Goal: Task Accomplishment & Management: Manage account settings

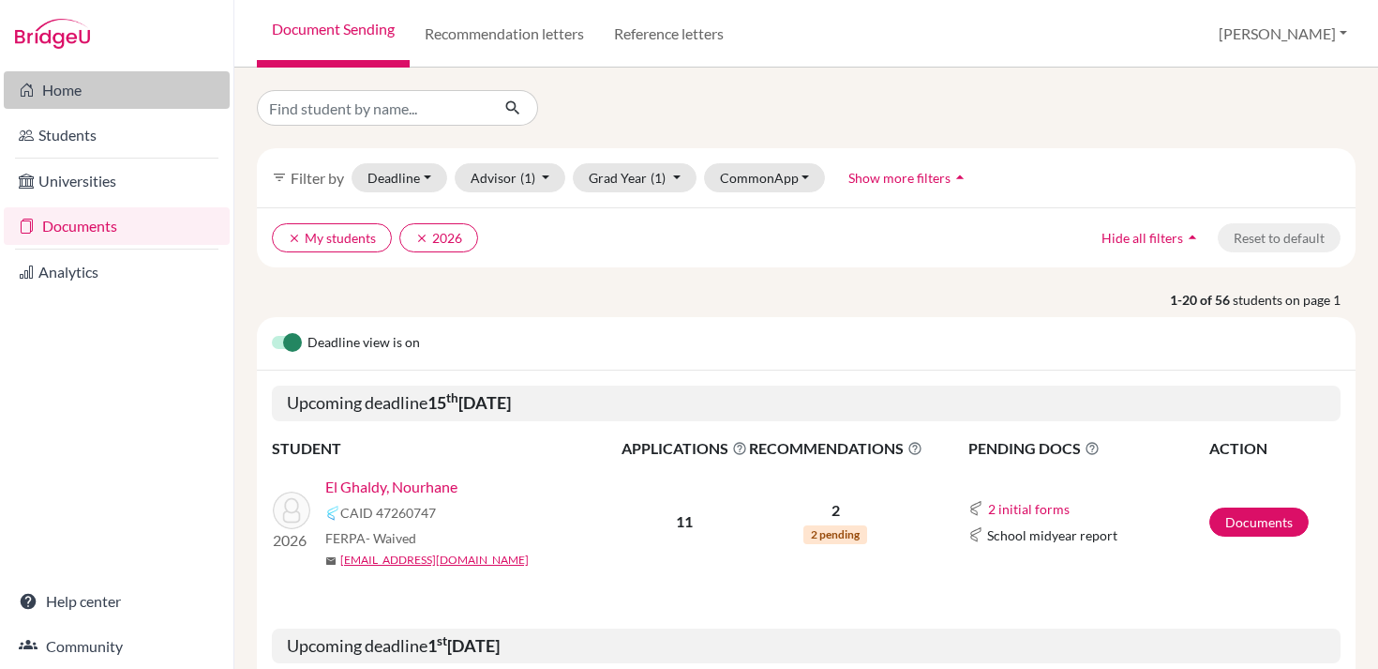
click at [63, 77] on link "Home" at bounding box center [117, 90] width 226 height 38
click at [1333, 27] on button "[PERSON_NAME]" at bounding box center [1282, 34] width 145 height 36
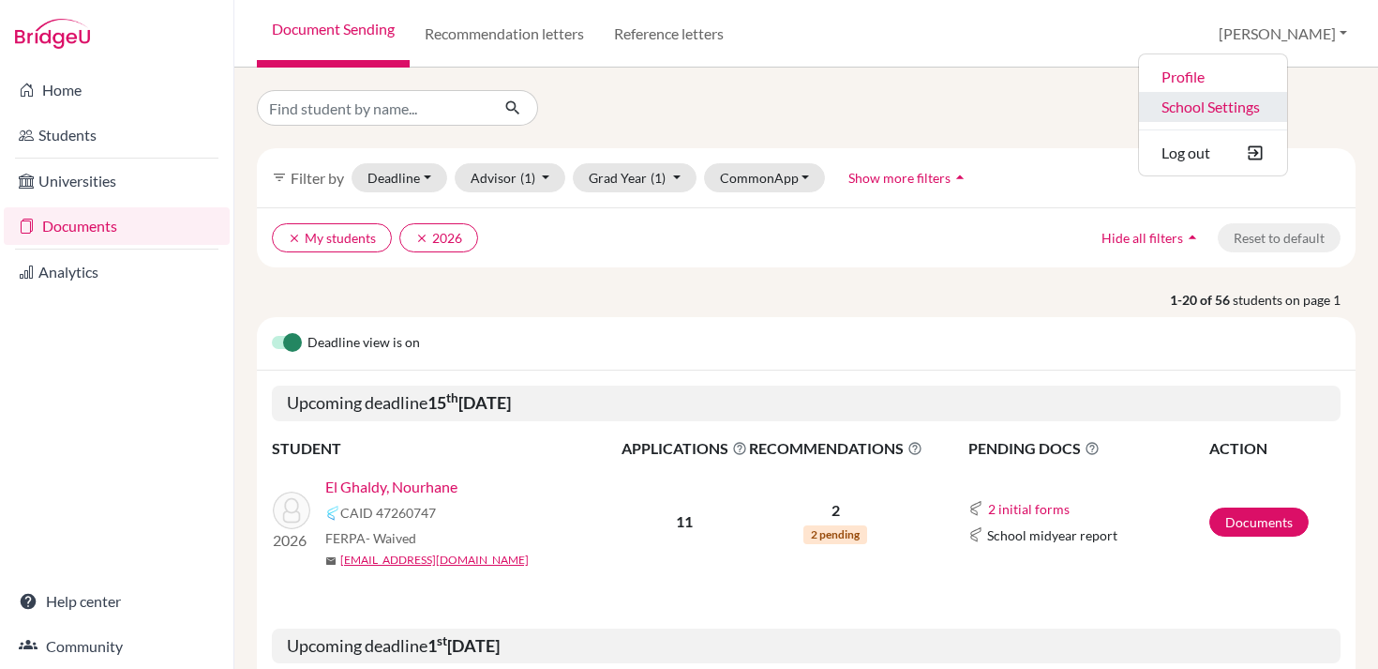
click at [1287, 104] on link "School Settings" at bounding box center [1213, 107] width 148 height 30
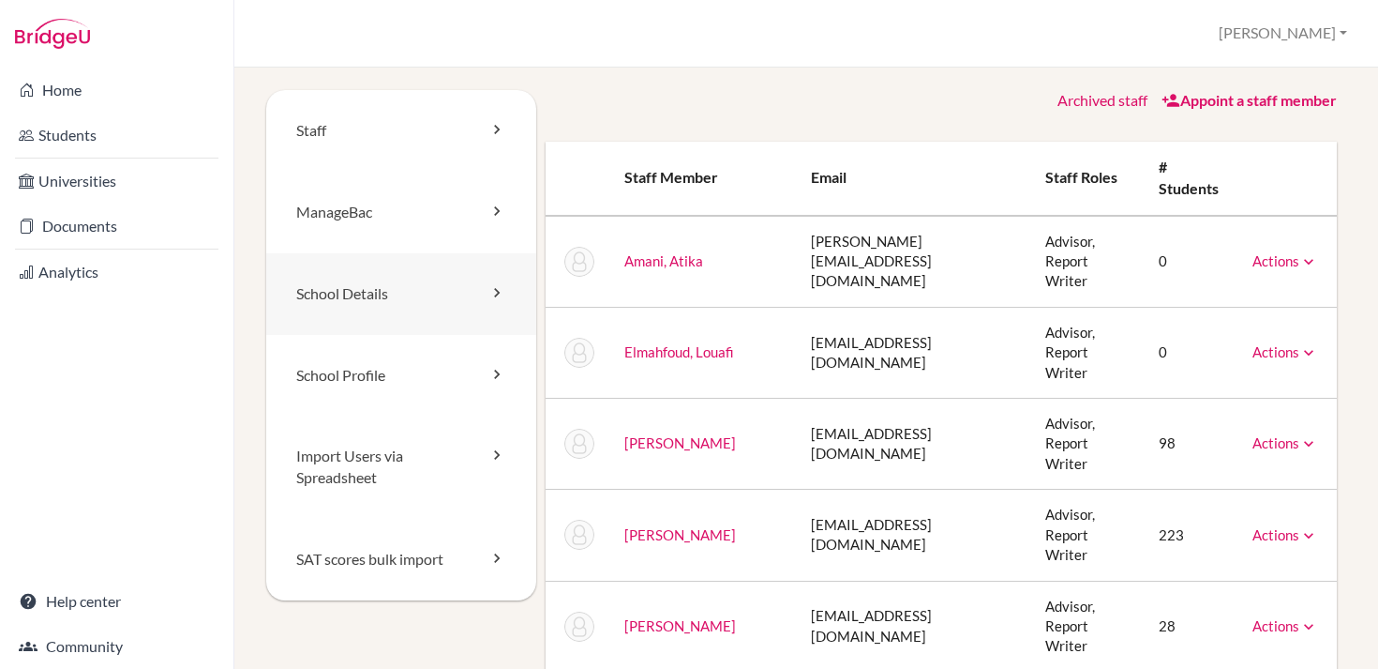
click at [444, 291] on link "School Details" at bounding box center [401, 294] width 270 height 82
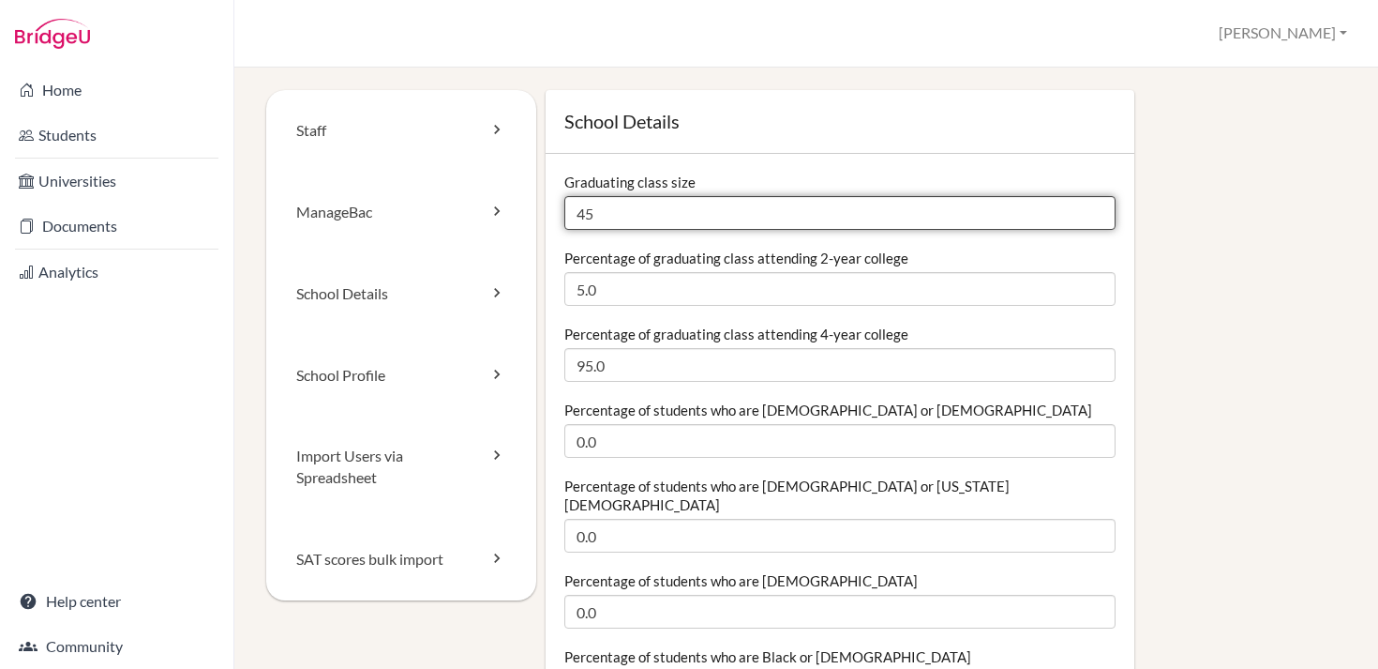
drag, startPoint x: 623, startPoint y: 210, endPoint x: 551, endPoint y: 210, distance: 71.3
type input "56"
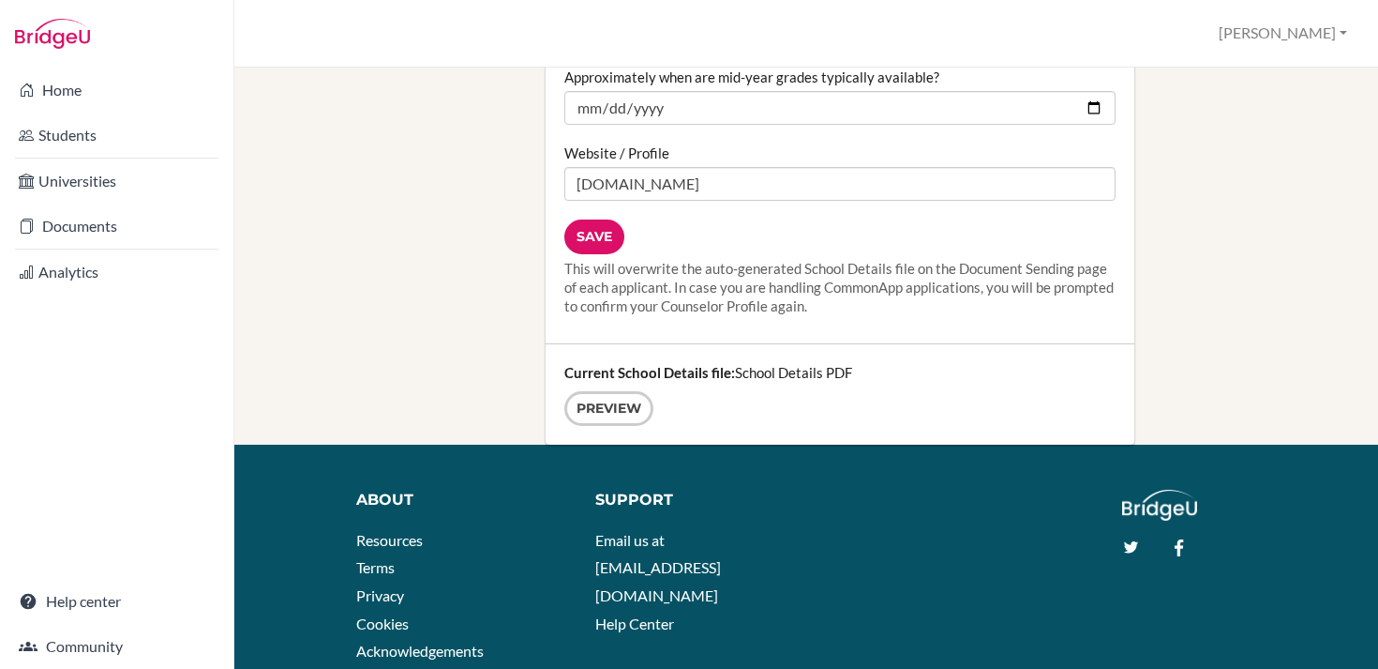
scroll to position [2456, 0]
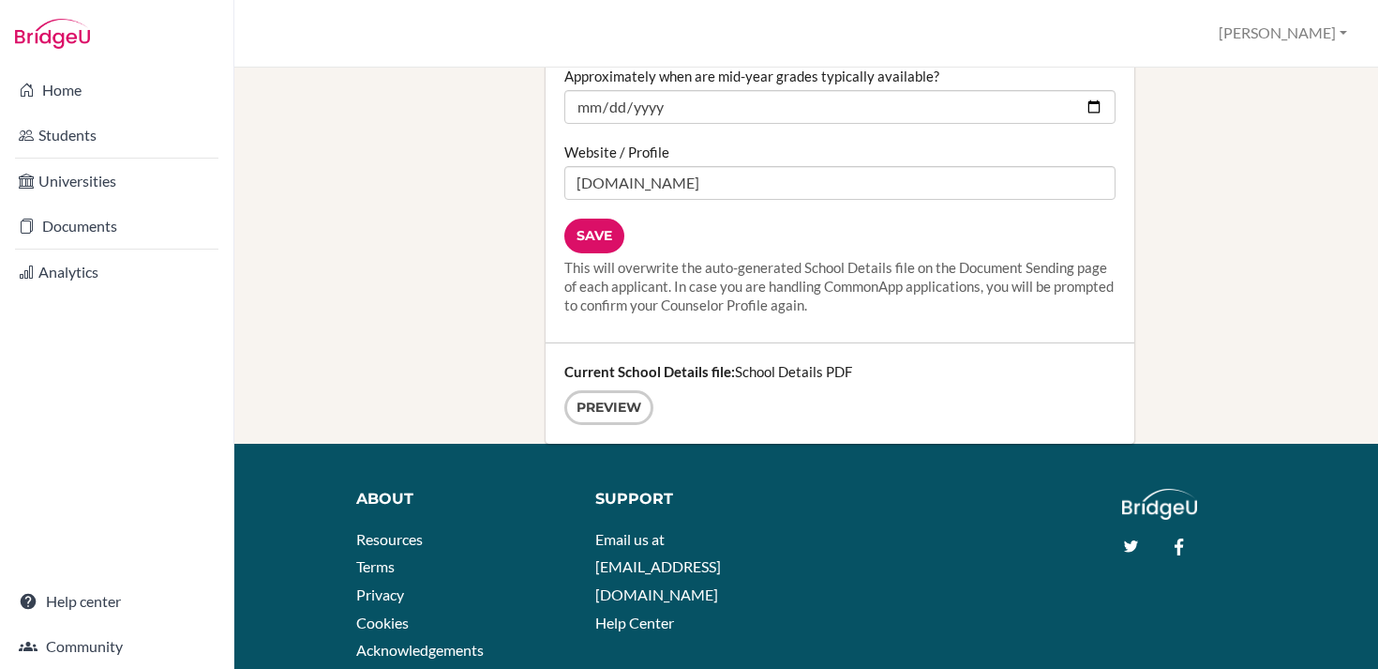
click at [714, 363] on strong "Current School Details file:" at bounding box center [649, 371] width 171 height 17
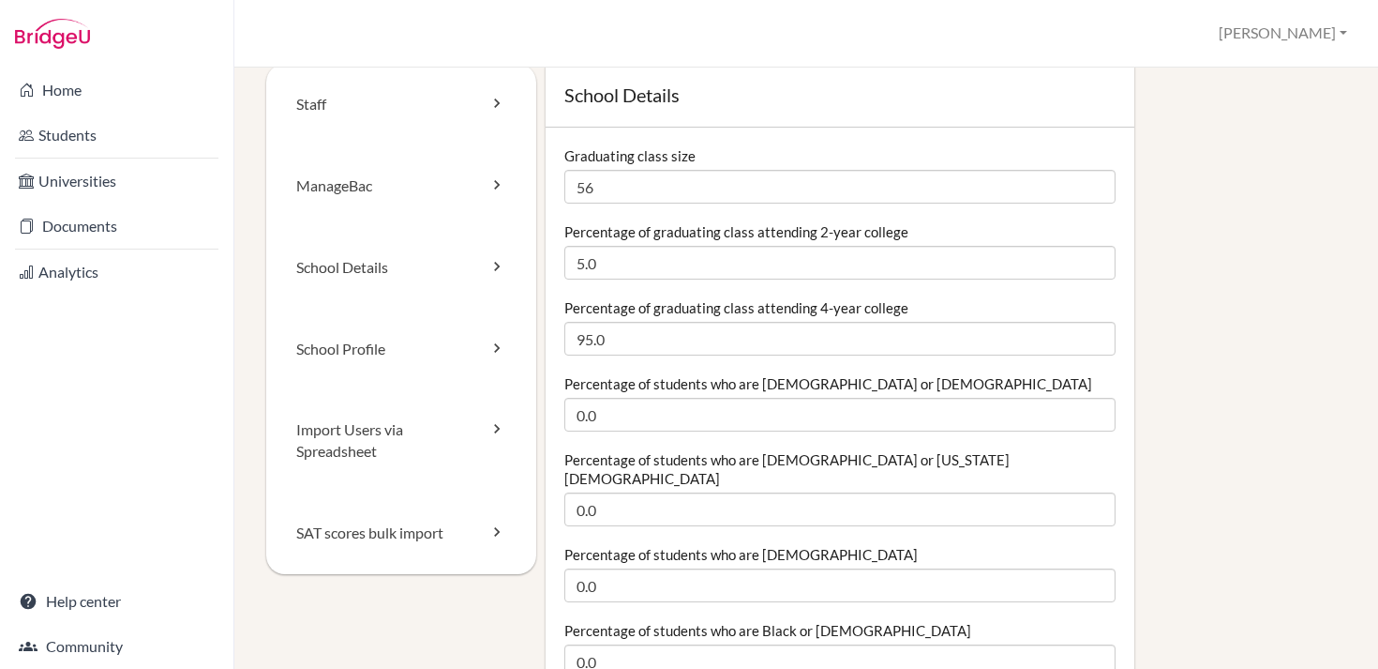
scroll to position [0, 0]
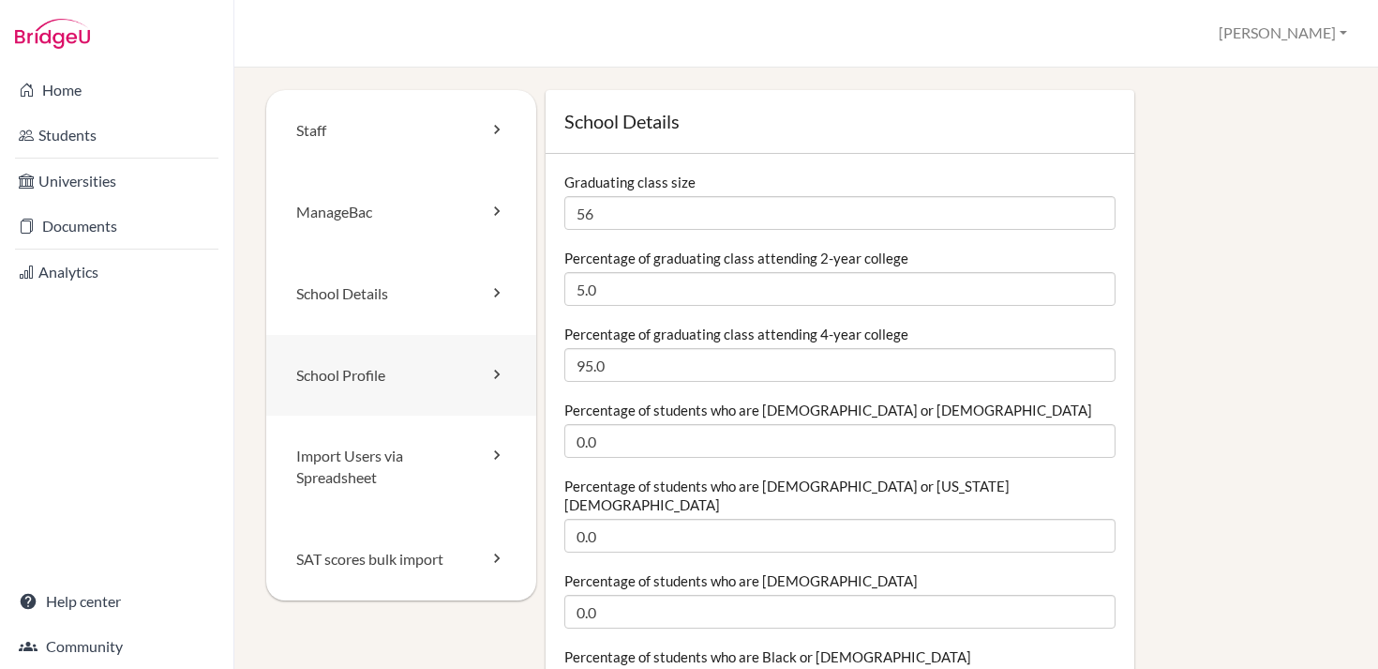
click at [433, 371] on link "School Profile" at bounding box center [401, 376] width 270 height 82
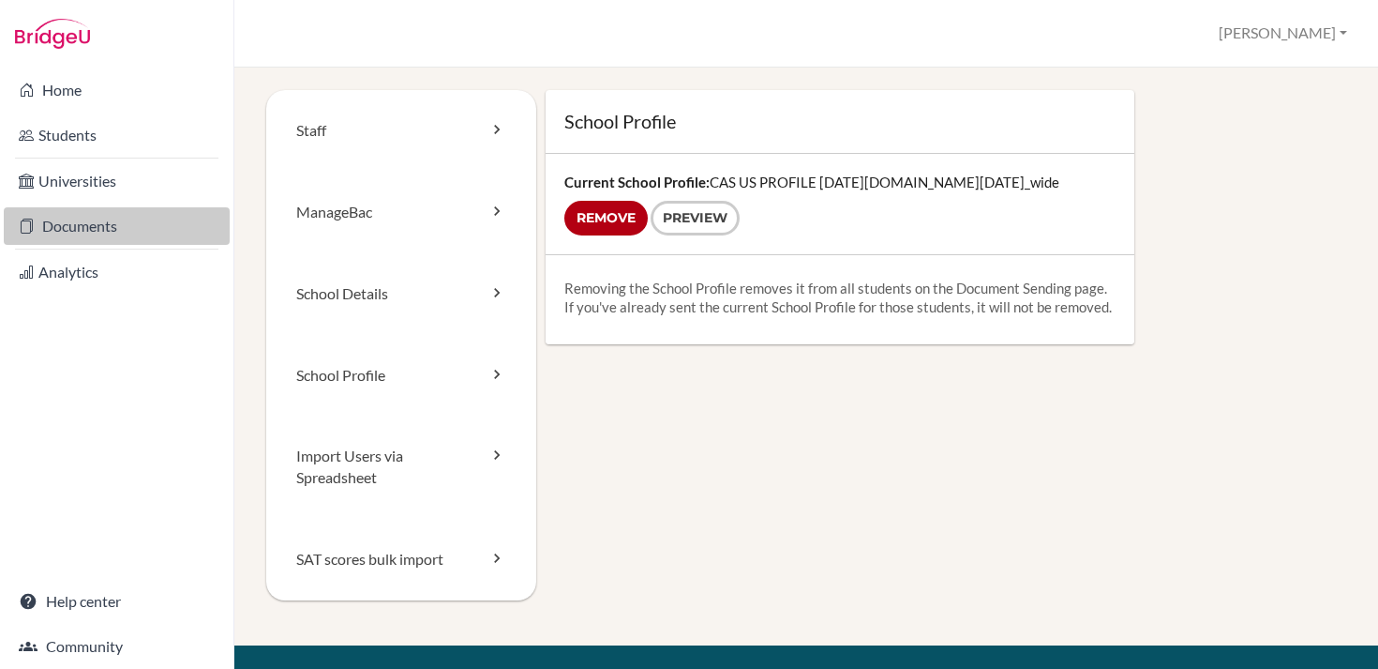
click at [110, 223] on link "Documents" at bounding box center [117, 226] width 226 height 38
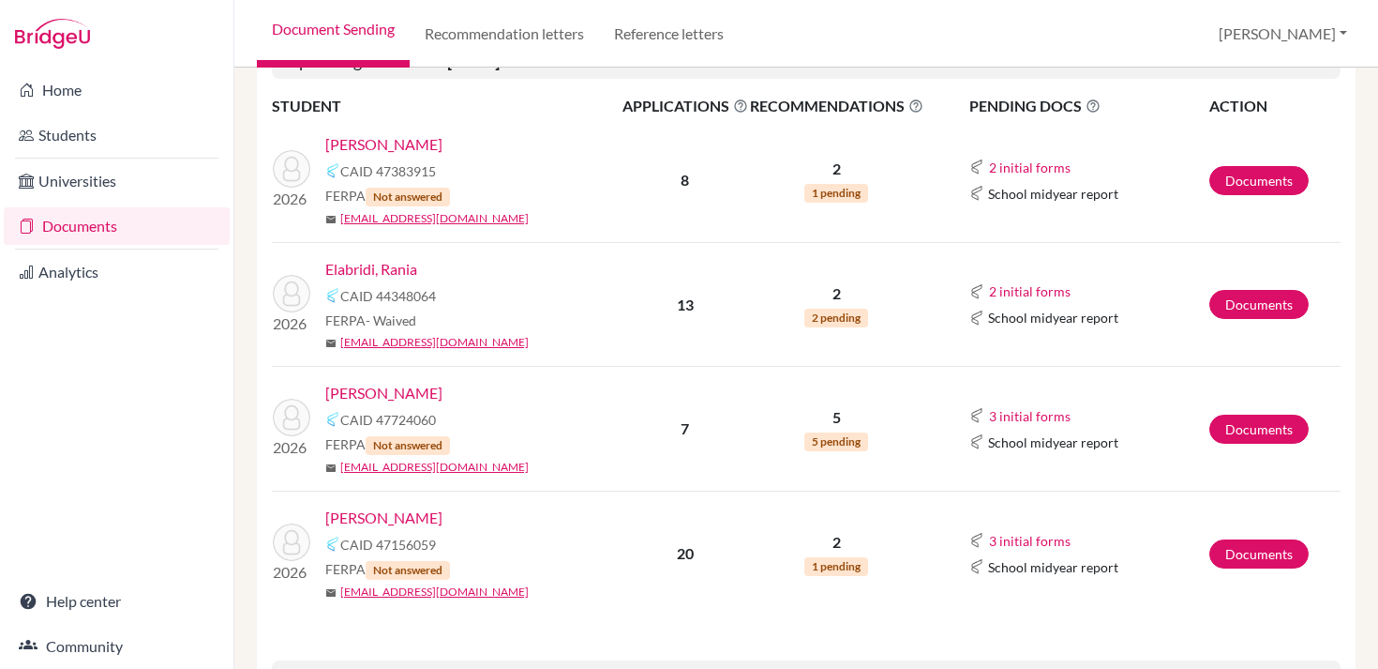
scroll to position [581, 0]
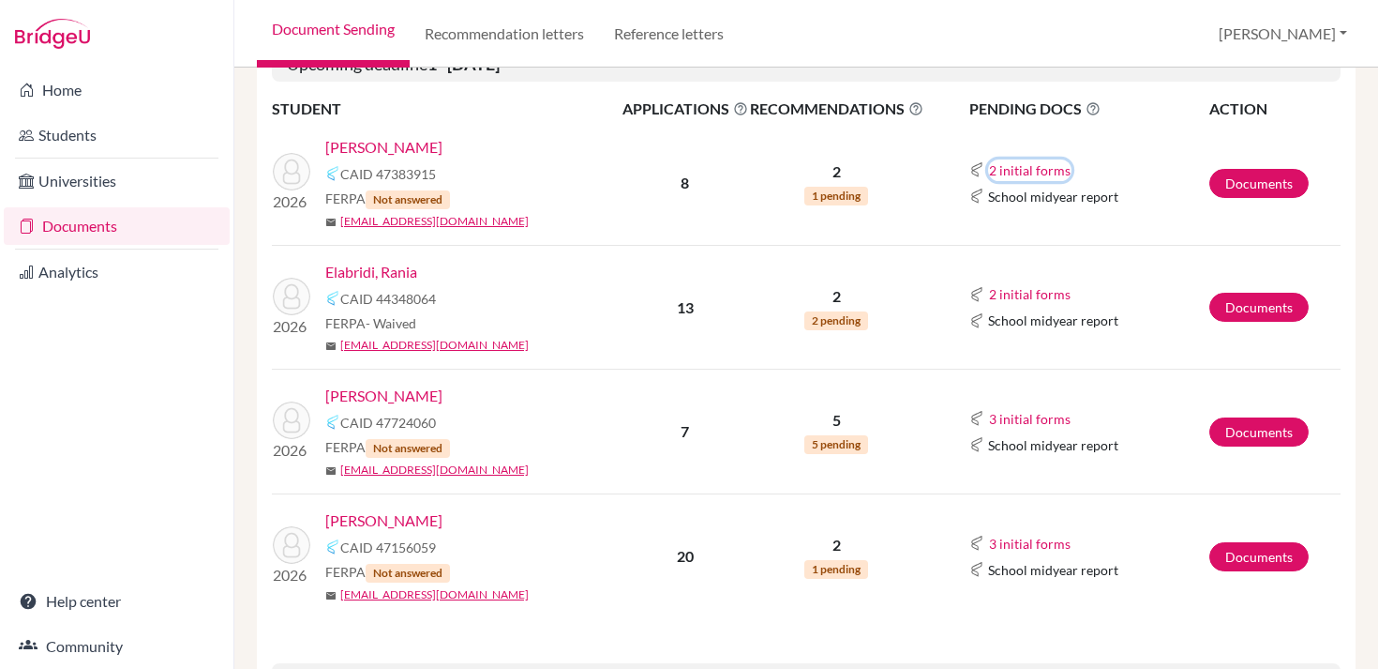
click at [1025, 167] on button "2 initial forms" at bounding box center [1029, 170] width 83 height 22
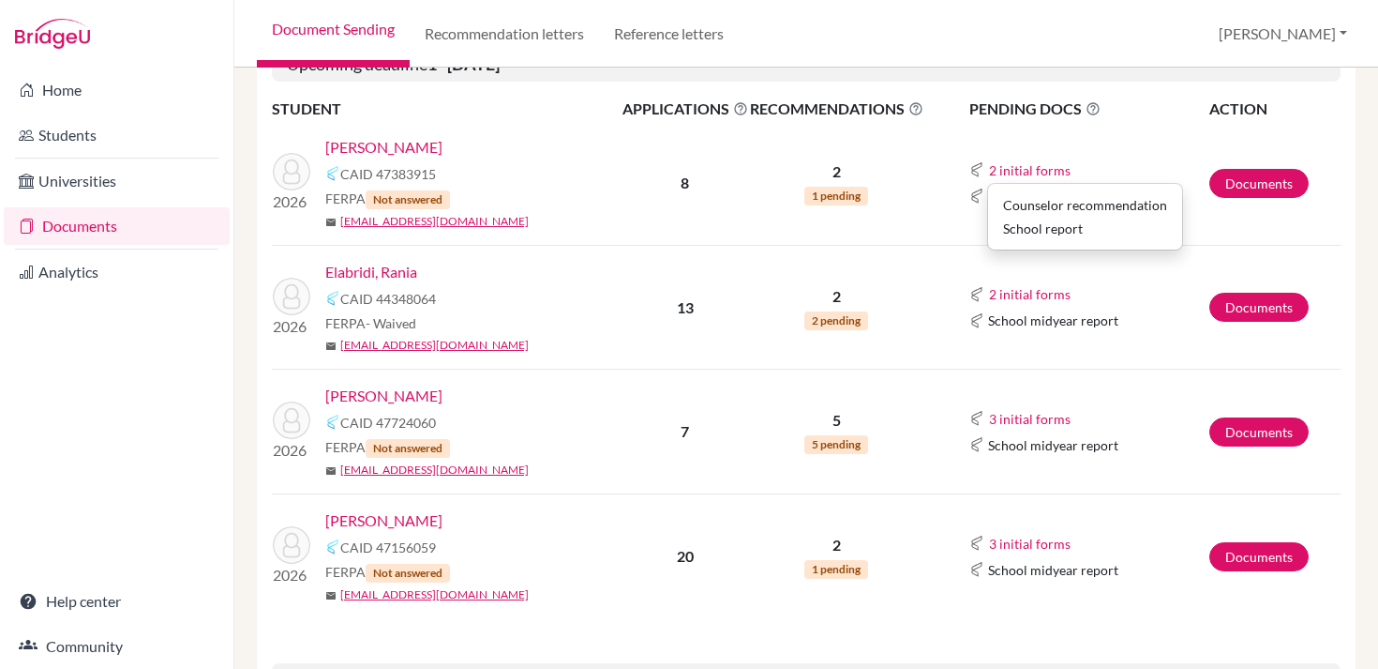
click at [934, 228] on td "2 initial forms Counselor recommendation School report School midyear report" at bounding box center [1066, 183] width 285 height 125
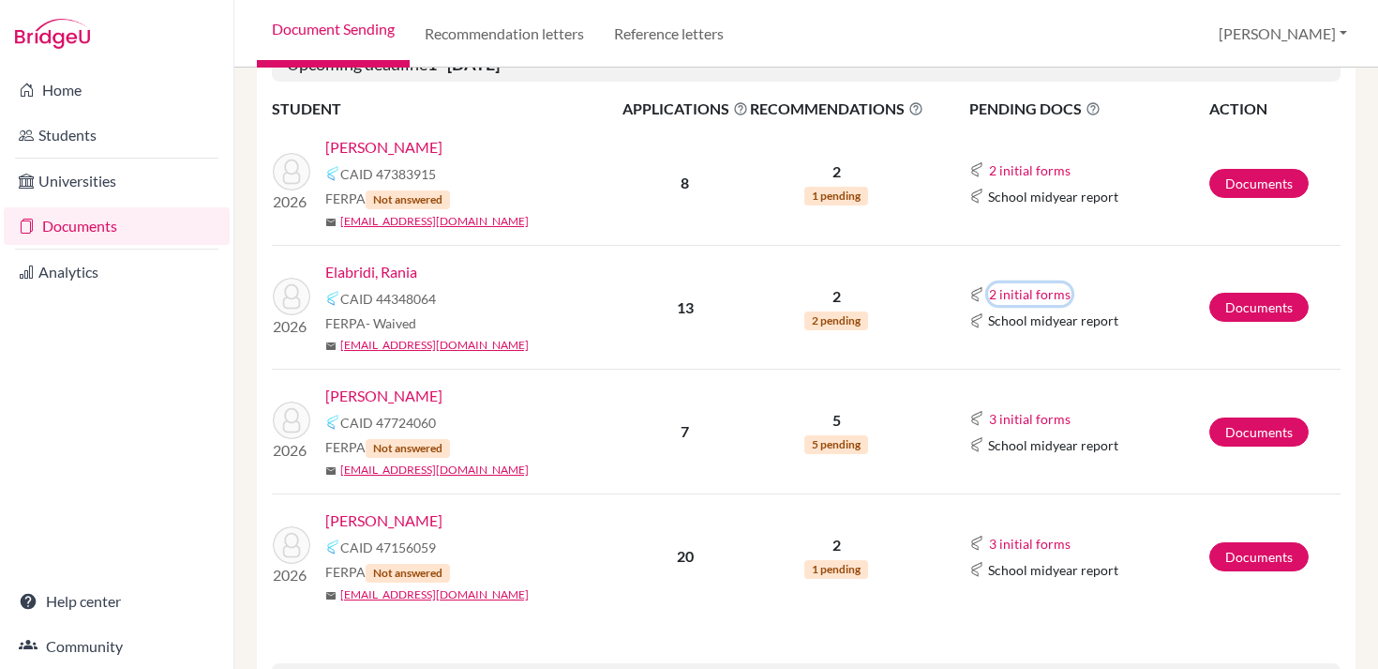
click at [1016, 290] on button "2 initial forms" at bounding box center [1029, 294] width 83 height 22
click at [937, 291] on td "2 initial forms Counselor recommendation School report School midyear report" at bounding box center [1066, 308] width 285 height 124
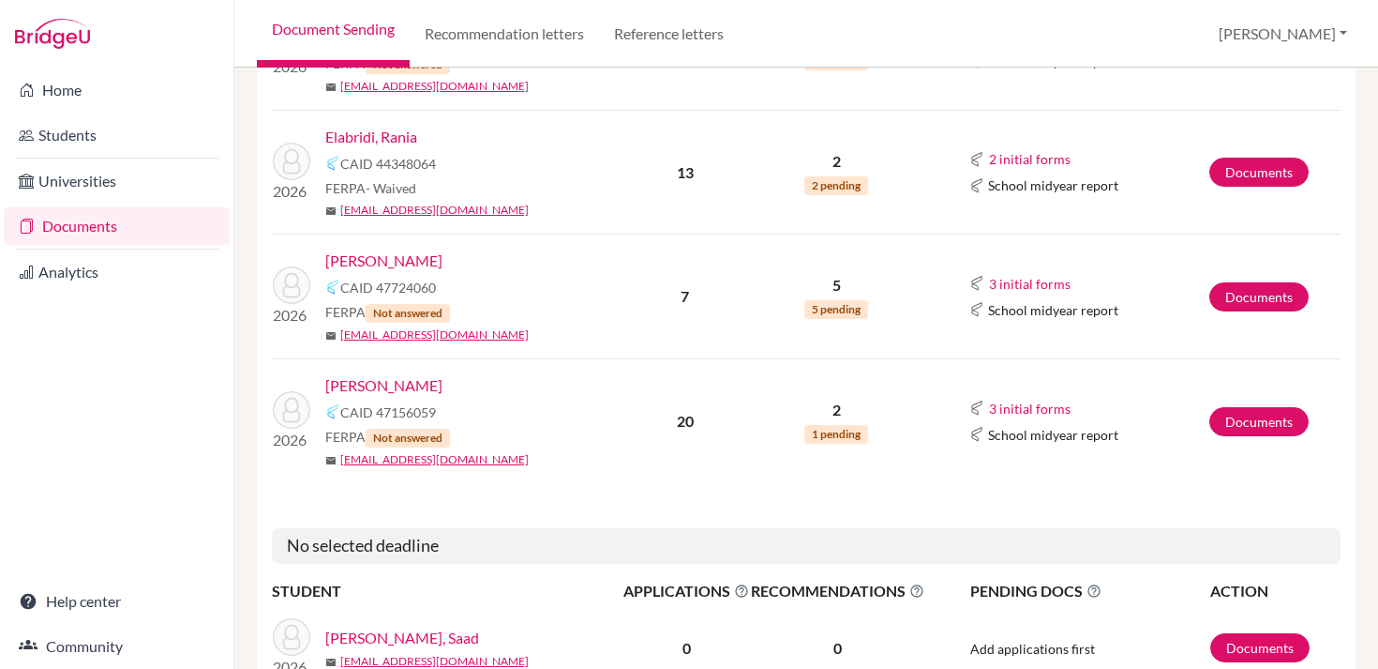
scroll to position [744, 0]
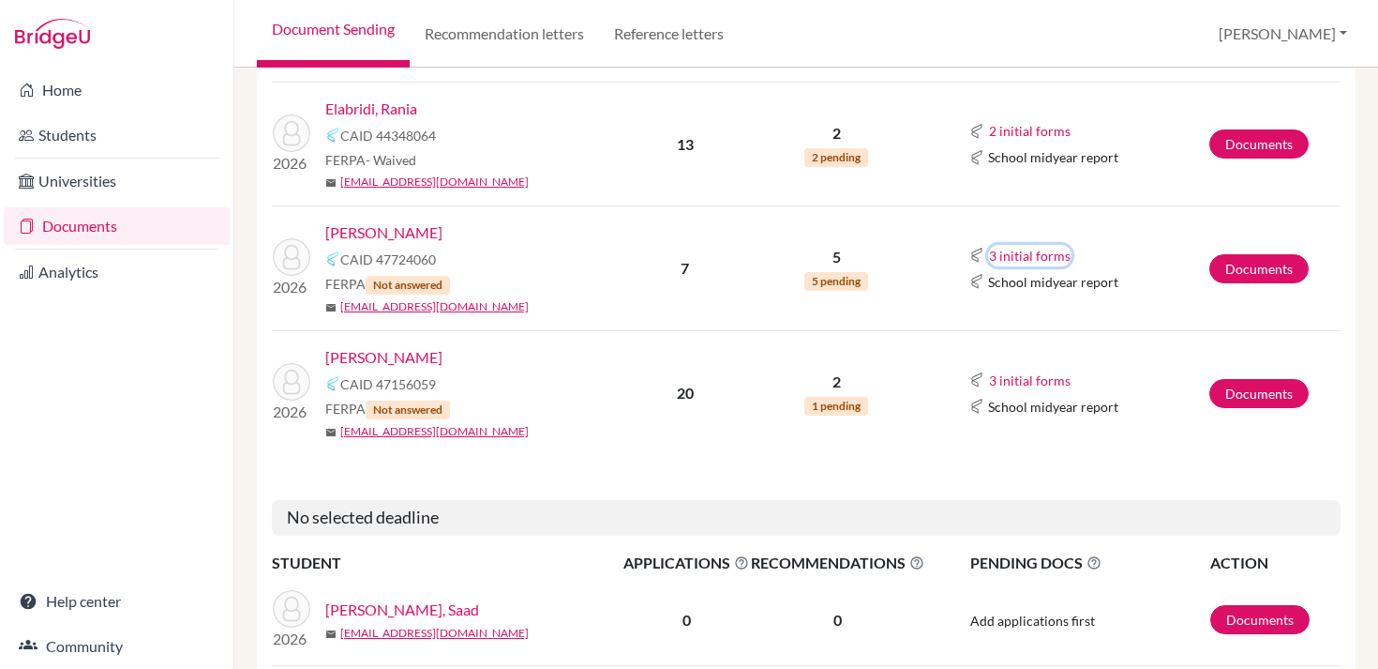
click at [1015, 248] on button "3 initial forms" at bounding box center [1029, 256] width 83 height 22
click at [939, 219] on td "3 initial forms Counselor recommendation Fee waiver School report School midyea…" at bounding box center [1066, 268] width 285 height 125
click at [1026, 375] on button "3 initial forms" at bounding box center [1029, 380] width 83 height 22
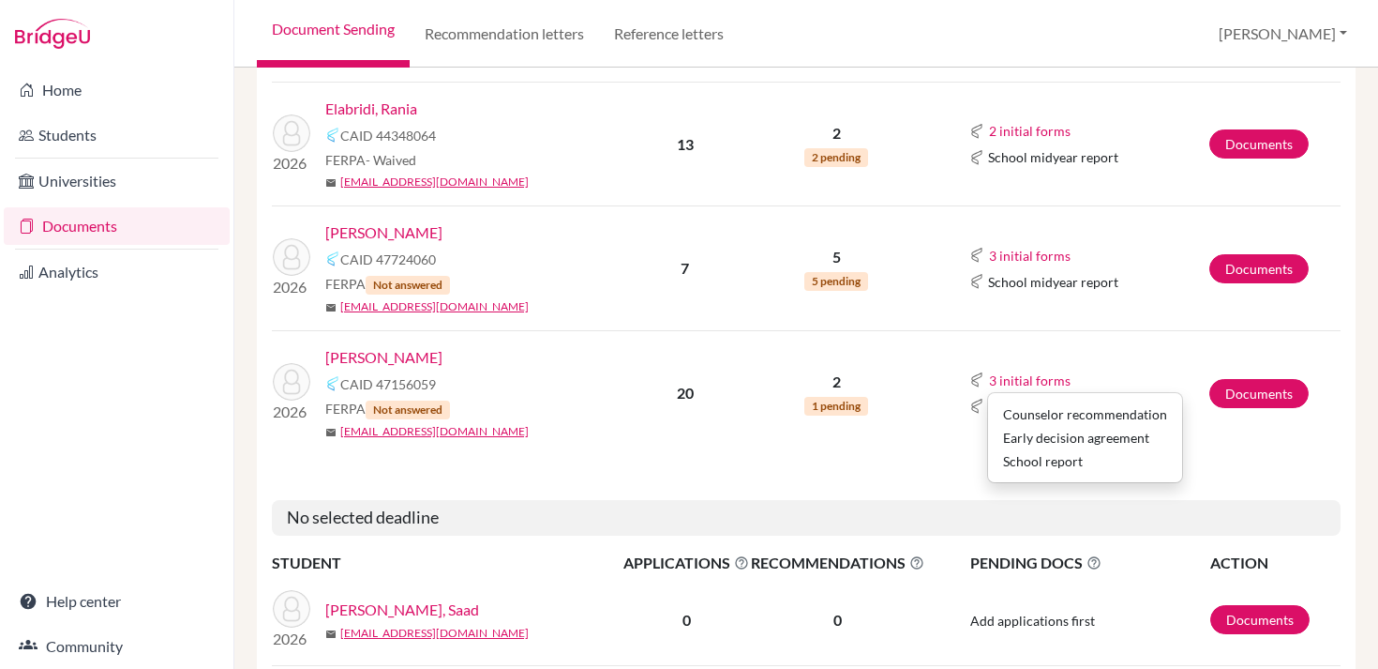
click at [912, 246] on p "5" at bounding box center [836, 257] width 173 height 23
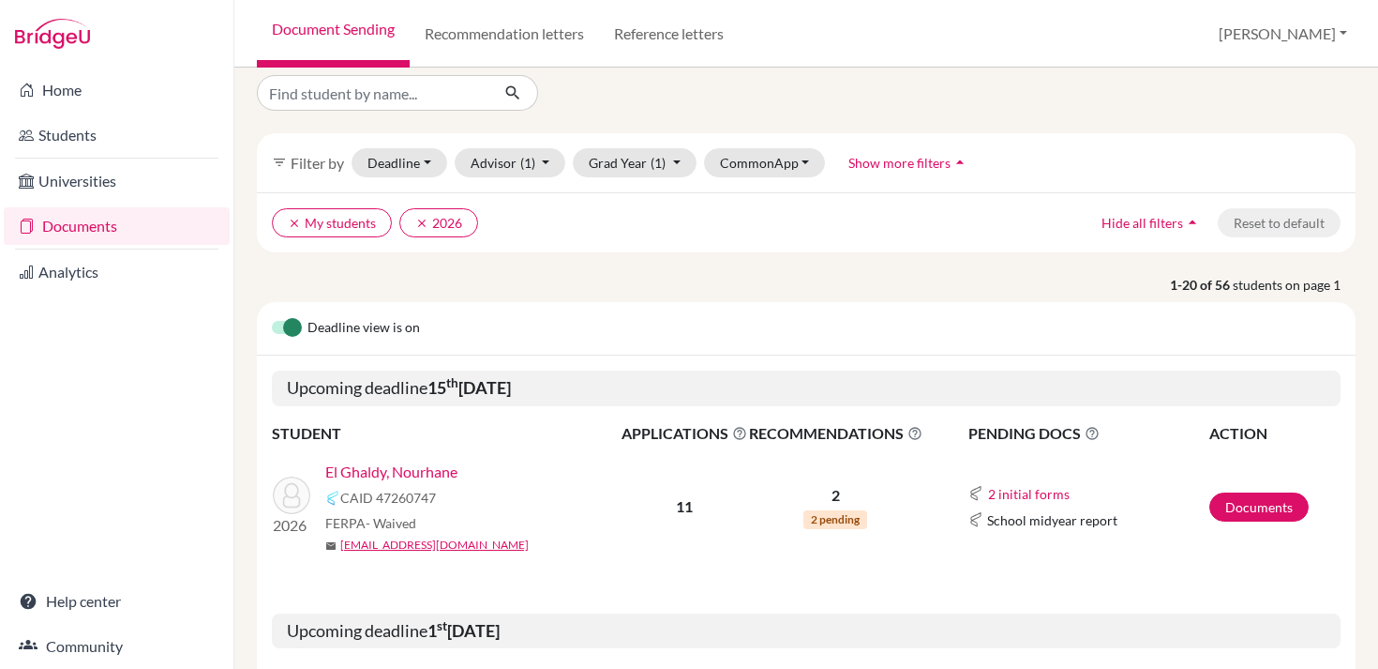
scroll to position [0, 0]
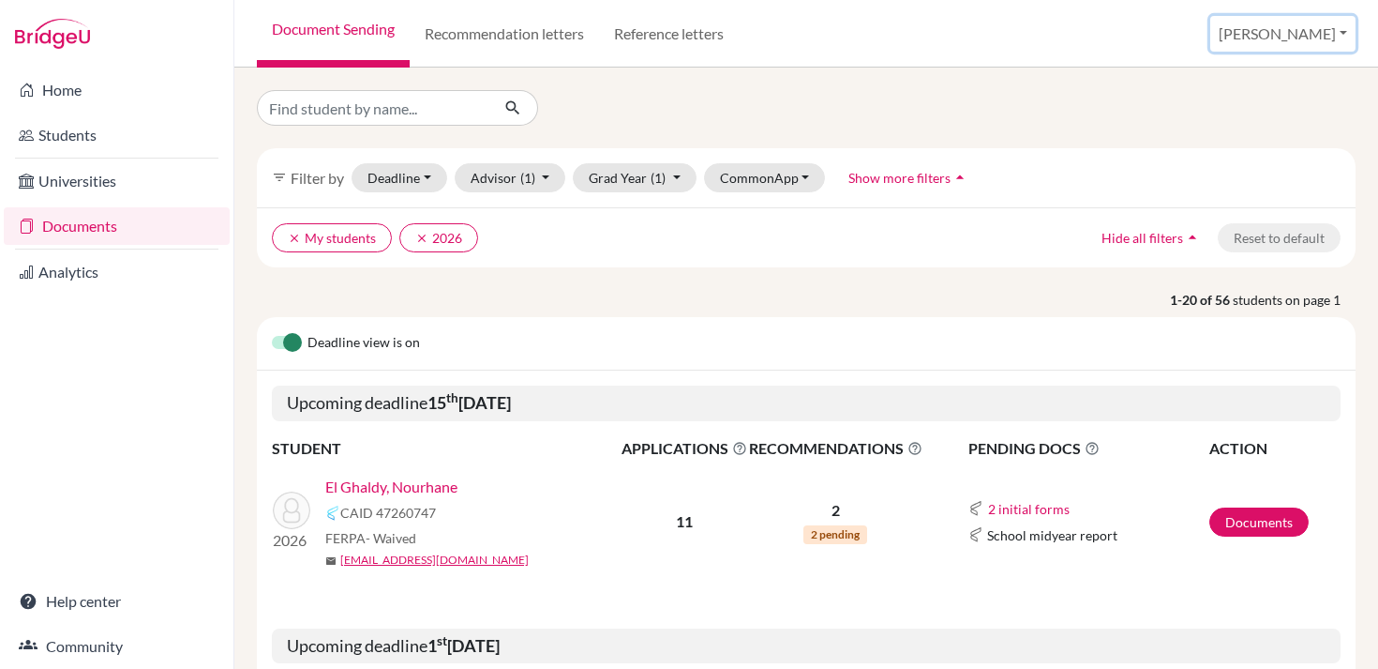
click at [1317, 42] on button "[PERSON_NAME]" at bounding box center [1282, 34] width 145 height 36
click at [1287, 106] on link "School Settings" at bounding box center [1213, 107] width 148 height 30
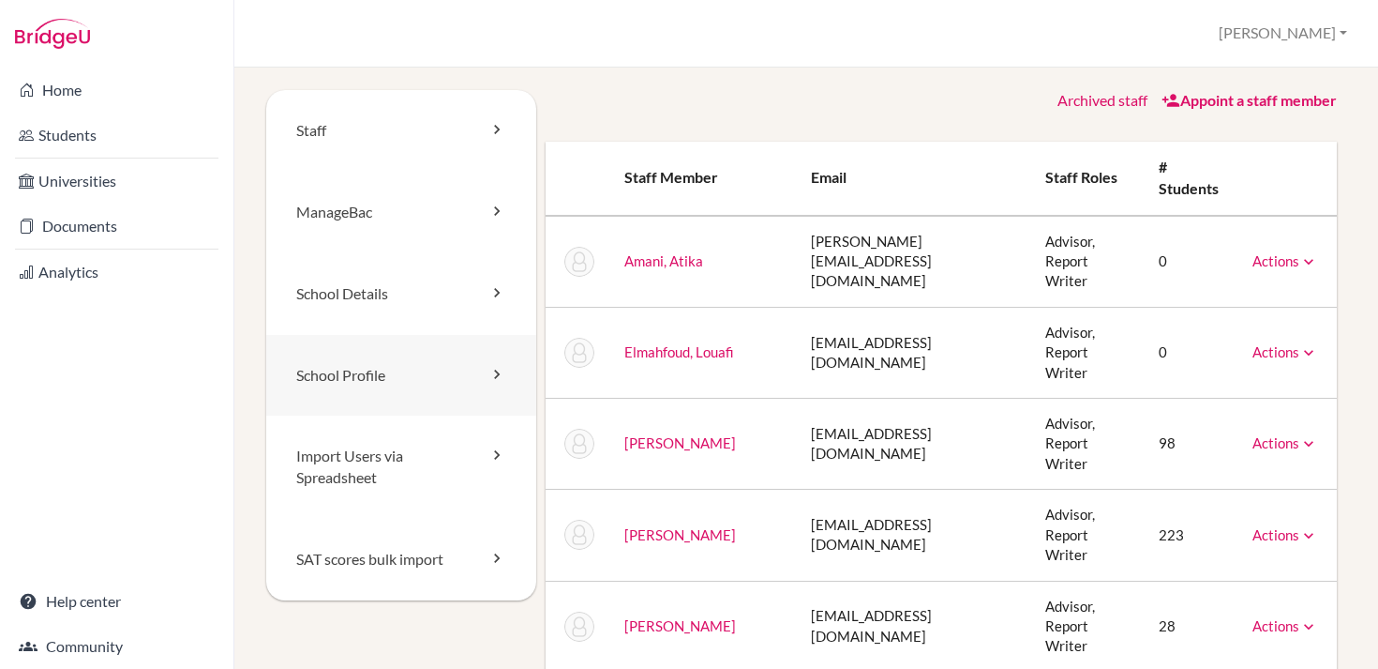
click at [408, 381] on link "School Profile" at bounding box center [401, 376] width 270 height 82
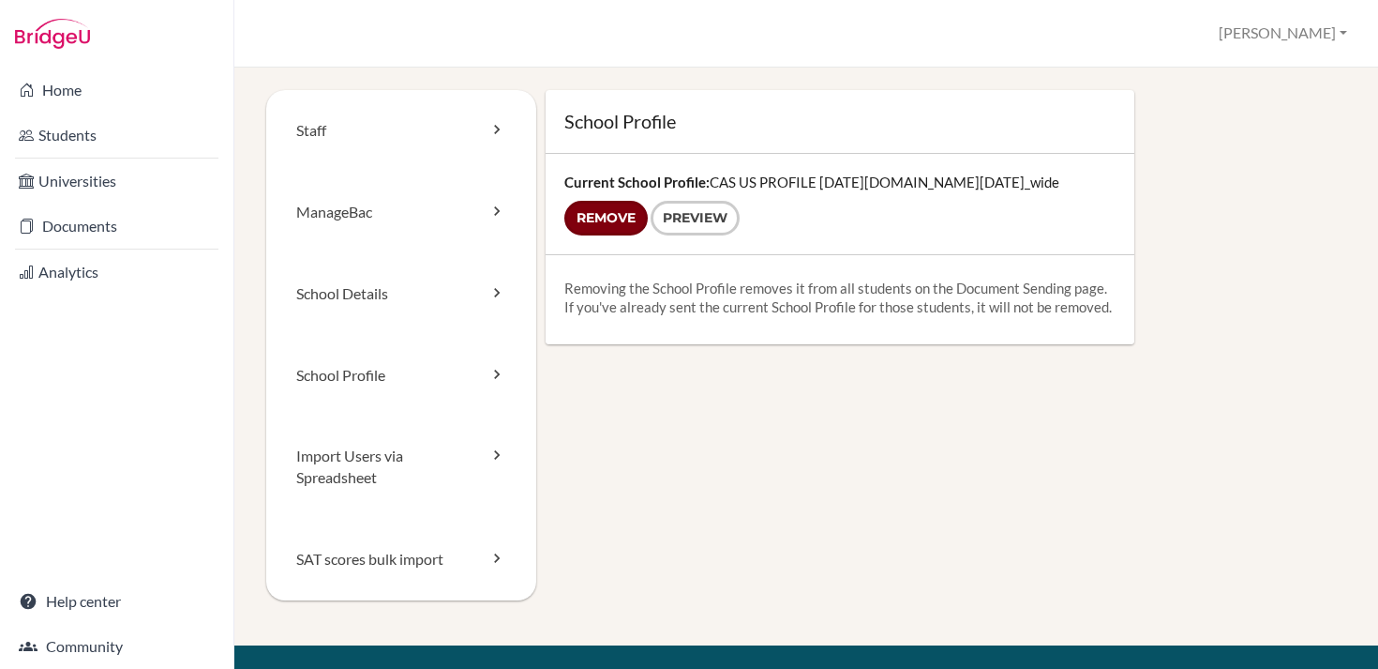
click at [611, 218] on input "Remove" at bounding box center [605, 218] width 83 height 35
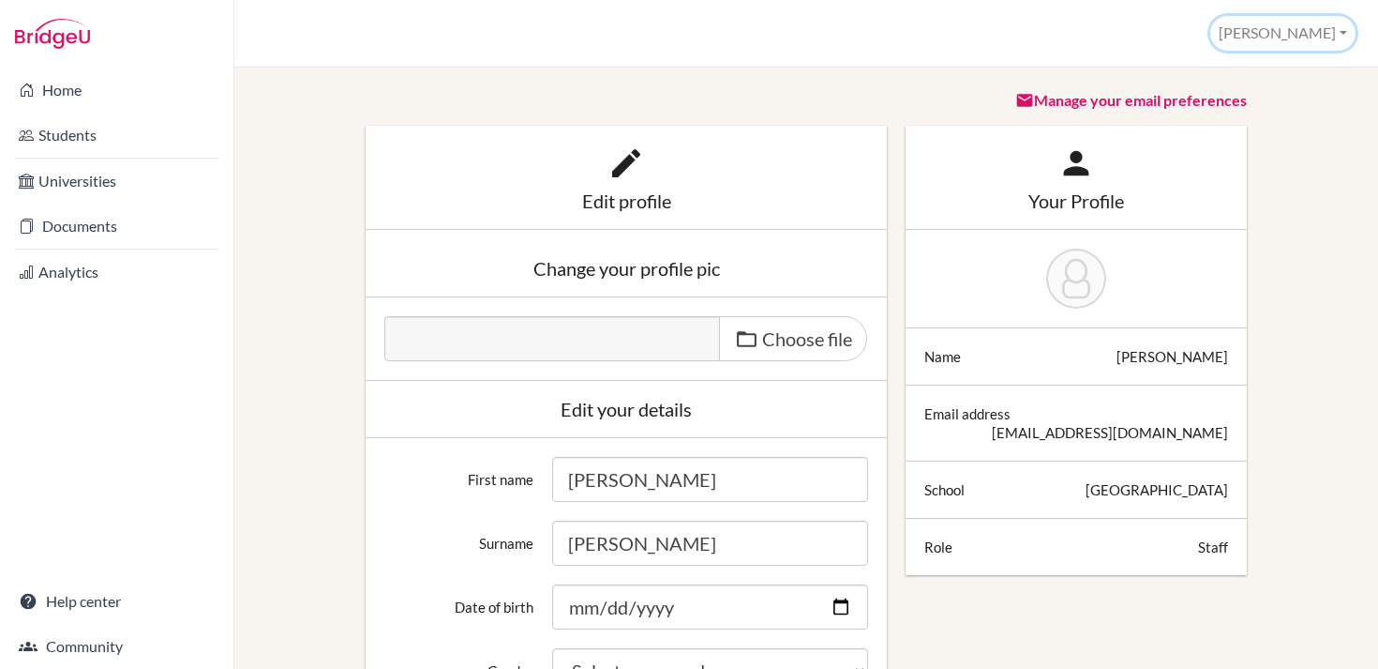
click at [1311, 44] on button "[PERSON_NAME]" at bounding box center [1282, 33] width 145 height 35
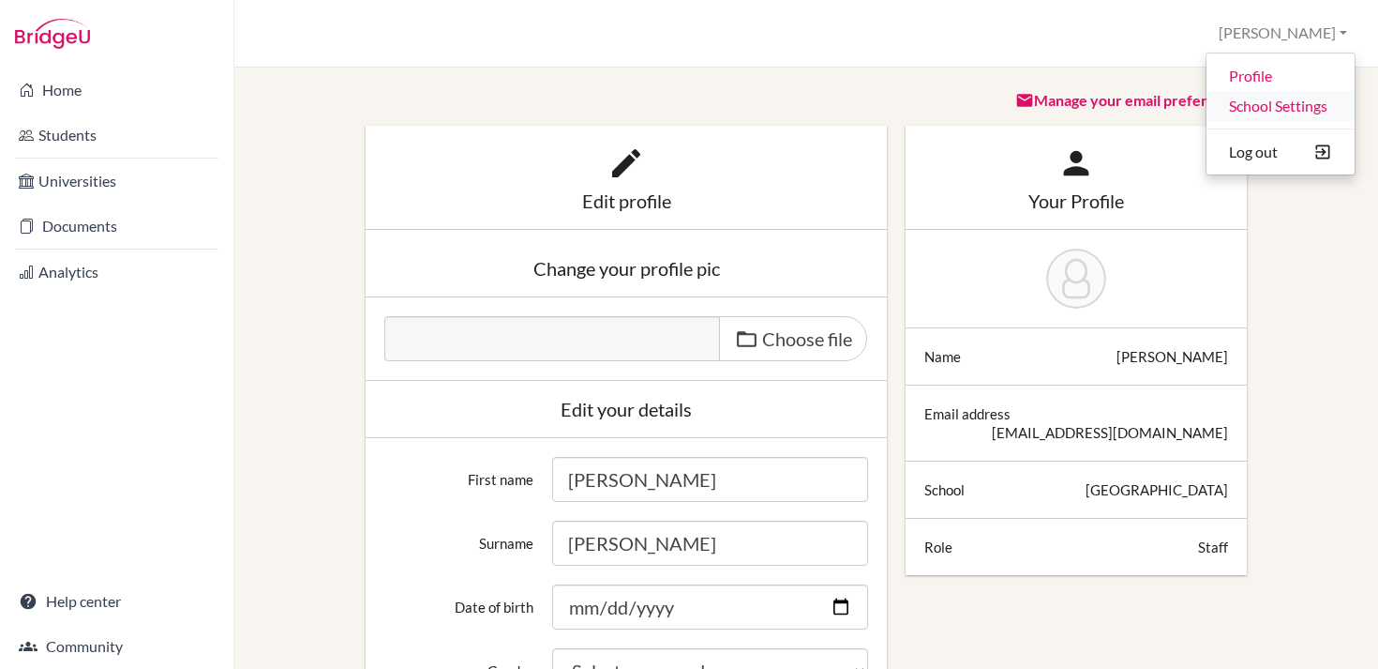
click at [1285, 110] on link "School Settings" at bounding box center [1281, 106] width 148 height 30
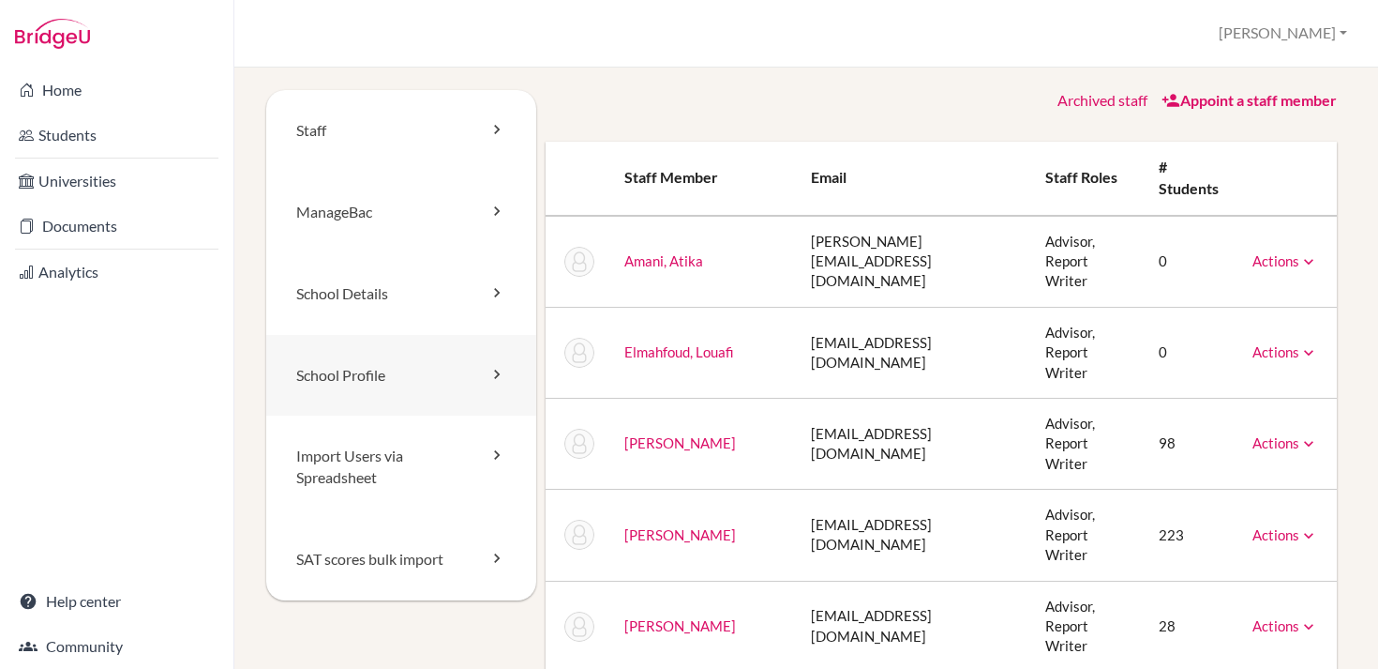
click at [340, 371] on link "School Profile" at bounding box center [401, 376] width 270 height 82
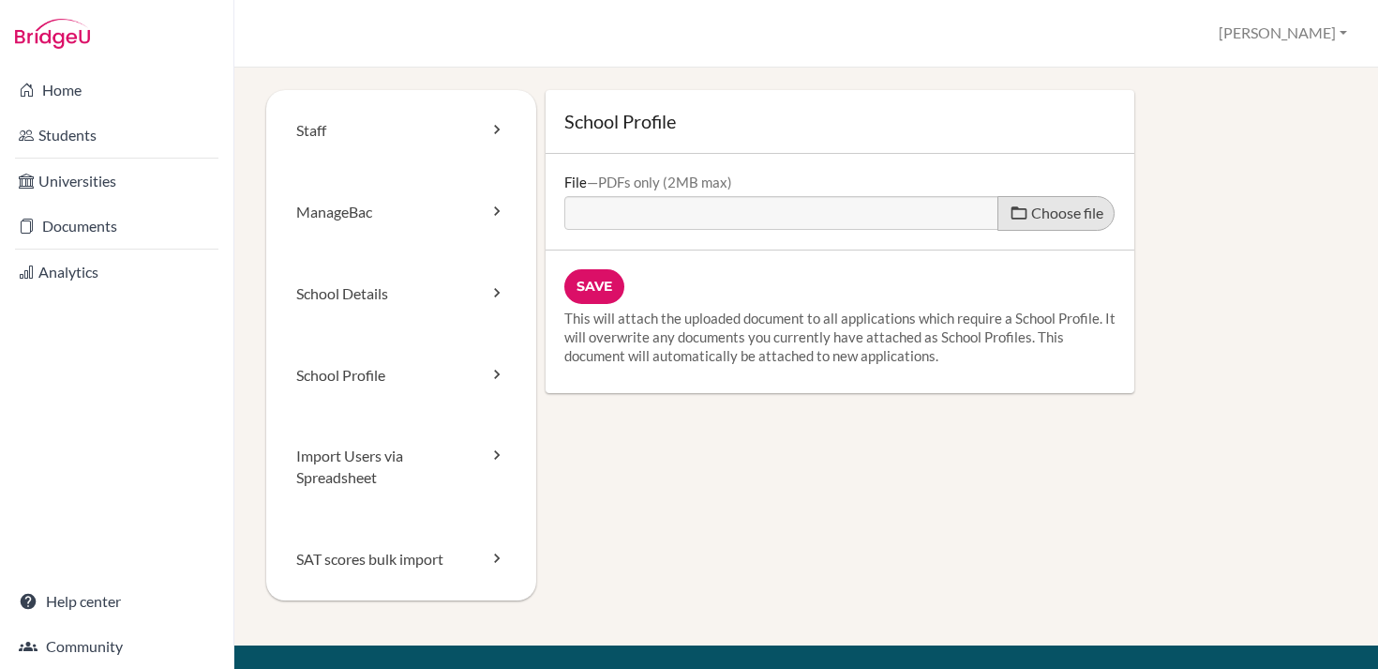
click at [1066, 217] on span "Choose file" at bounding box center [1067, 212] width 72 height 18
click at [851, 217] on input "Choose file" at bounding box center [707, 207] width 287 height 22
click at [1056, 216] on span "Choose file" at bounding box center [1067, 212] width 72 height 18
click at [851, 216] on input "Choose file" at bounding box center [707, 207] width 287 height 22
type input "C:\fakepath\CAS US PROFILE 2025-2026 .pdf"
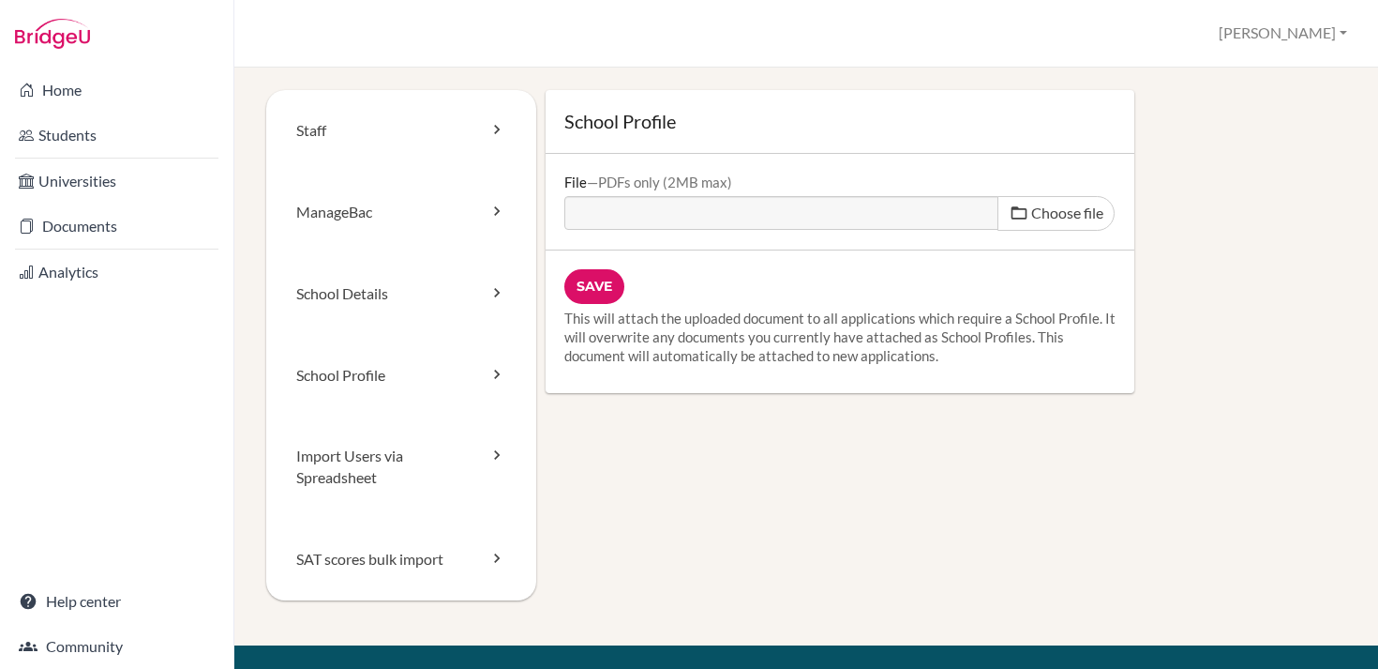
type input "CAS US PROFILE 2025-2026 .pdf"
click at [604, 292] on input "Save" at bounding box center [594, 286] width 60 height 35
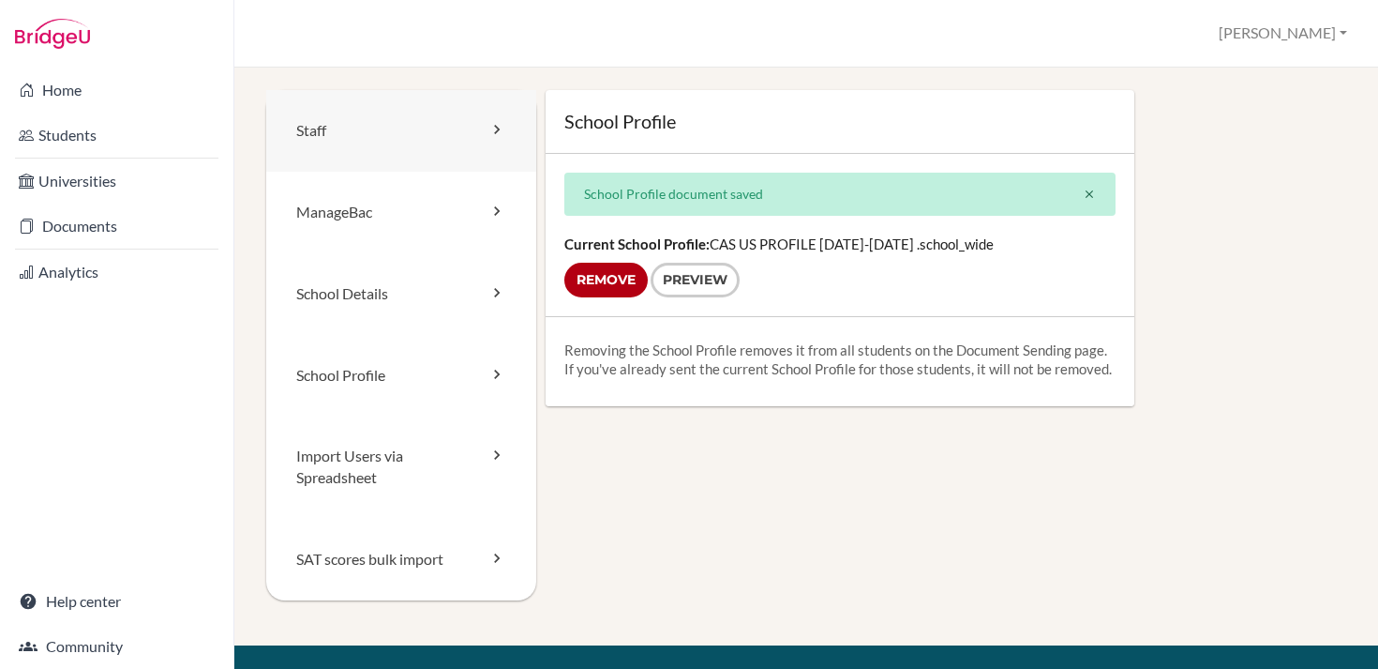
click at [383, 139] on link "Staff" at bounding box center [401, 131] width 270 height 82
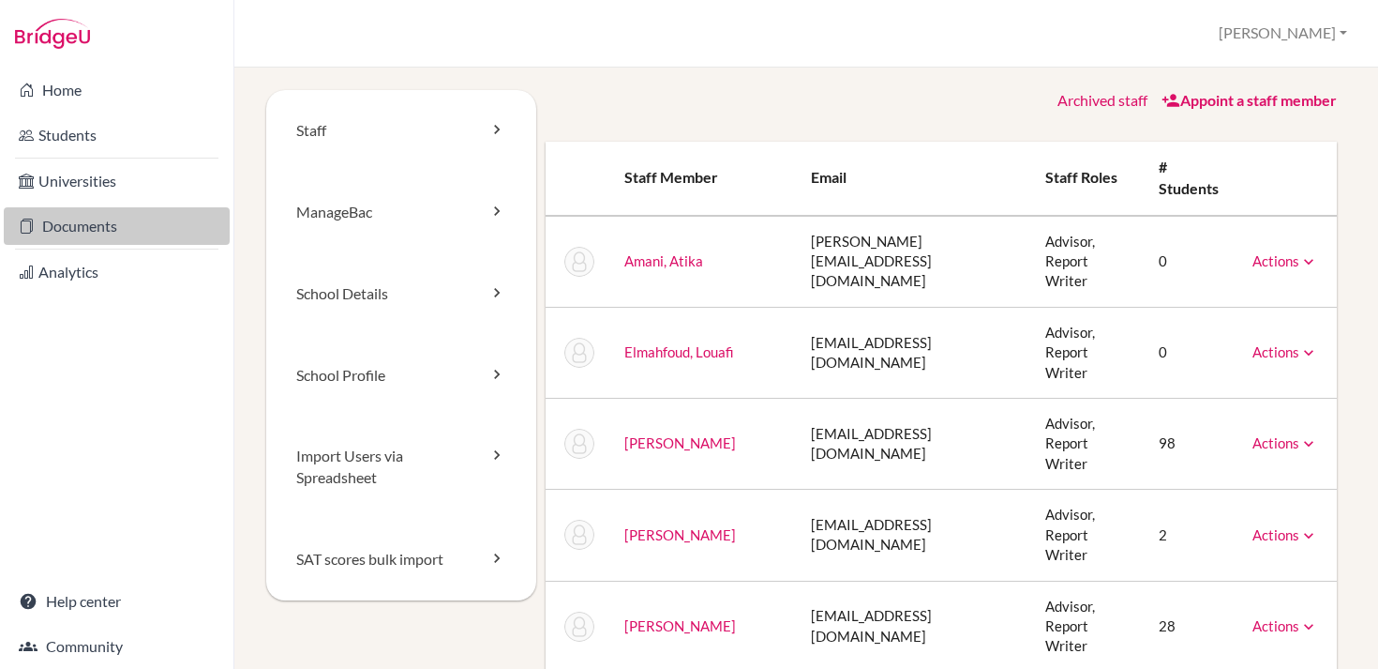
click at [127, 220] on link "Documents" at bounding box center [117, 226] width 226 height 38
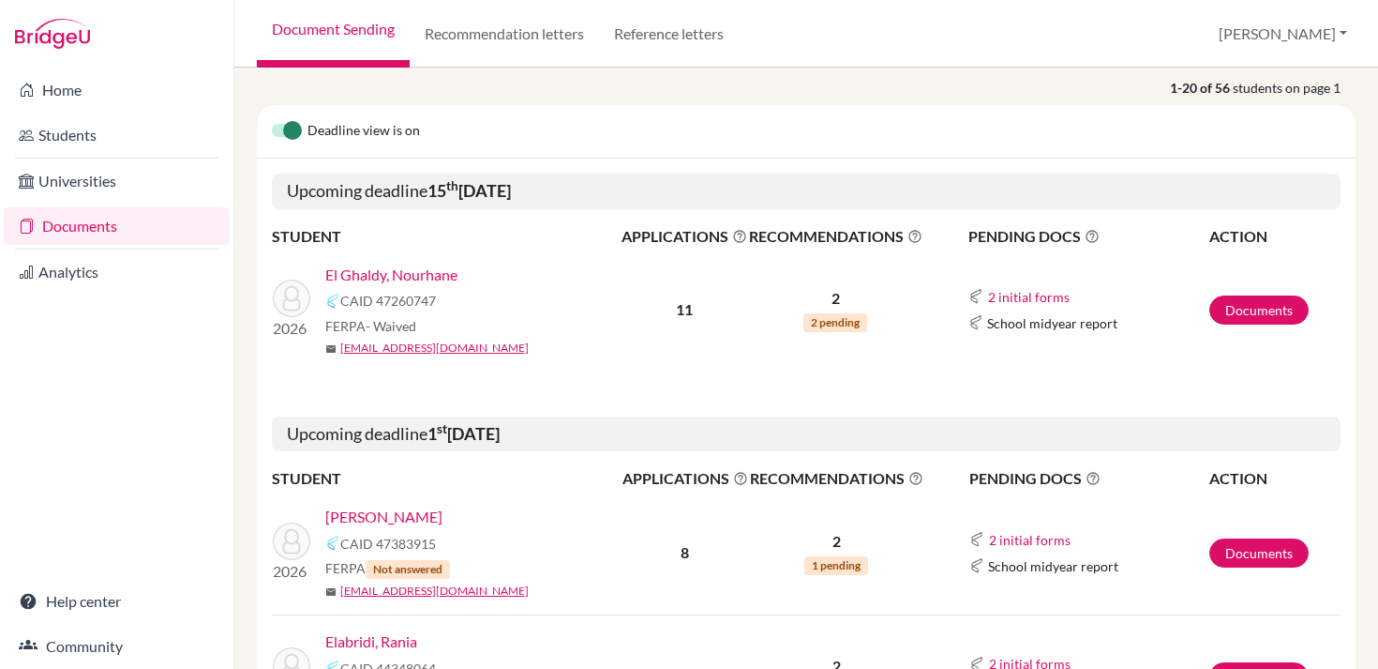
scroll to position [221, 0]
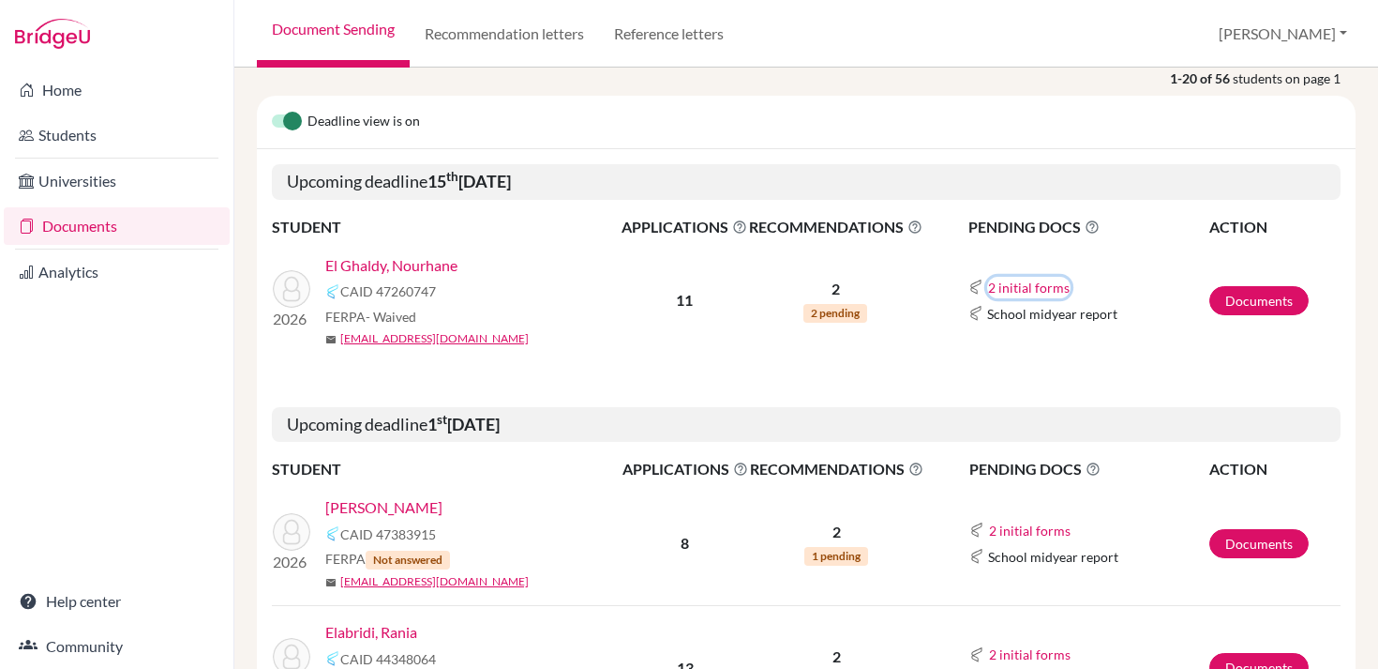
click at [1035, 285] on button "2 initial forms" at bounding box center [1028, 288] width 83 height 22
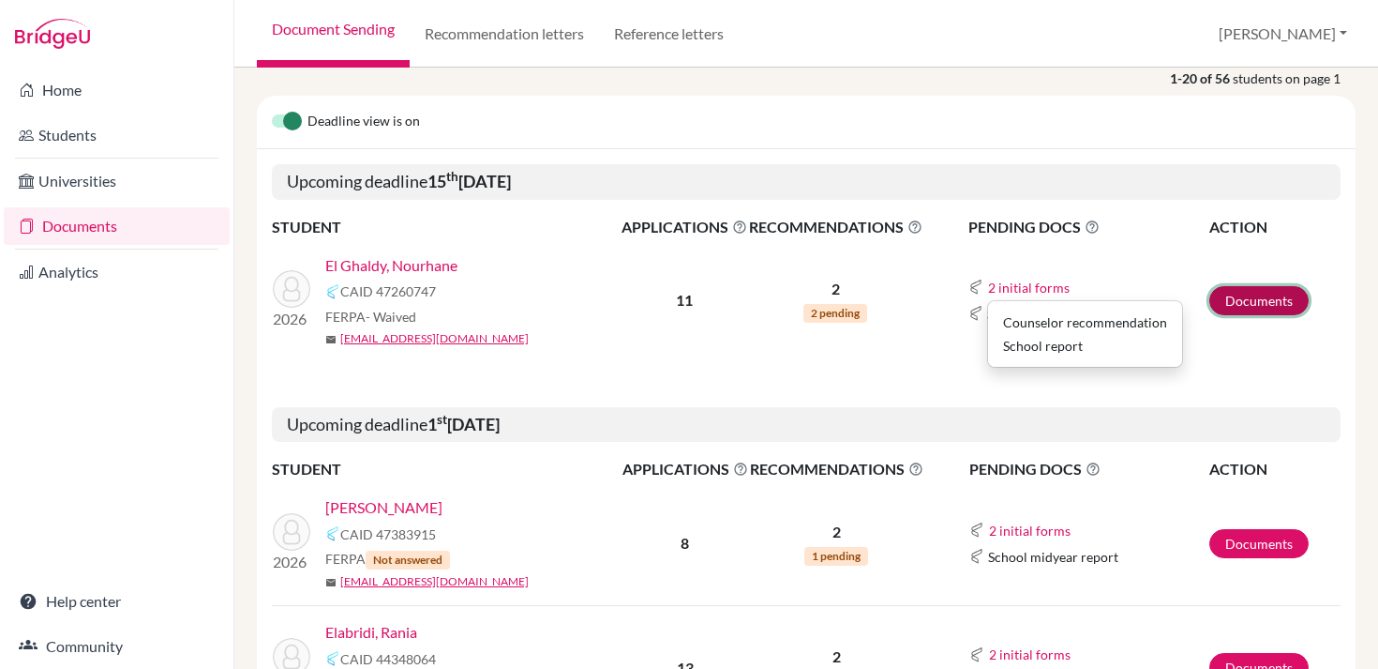
click at [1230, 291] on link "Documents" at bounding box center [1259, 300] width 99 height 29
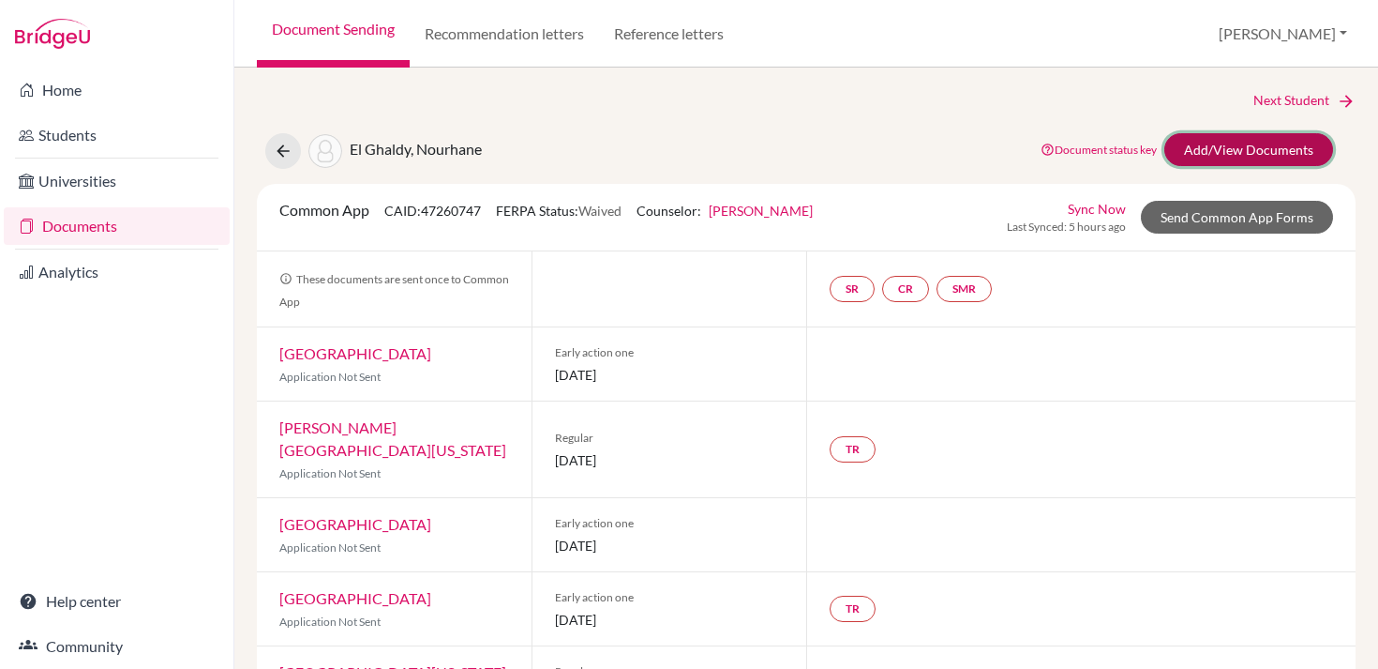
click at [1240, 140] on link "Add/View Documents" at bounding box center [1249, 149] width 169 height 33
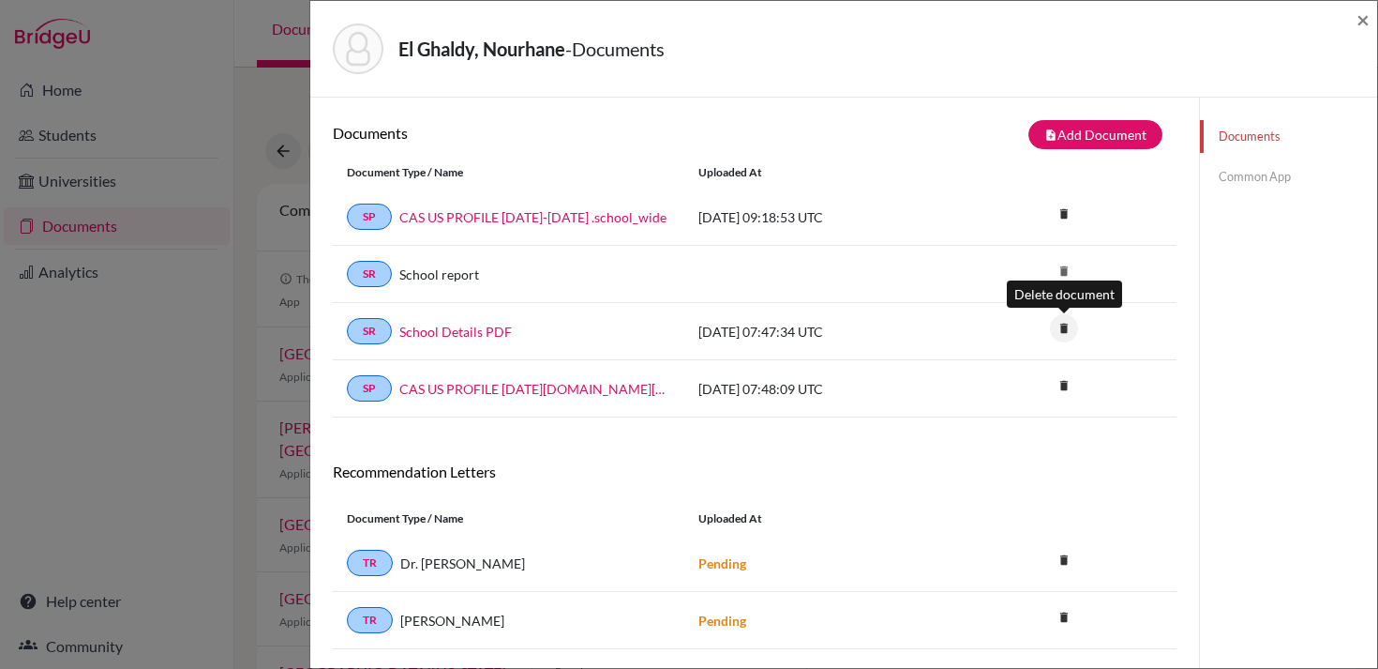
click at [1068, 323] on icon "delete" at bounding box center [1064, 328] width 28 height 28
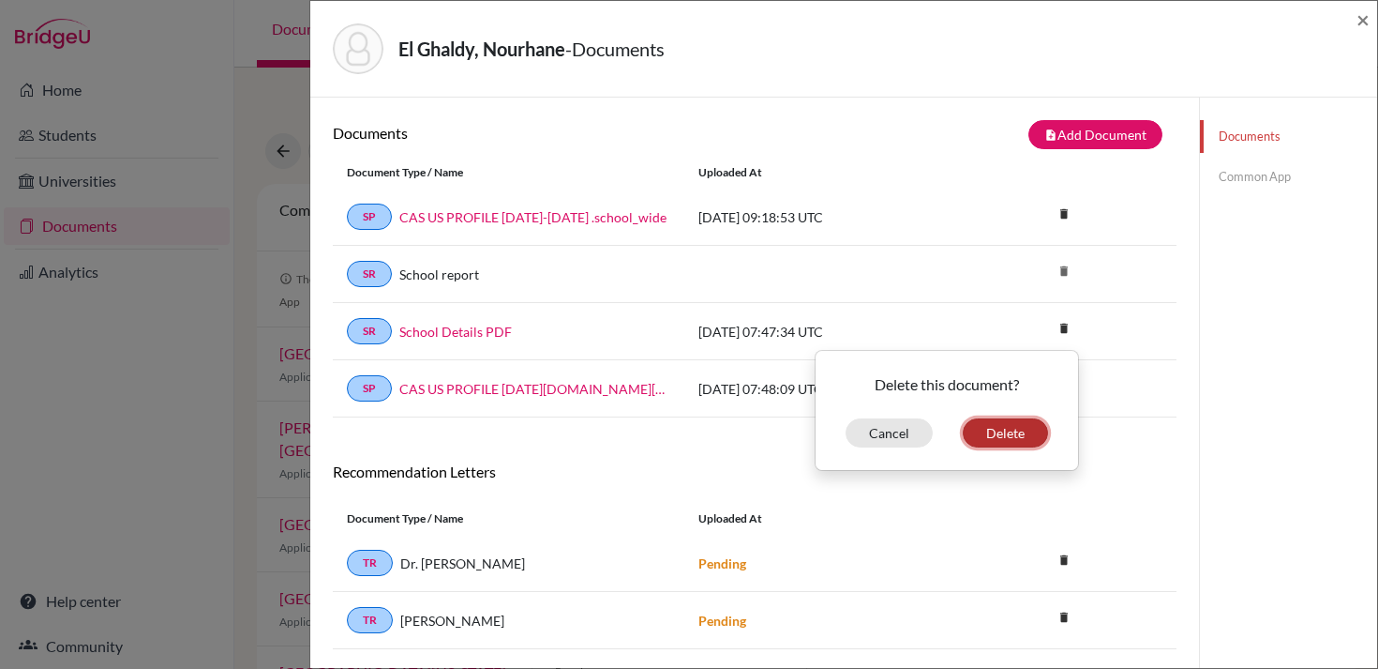
click at [1010, 436] on button "Delete" at bounding box center [1005, 432] width 85 height 29
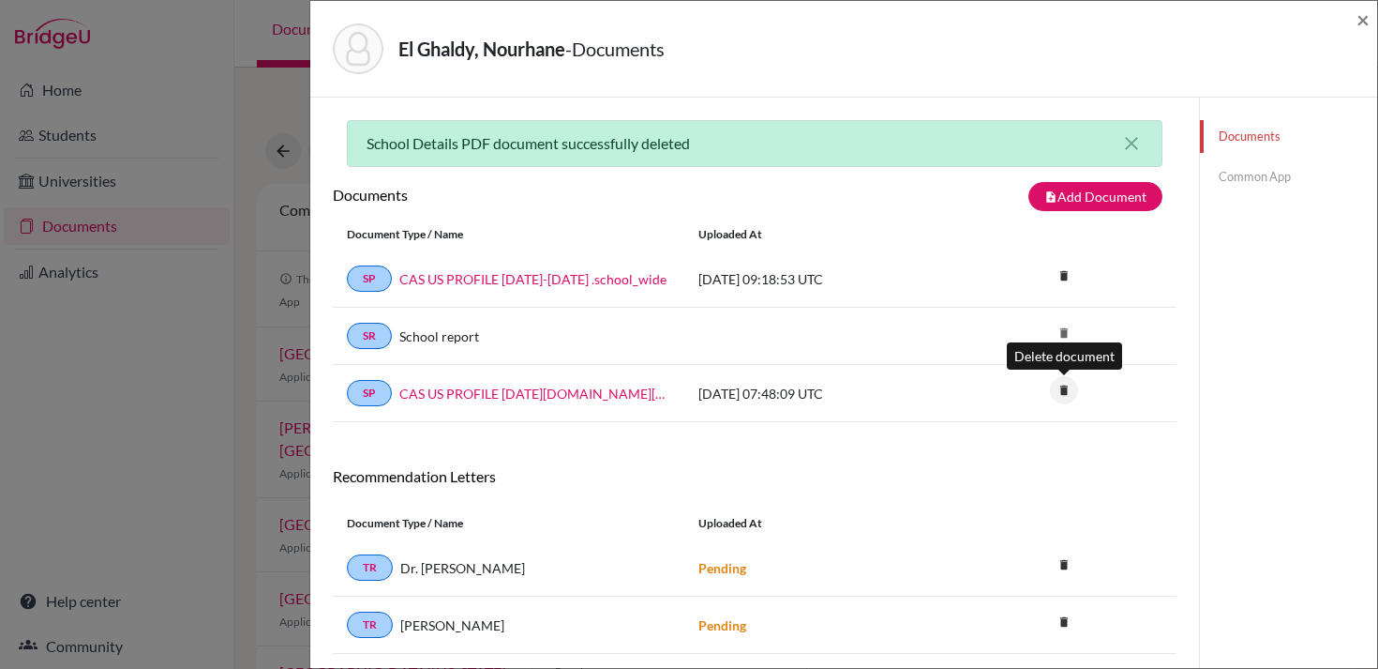
click at [1059, 392] on icon "delete" at bounding box center [1064, 390] width 28 height 28
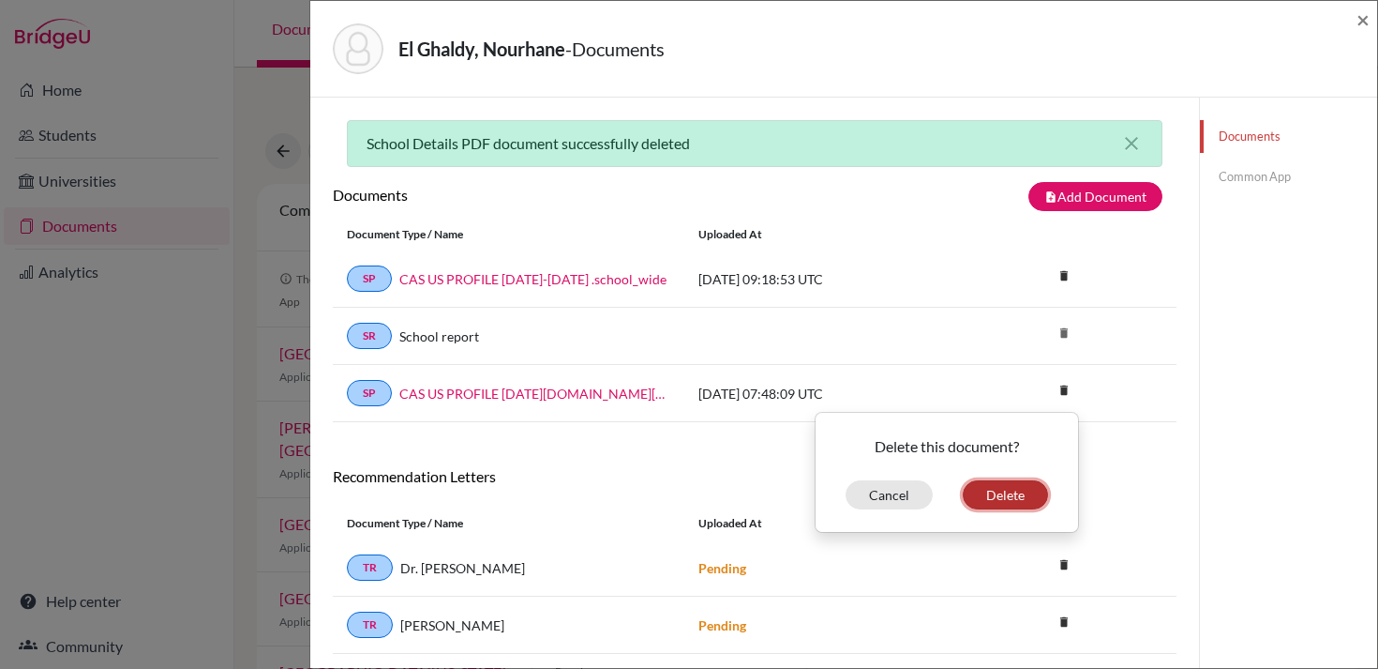
click at [993, 496] on button "Delete" at bounding box center [1005, 494] width 85 height 29
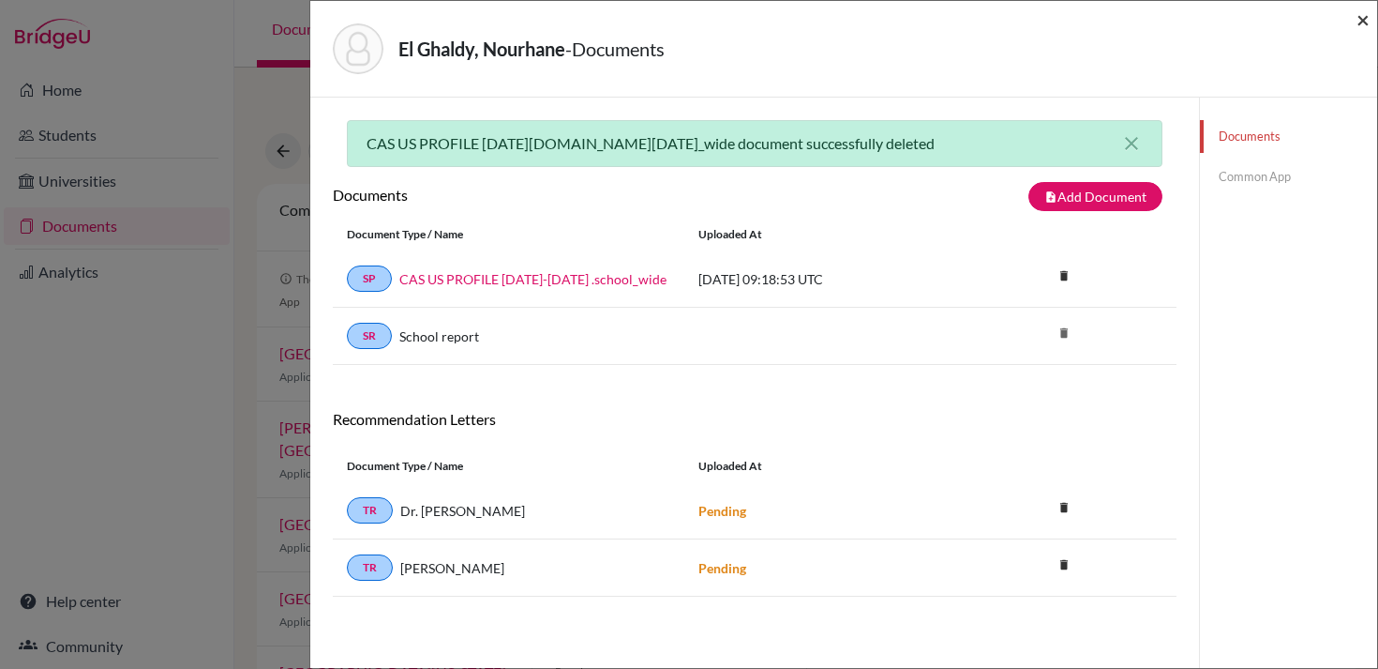
click at [1363, 23] on span "×" at bounding box center [1363, 19] width 13 height 27
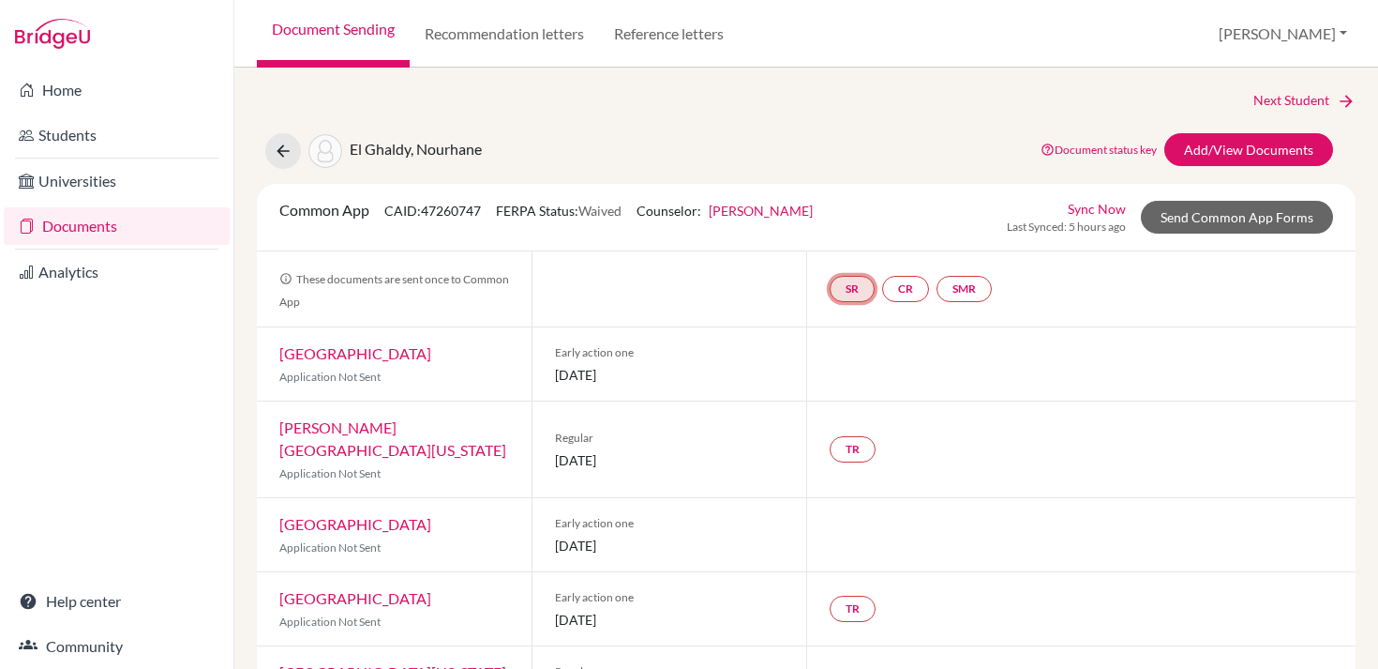
click at [844, 290] on link "SR" at bounding box center [852, 289] width 45 height 26
click at [841, 229] on link "School report" at bounding box center [852, 232] width 80 height 16
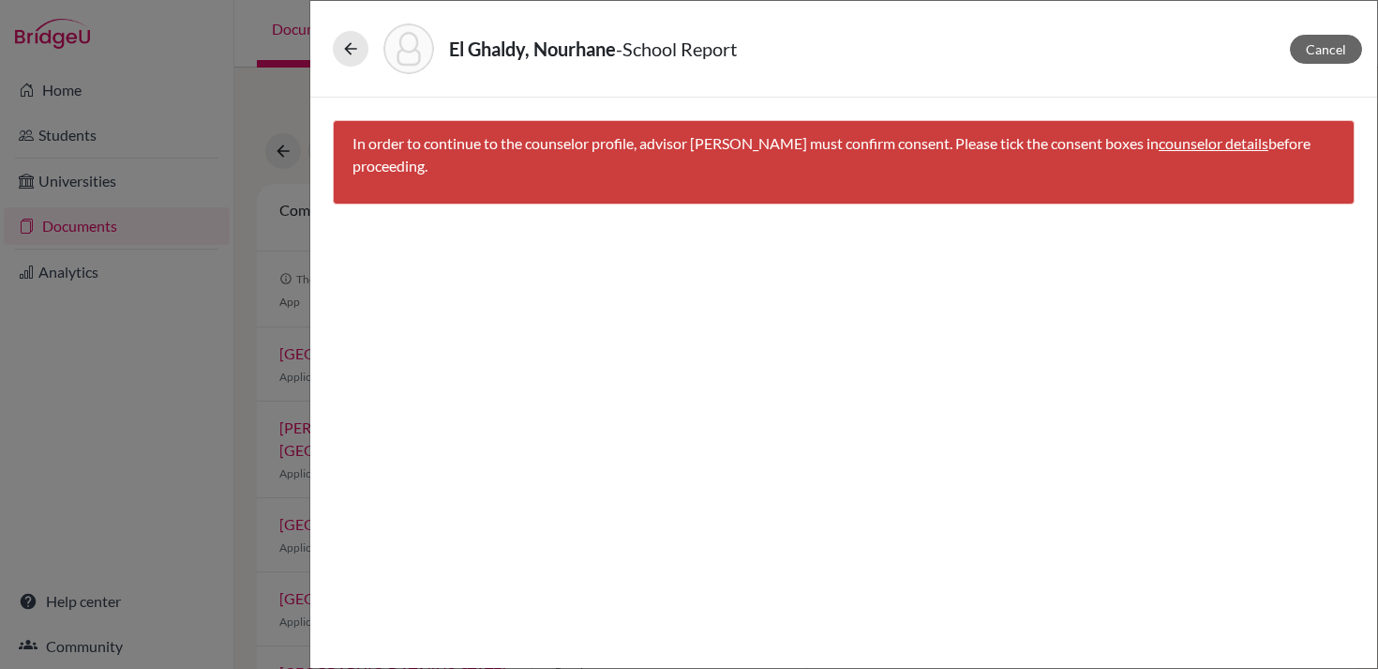
click at [1194, 144] on link "counselor details" at bounding box center [1214, 143] width 110 height 18
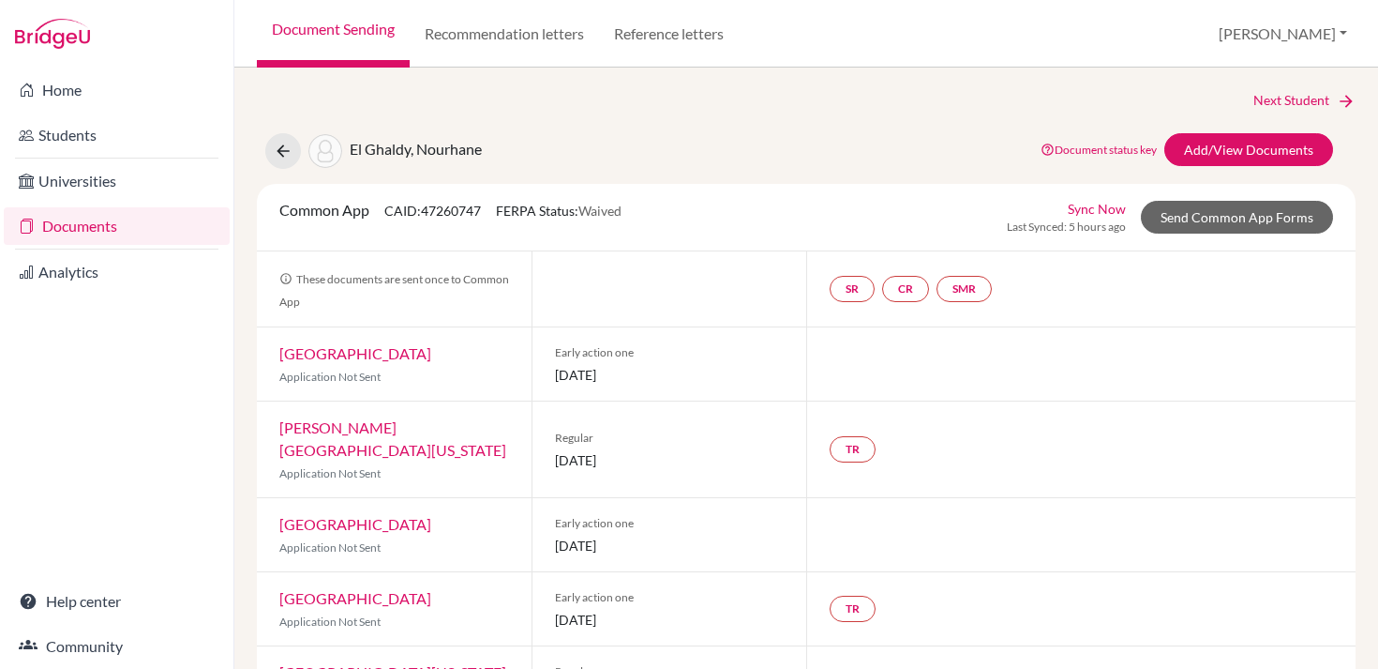
select select "457189"
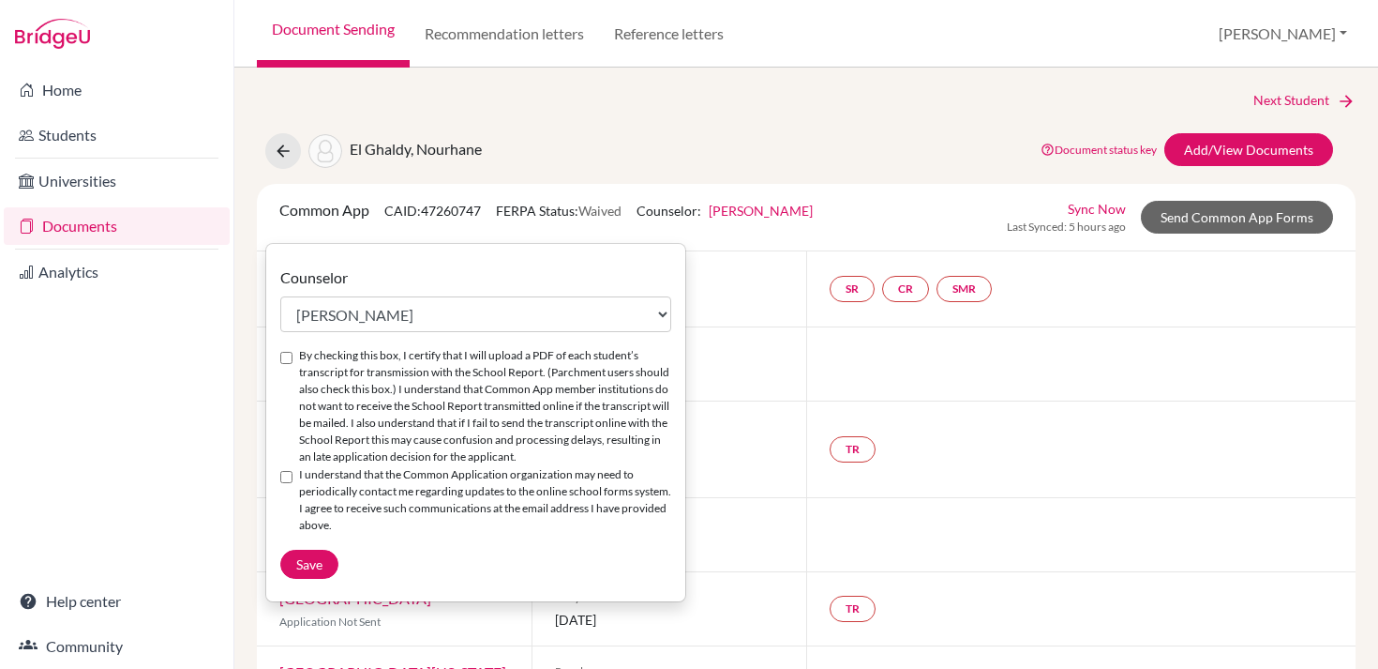
click at [311, 366] on label "By checking this box, I certify that I will upload a PDF of each student’s tran…" at bounding box center [485, 406] width 372 height 118
click at [293, 364] on input "By checking this box, I certify that I will upload a PDF of each student’s tran…" at bounding box center [286, 358] width 12 height 12
checkbox input "true"
click at [361, 496] on label "I understand that the Common Application organization may need to periodically …" at bounding box center [485, 500] width 372 height 68
click at [293, 483] on input "I understand that the Common Application organization may need to periodically …" at bounding box center [286, 477] width 12 height 12
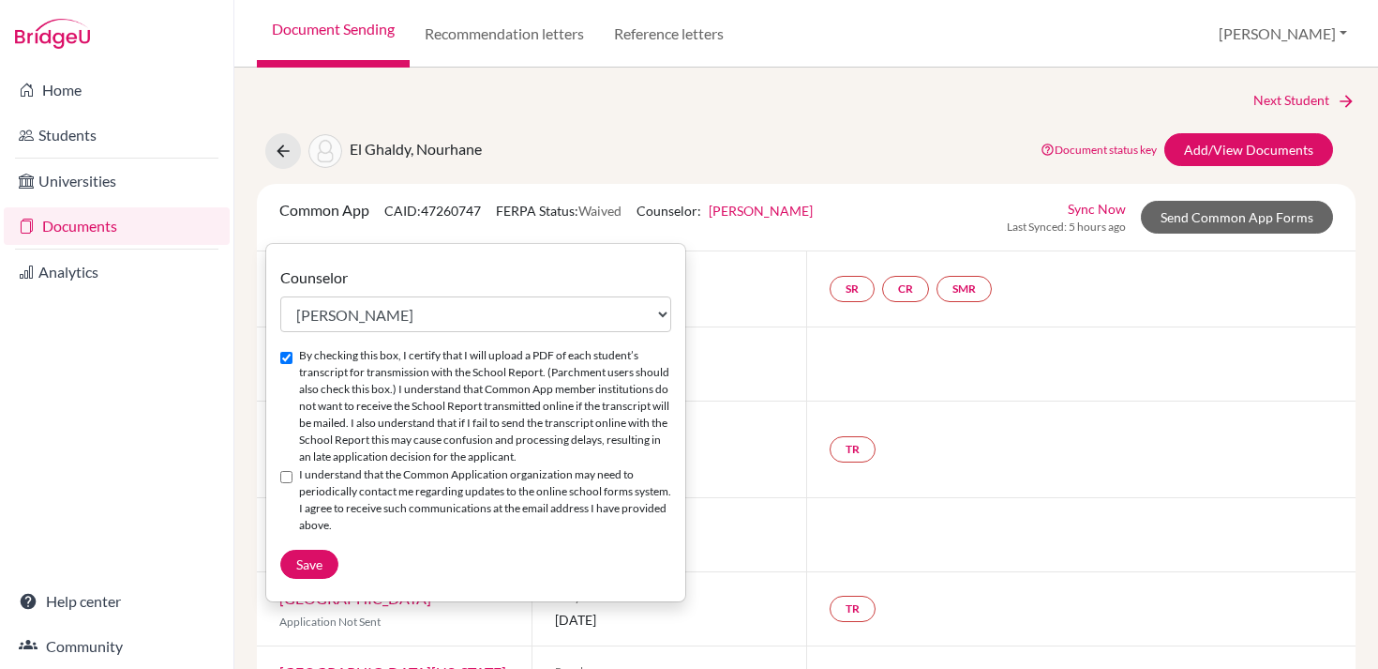
checkbox input "true"
click at [322, 572] on span "Save" at bounding box center [309, 564] width 26 height 16
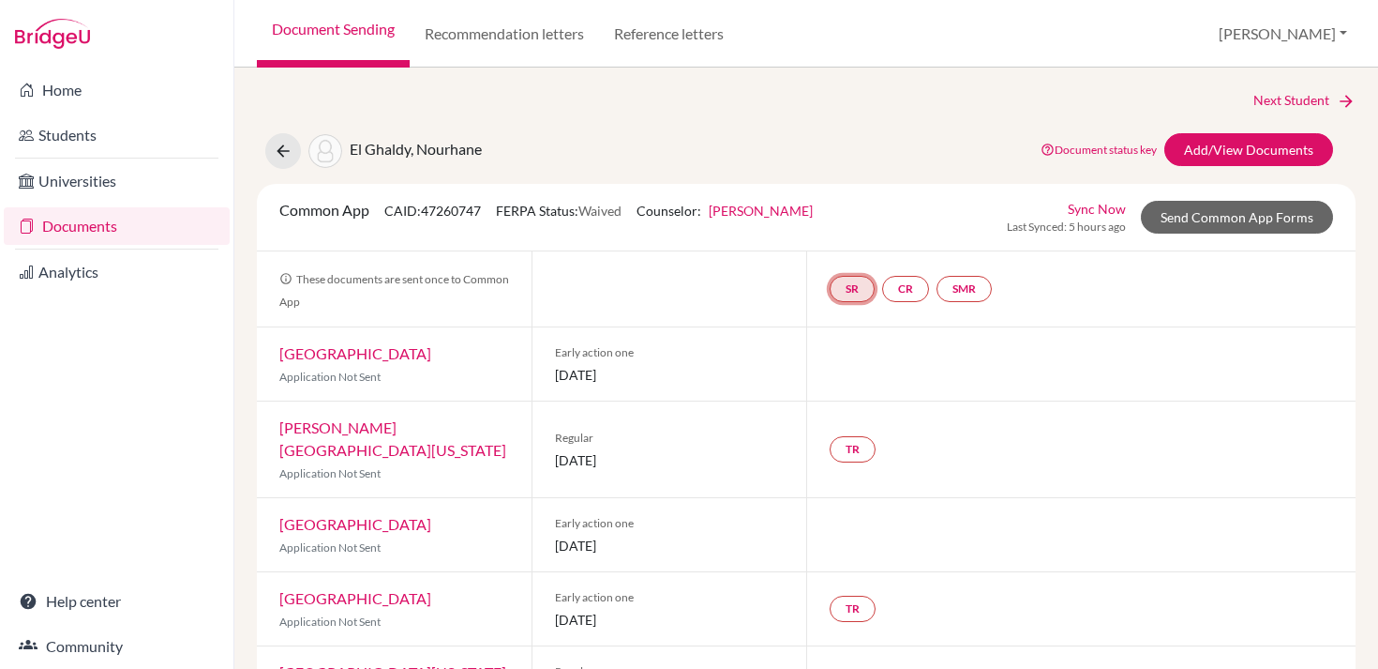
click at [867, 284] on link "SR" at bounding box center [852, 289] width 45 height 26
click at [858, 232] on link "School report" at bounding box center [852, 232] width 80 height 16
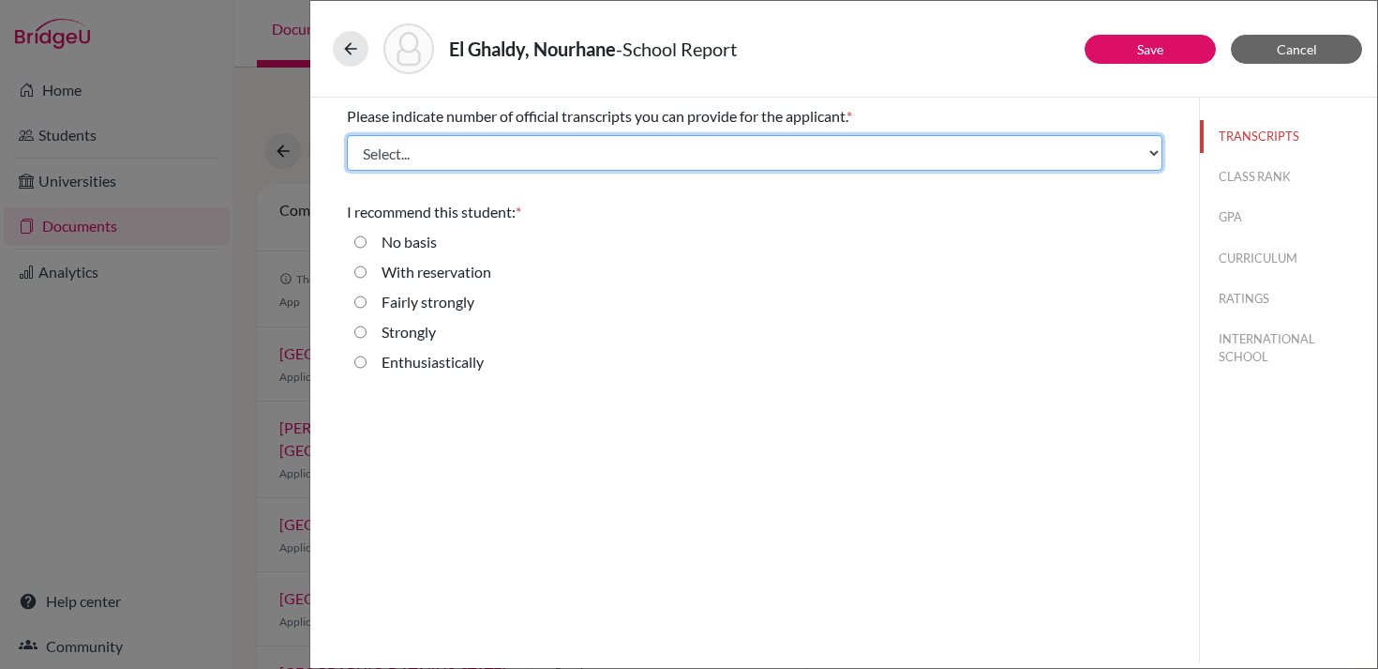
click at [717, 154] on select "Select... 1 2 3 4" at bounding box center [755, 153] width 816 height 36
select select "1"
click at [347, 135] on select "Select... 1 2 3 4" at bounding box center [755, 153] width 816 height 36
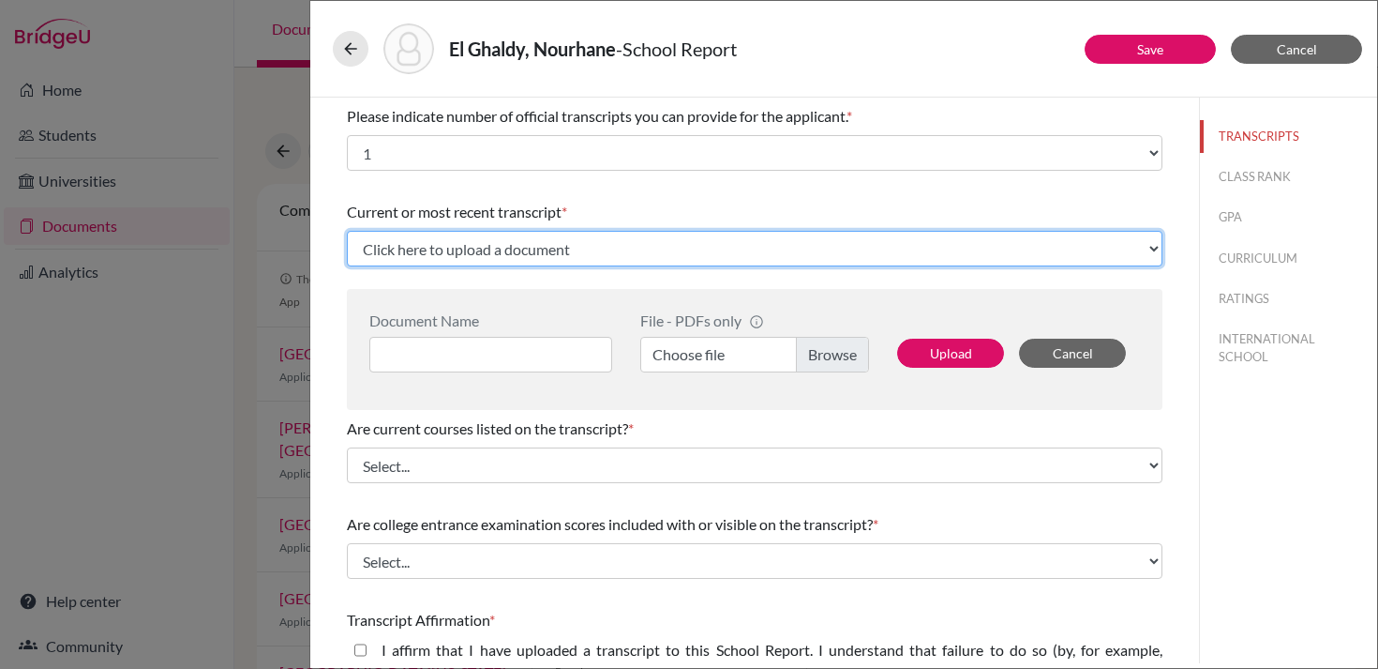
click at [640, 232] on select "Click here to upload a document Upload New File" at bounding box center [755, 249] width 816 height 36
select select "Upload New File"
click at [347, 231] on select "Click here to upload a document Upload New File" at bounding box center [755, 249] width 816 height 36
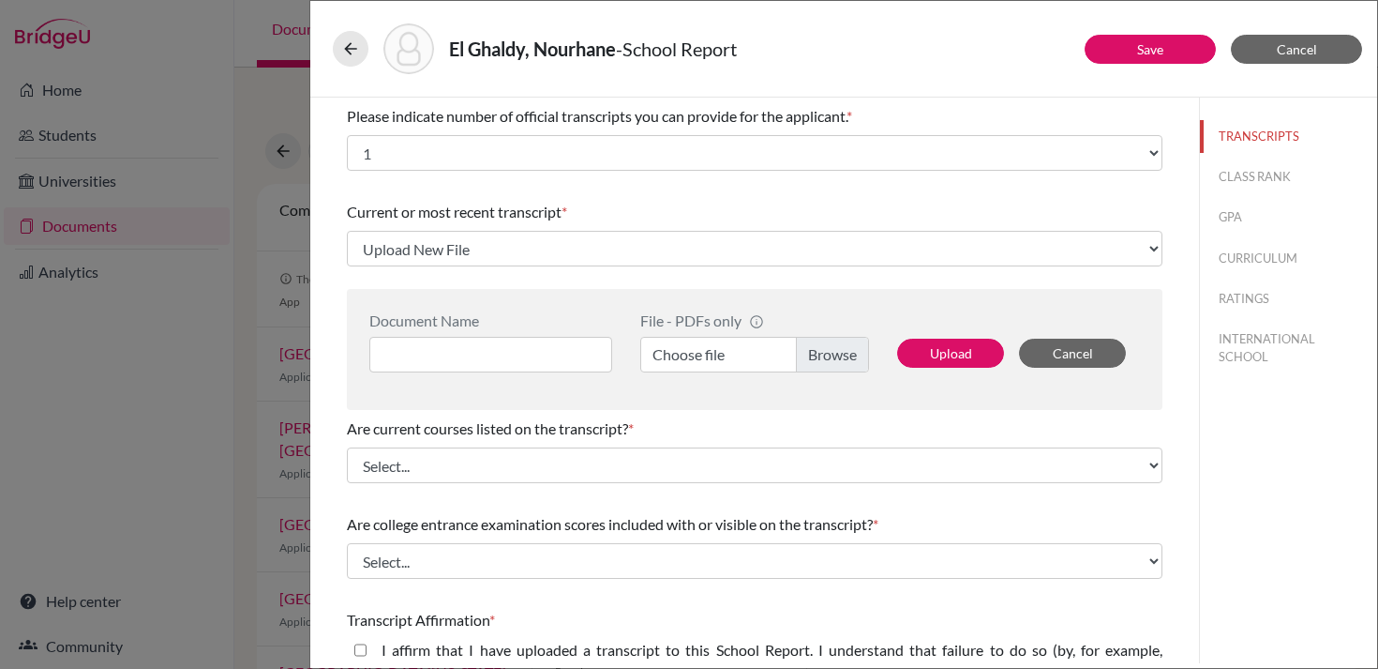
click at [733, 347] on label "Choose file" at bounding box center [754, 355] width 229 height 36
click at [733, 347] on input "Choose file" at bounding box center [754, 355] width 229 height 36
click at [608, 391] on div "Document Name File - PDFs only info CommonApp has file size limit of 2MB per fi…" at bounding box center [755, 349] width 816 height 121
click at [561, 363] on input at bounding box center [490, 355] width 243 height 36
type input "C"
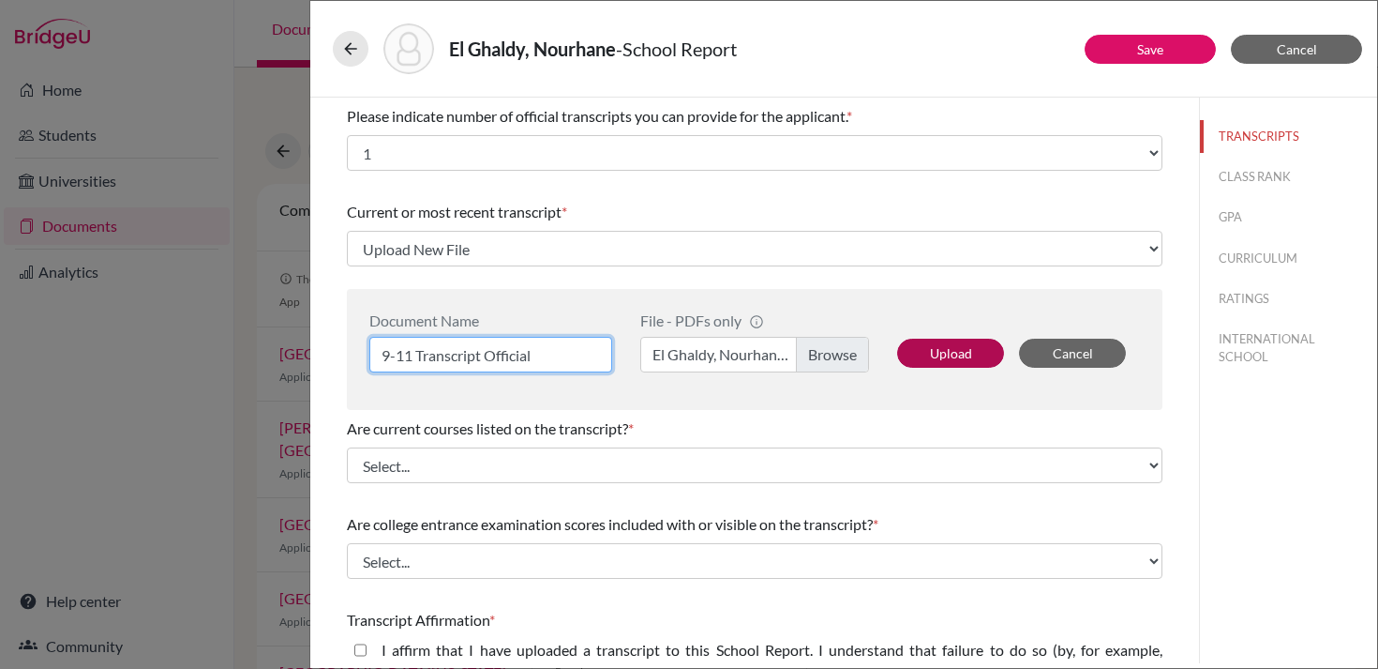
type input "9-11 Transcript Official"
click at [973, 351] on button "Upload" at bounding box center [950, 352] width 107 height 29
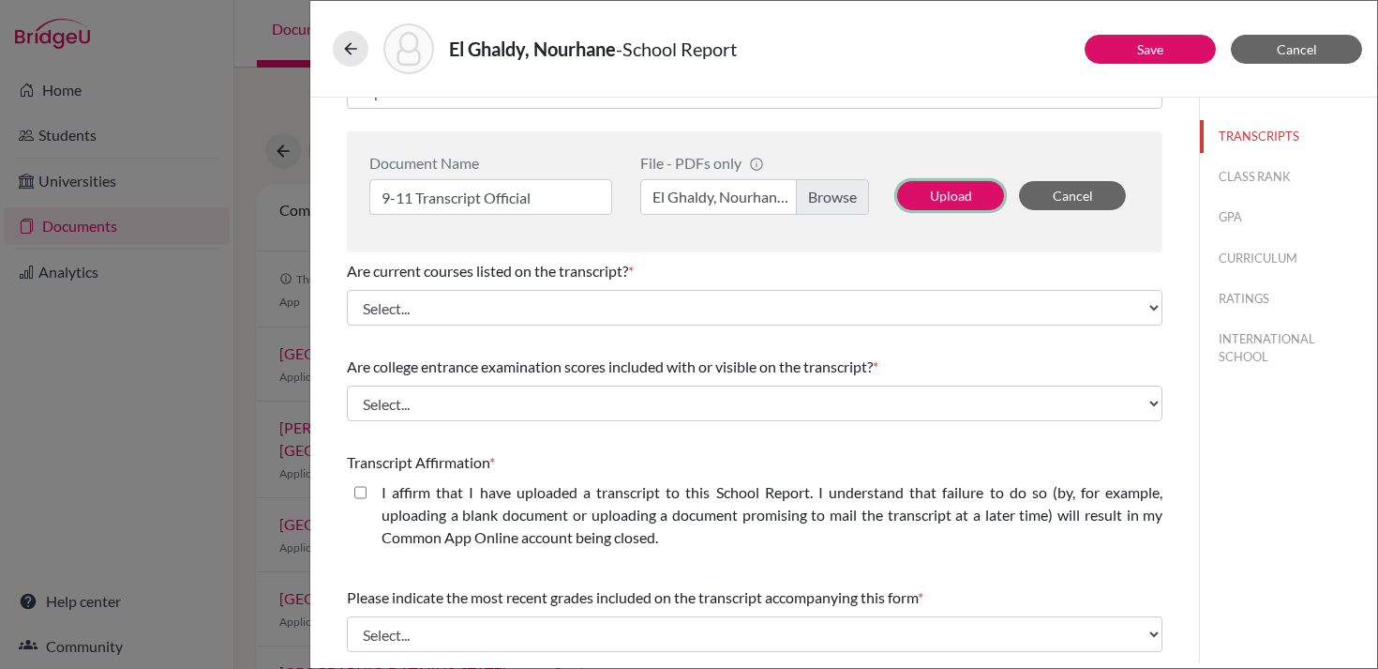
scroll to position [156, 0]
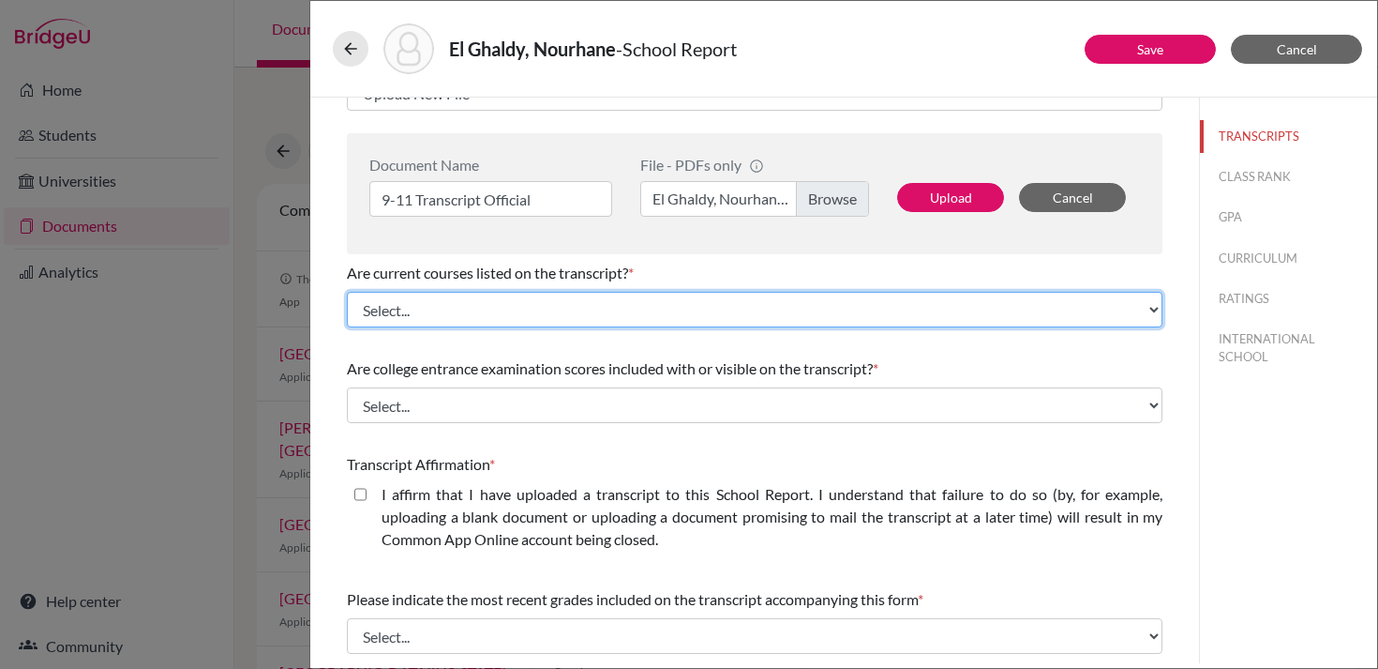
click at [796, 311] on select "Select... Yes No" at bounding box center [755, 310] width 816 height 36
click at [347, 292] on select "Select... Yes No" at bounding box center [755, 310] width 816 height 36
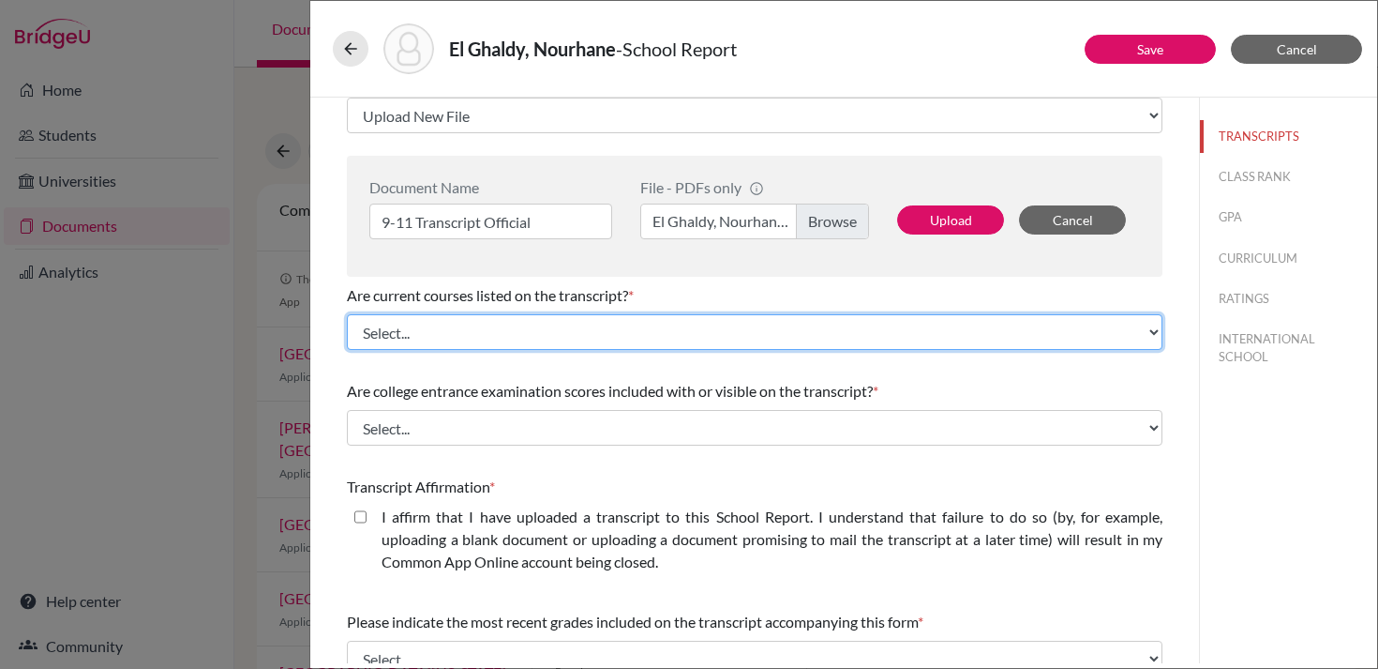
scroll to position [178, 0]
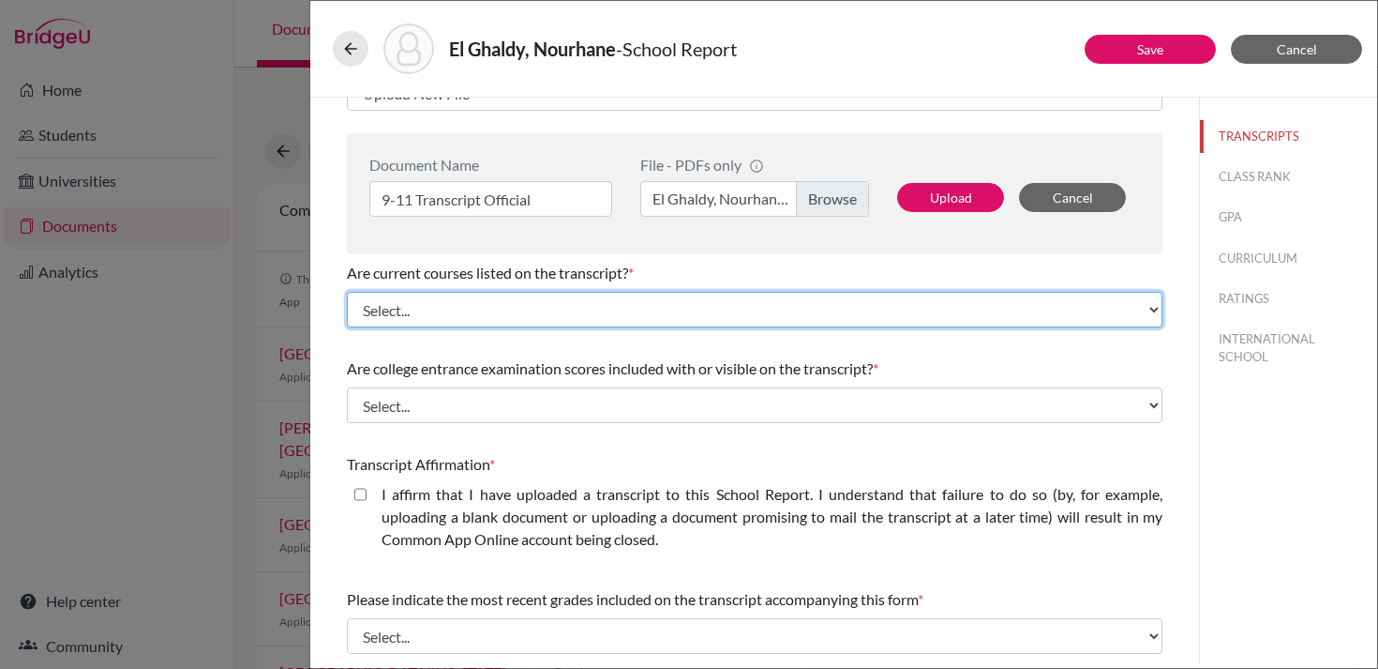
click at [659, 315] on select "Select... Yes No" at bounding box center [755, 310] width 816 height 36
select select "0"
click at [347, 292] on select "Select... Yes No" at bounding box center [755, 310] width 816 height 36
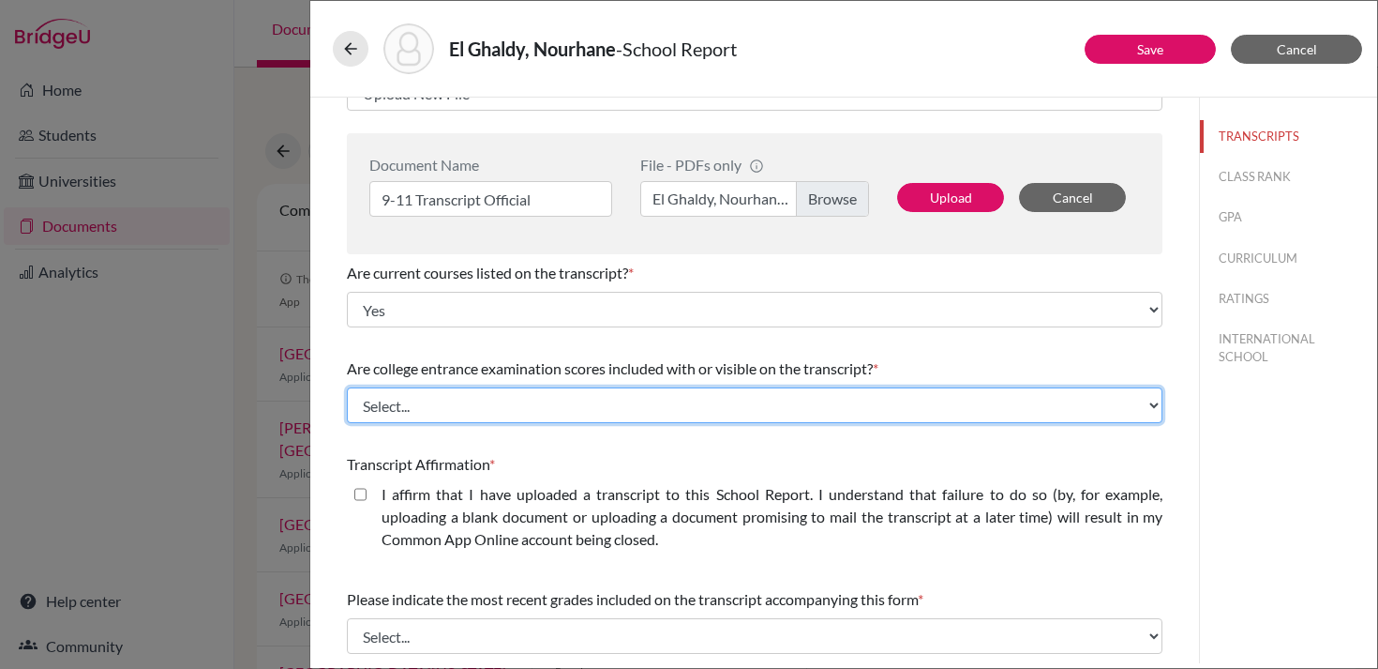
click at [655, 406] on select "Select... Yes No" at bounding box center [755, 405] width 816 height 36
select select "1"
click at [347, 387] on select "Select... Yes No" at bounding box center [755, 405] width 816 height 36
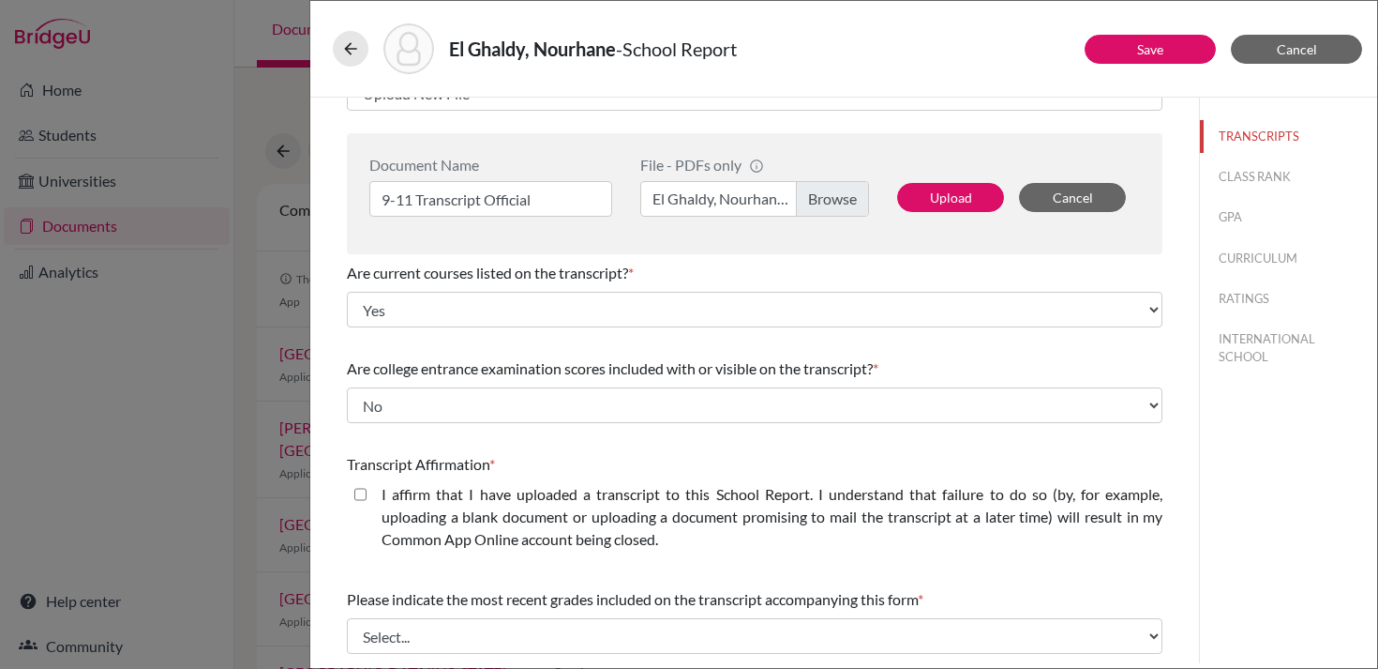
click at [677, 356] on div "Are college entrance examination scores included with or visible on the transcr…" at bounding box center [755, 390] width 816 height 81
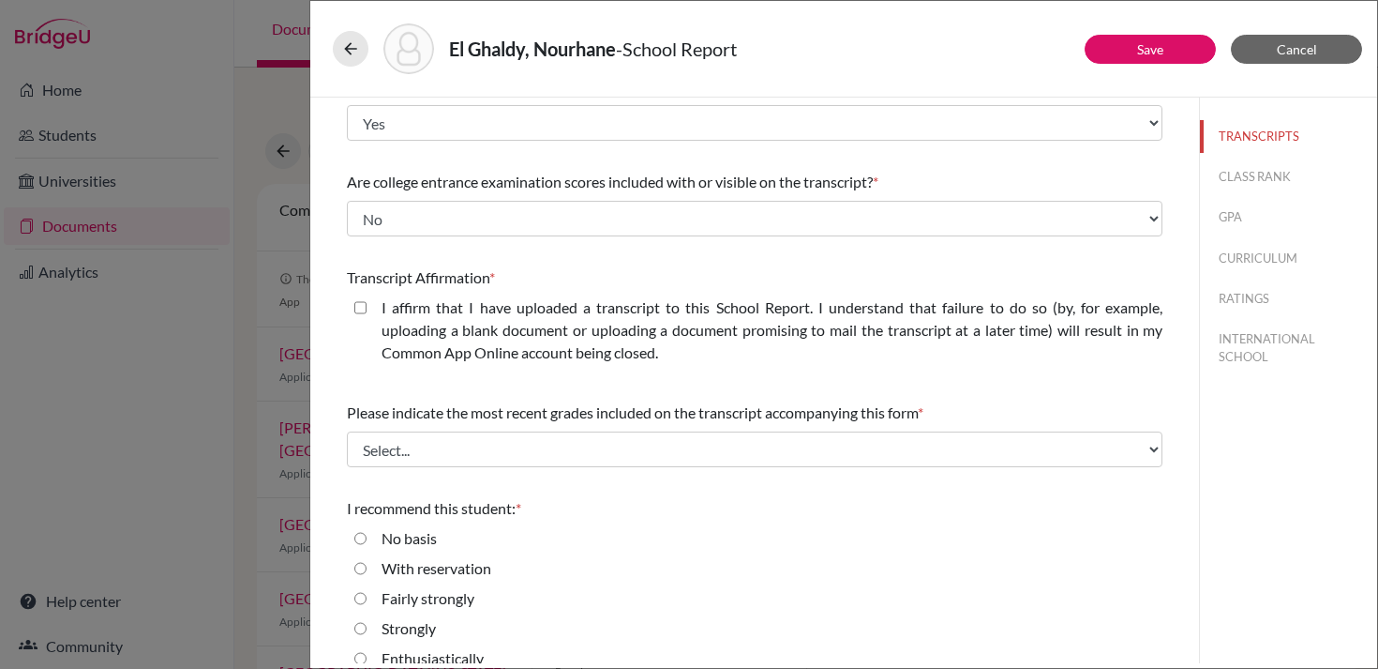
scroll to position [386, 0]
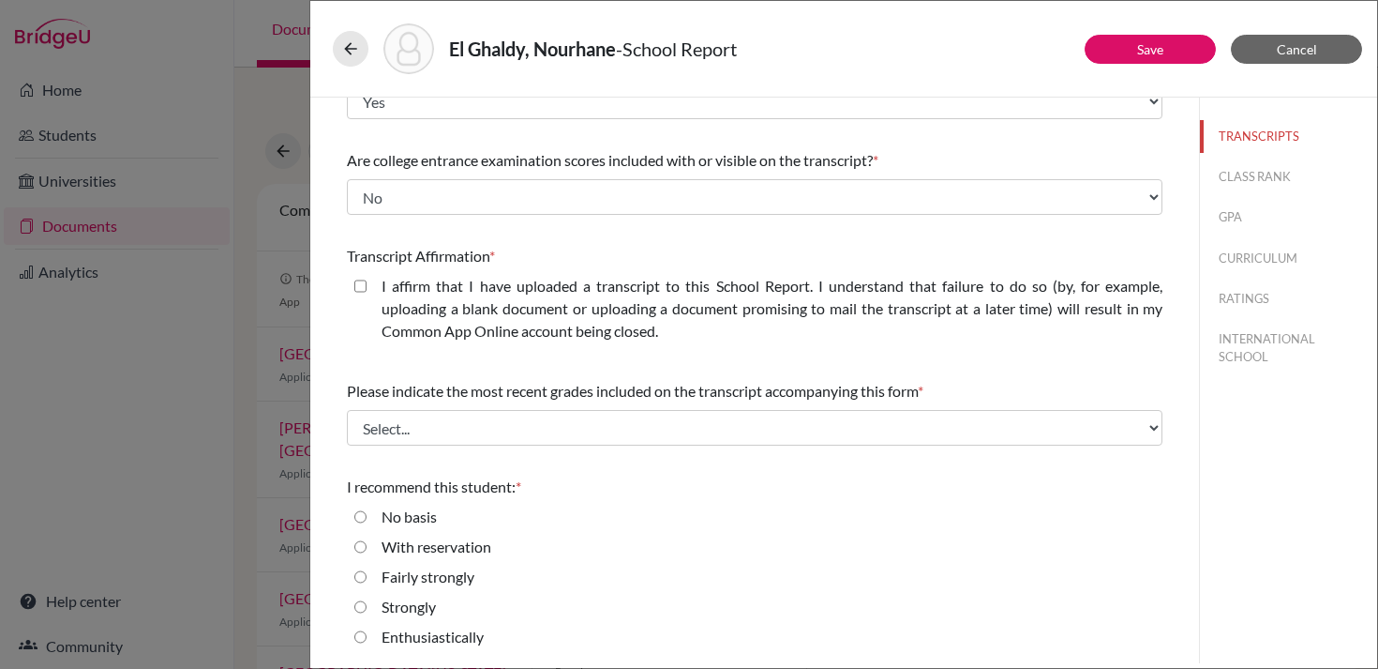
click at [582, 308] on label "I affirm that I have uploaded a transcript to this School Report. I understand …" at bounding box center [772, 309] width 781 height 68
click at [367, 297] on closed\ "I affirm that I have uploaded a transcript to this School Report. I understand …" at bounding box center [360, 286] width 12 height 23
checkbox closed\ "true"
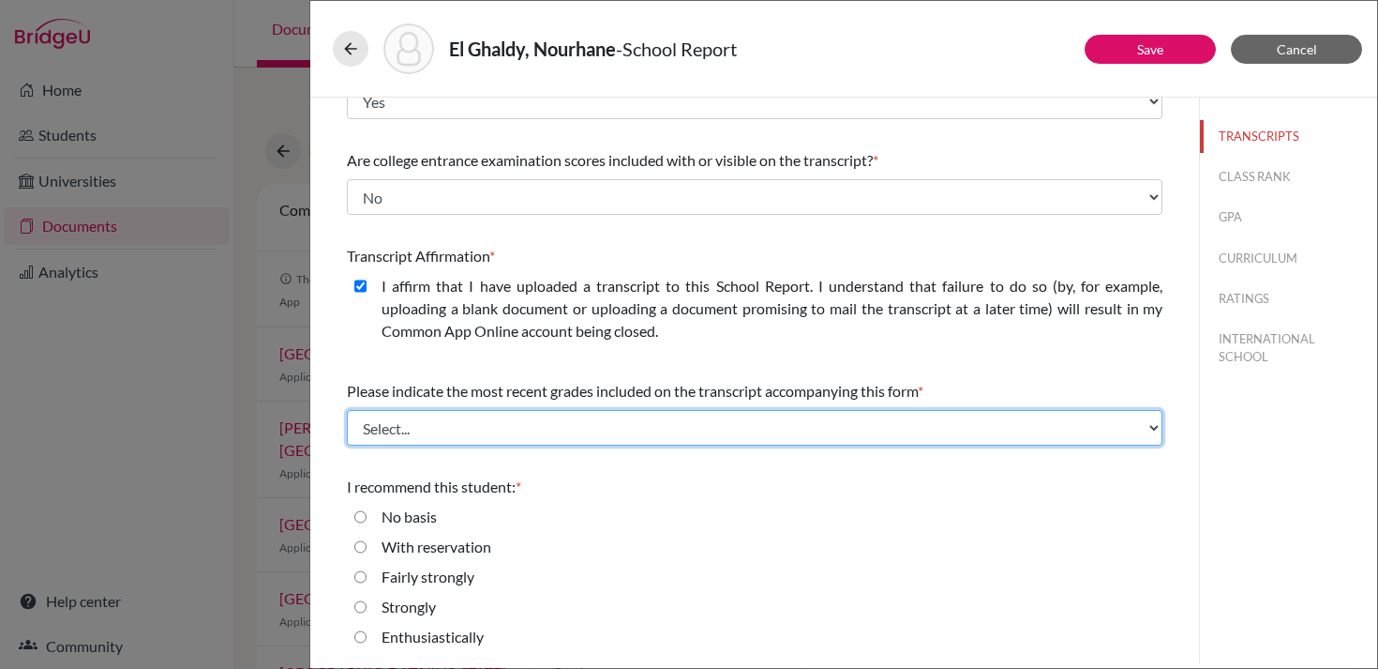
click at [554, 428] on select "Select... Final junior year grades 1st Quarter senior year grades 2nd Quarter/1…" at bounding box center [755, 428] width 816 height 36
select select "0"
click at [347, 410] on select "Select... Final junior year grades 1st Quarter senior year grades 2nd Quarter/1…" at bounding box center [755, 428] width 816 height 36
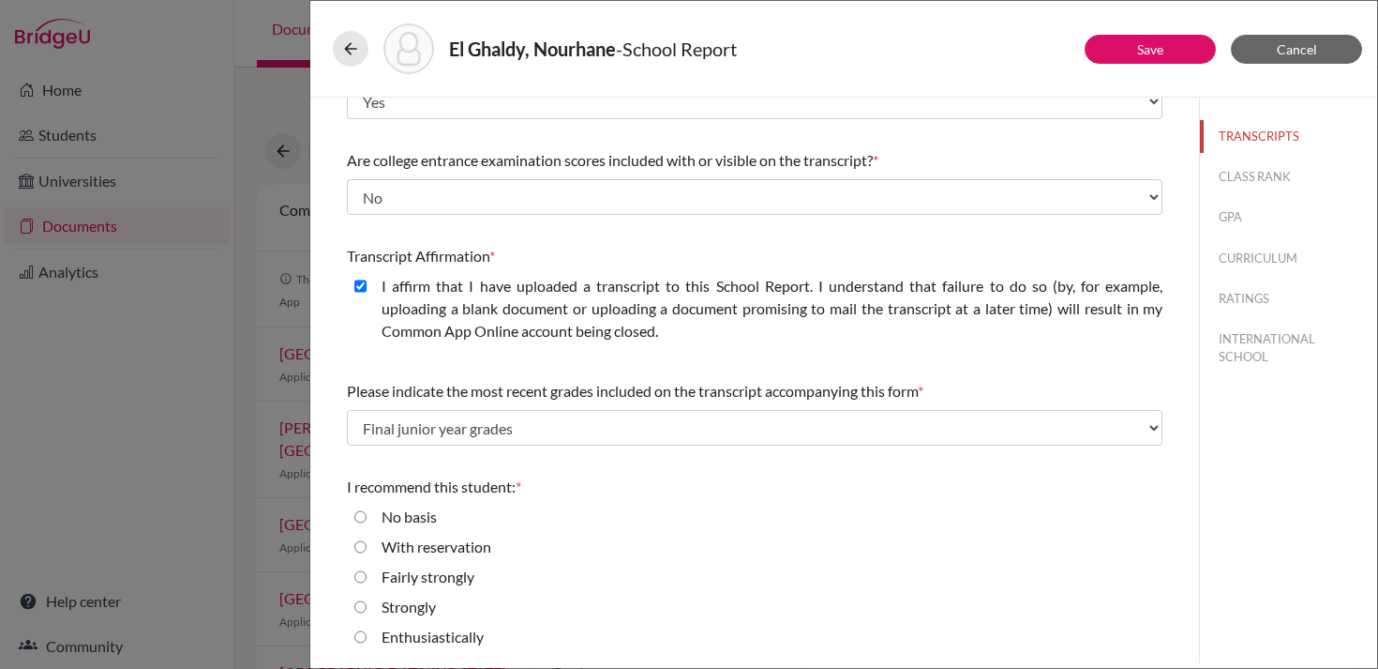
click at [419, 605] on label "Strongly" at bounding box center [409, 606] width 54 height 23
click at [367, 605] on input "Strongly" at bounding box center [360, 606] width 12 height 23
radio input "true"
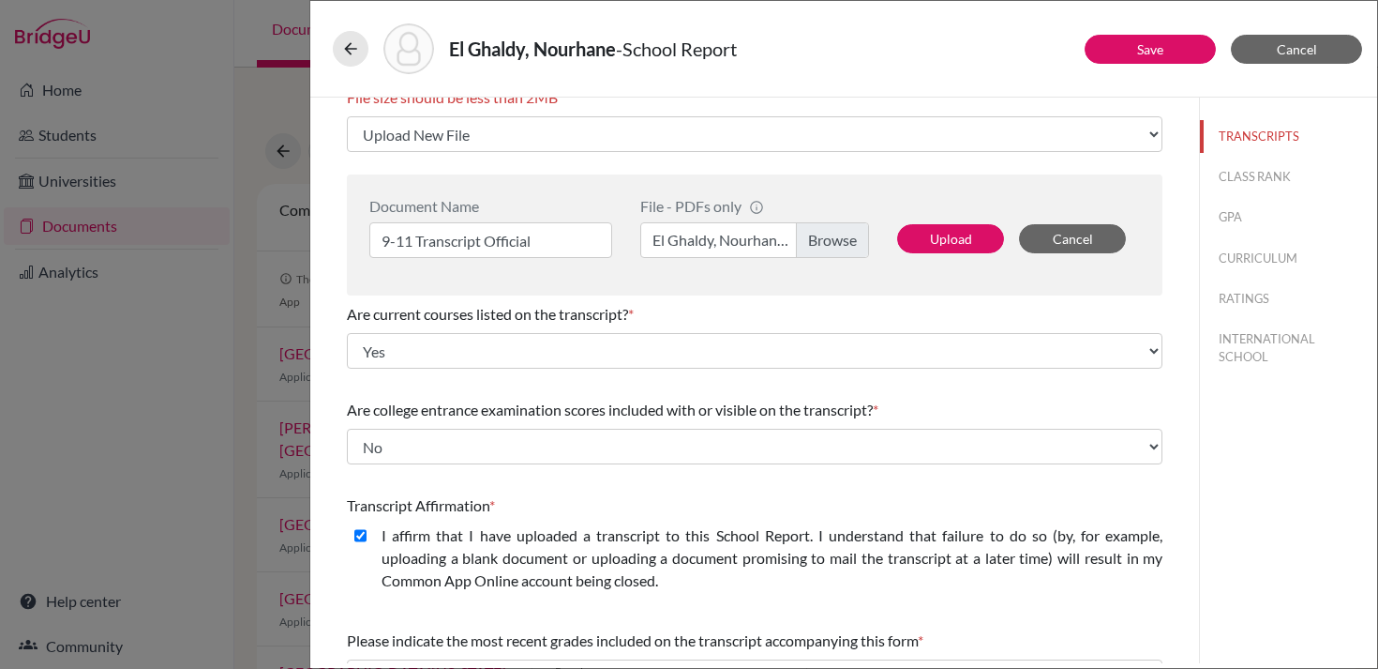
scroll to position [0, 0]
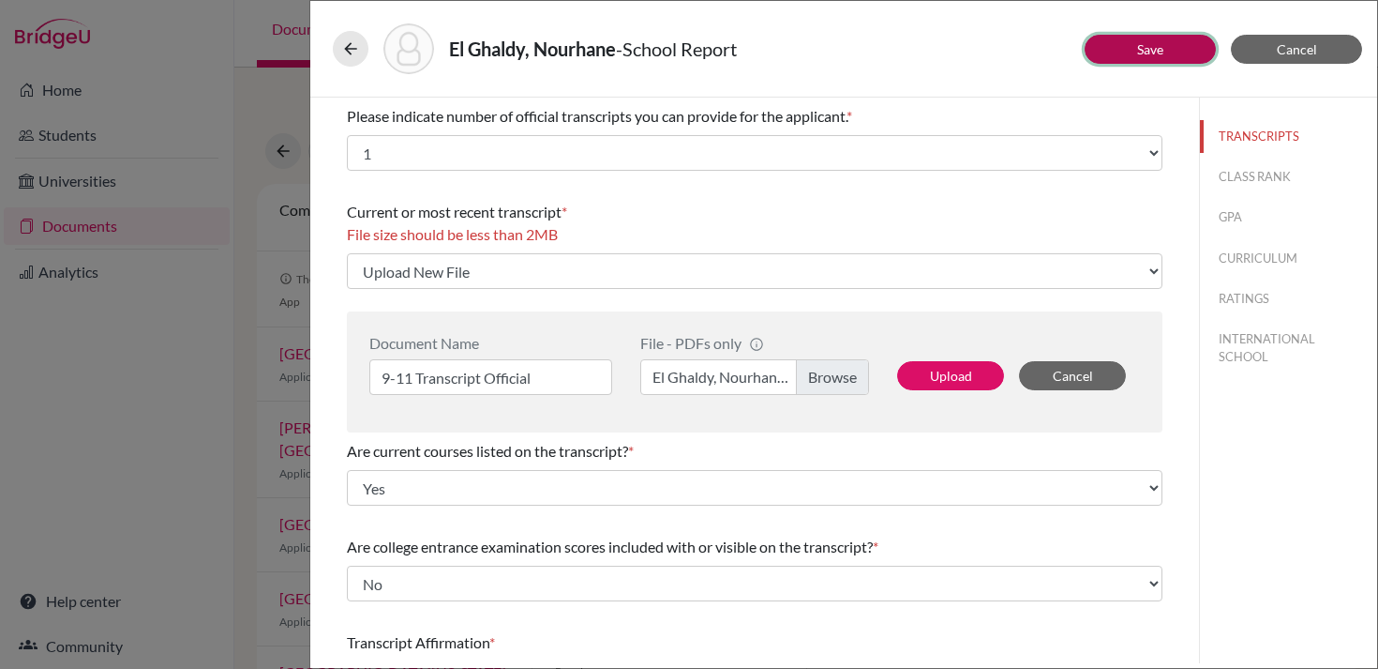
click at [1120, 46] on button "Save" at bounding box center [1150, 49] width 131 height 29
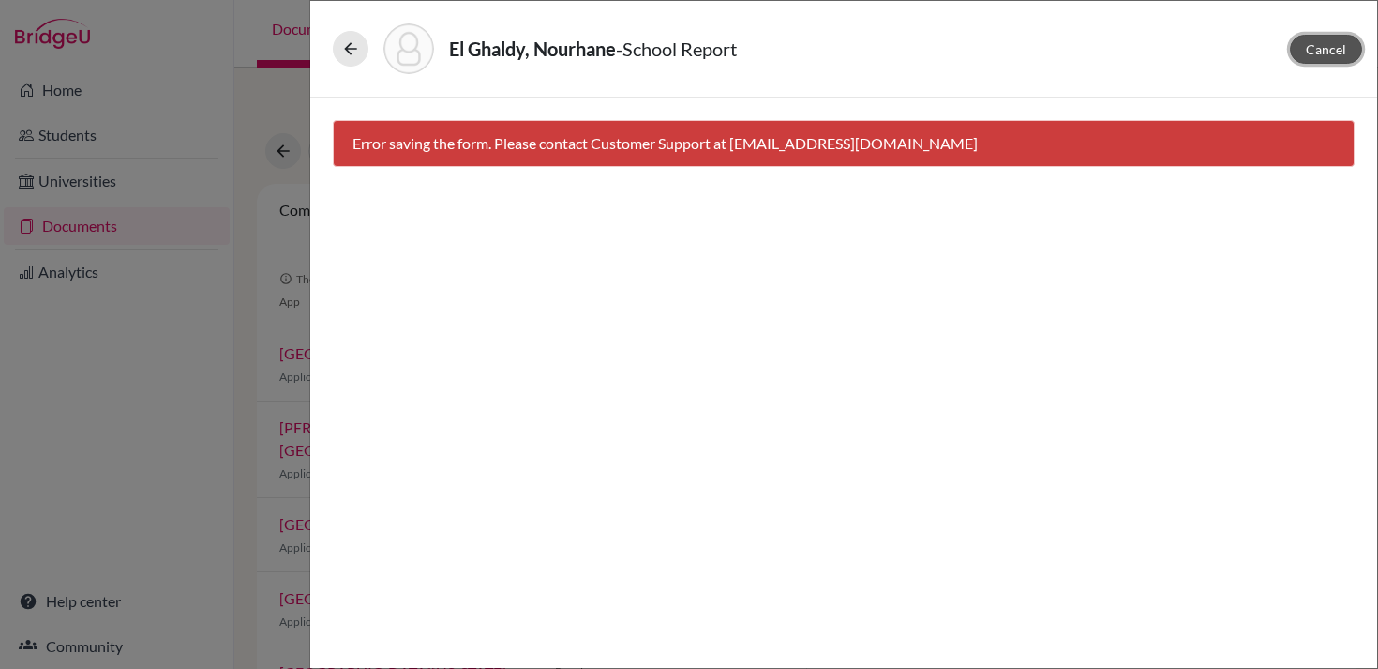
click at [1319, 51] on span "Cancel" at bounding box center [1326, 49] width 40 height 16
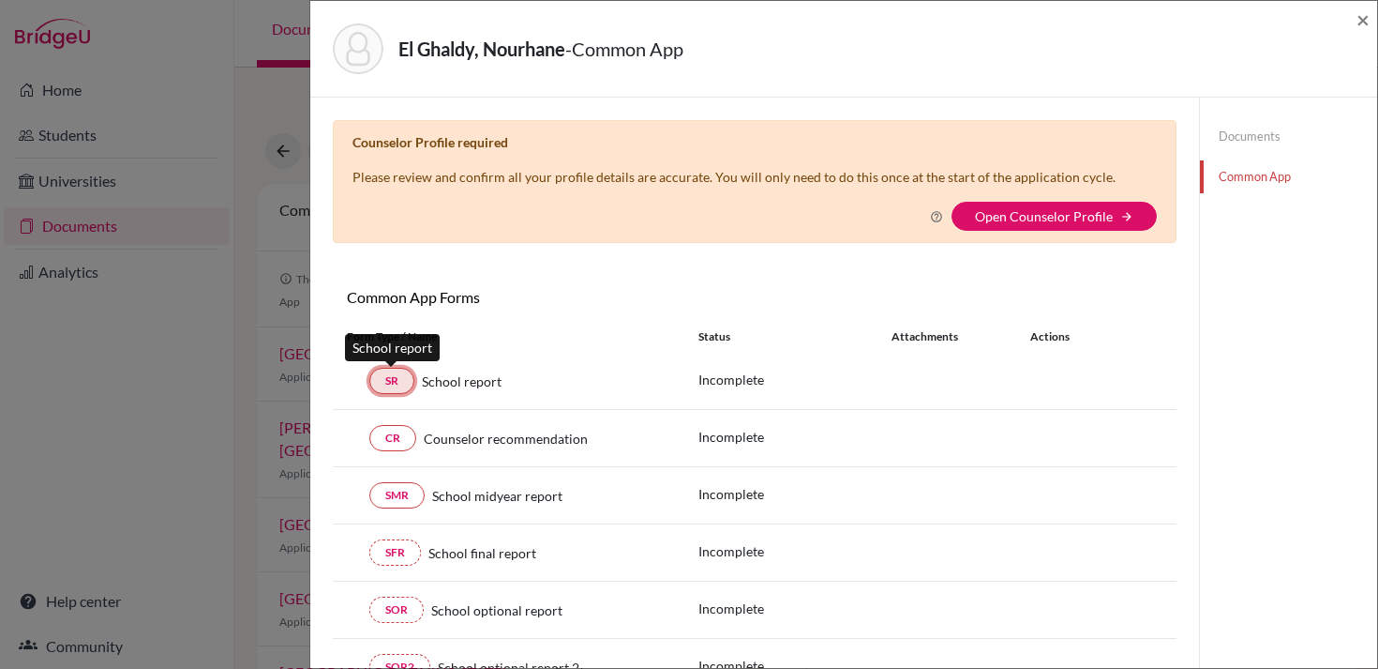
click at [399, 378] on link "SR" at bounding box center [391, 381] width 45 height 26
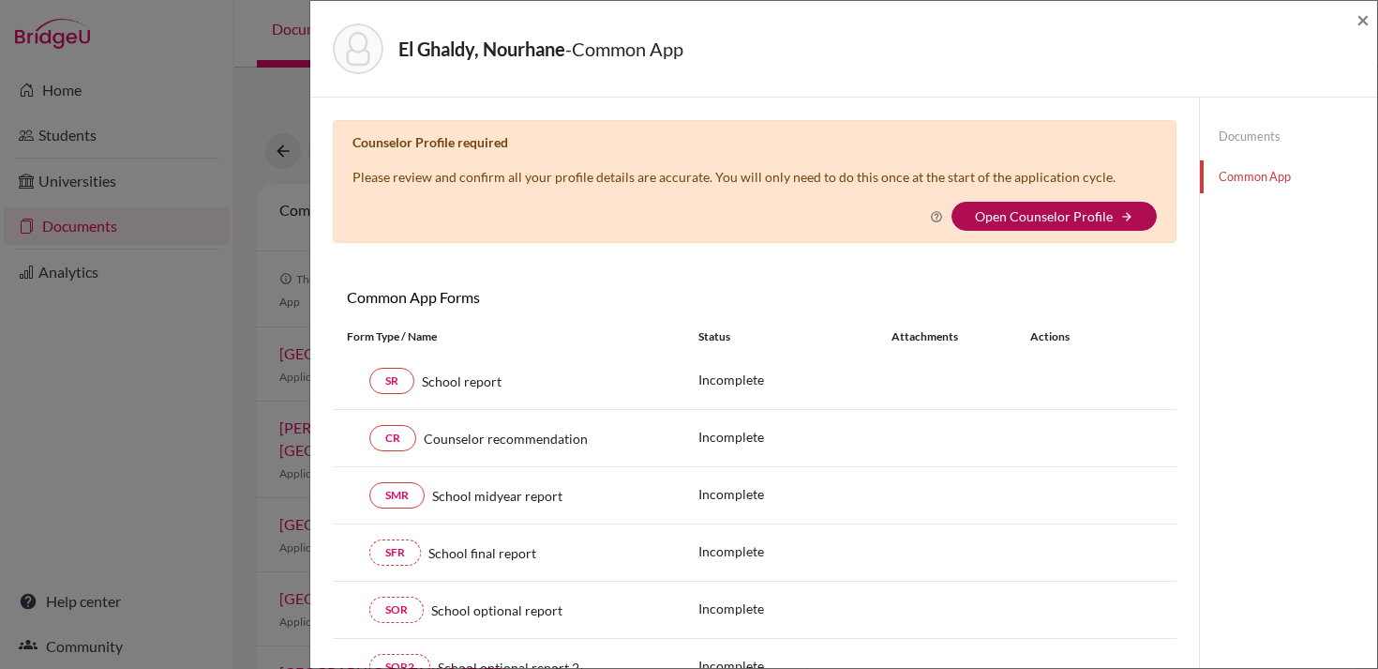
click at [1022, 208] on link "Open Counselor Profile" at bounding box center [1044, 216] width 138 height 16
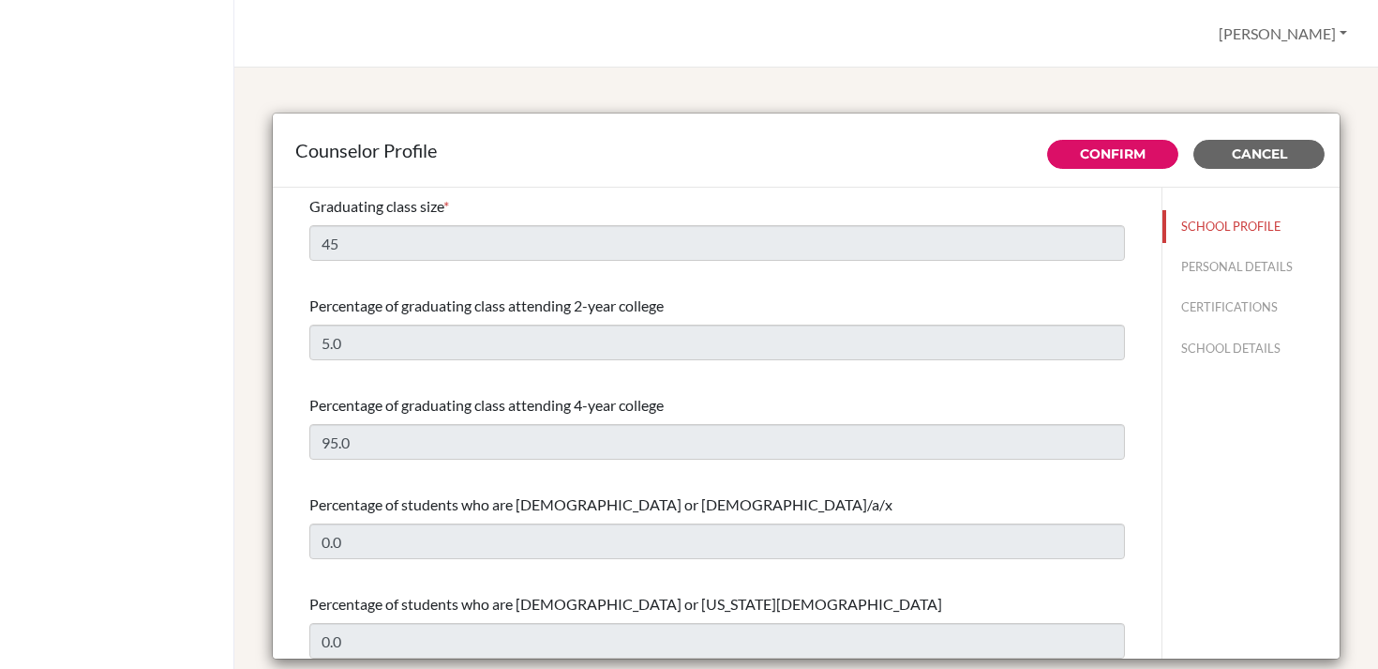
select select "1"
select select "351575"
click at [1256, 156] on span "Cancel" at bounding box center [1259, 153] width 55 height 17
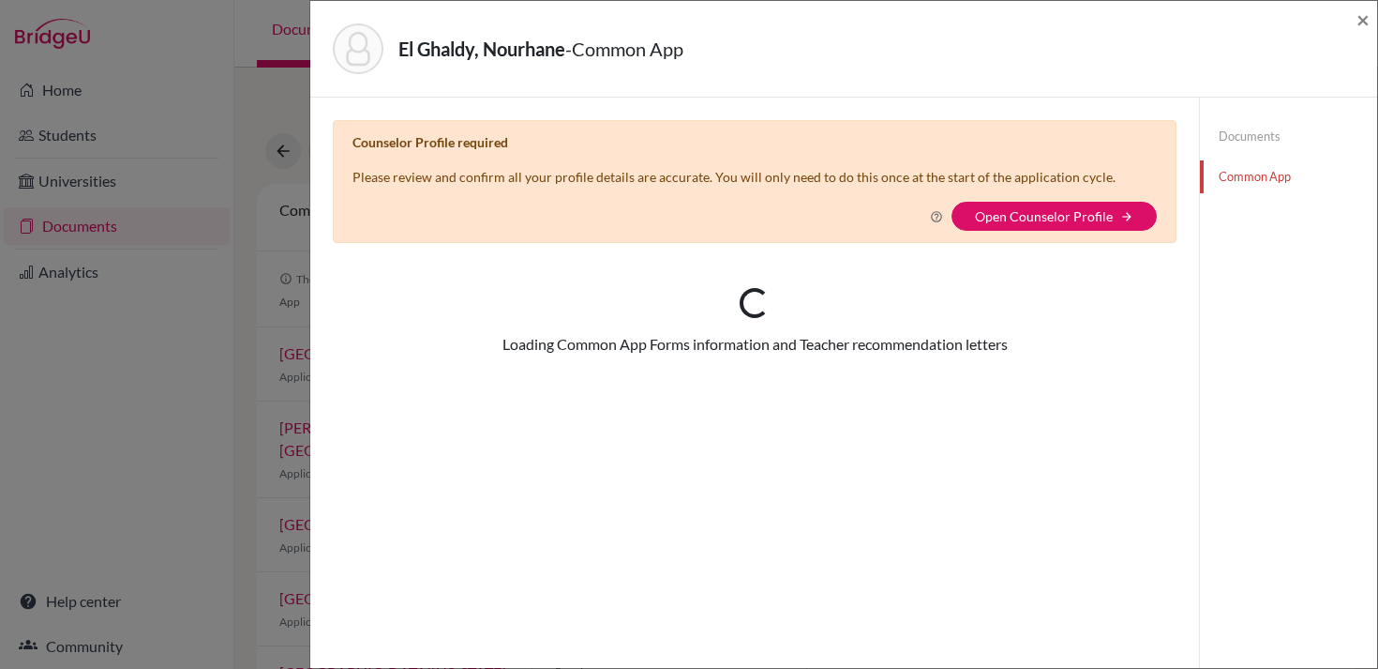
select select "457189"
checkbox input "true"
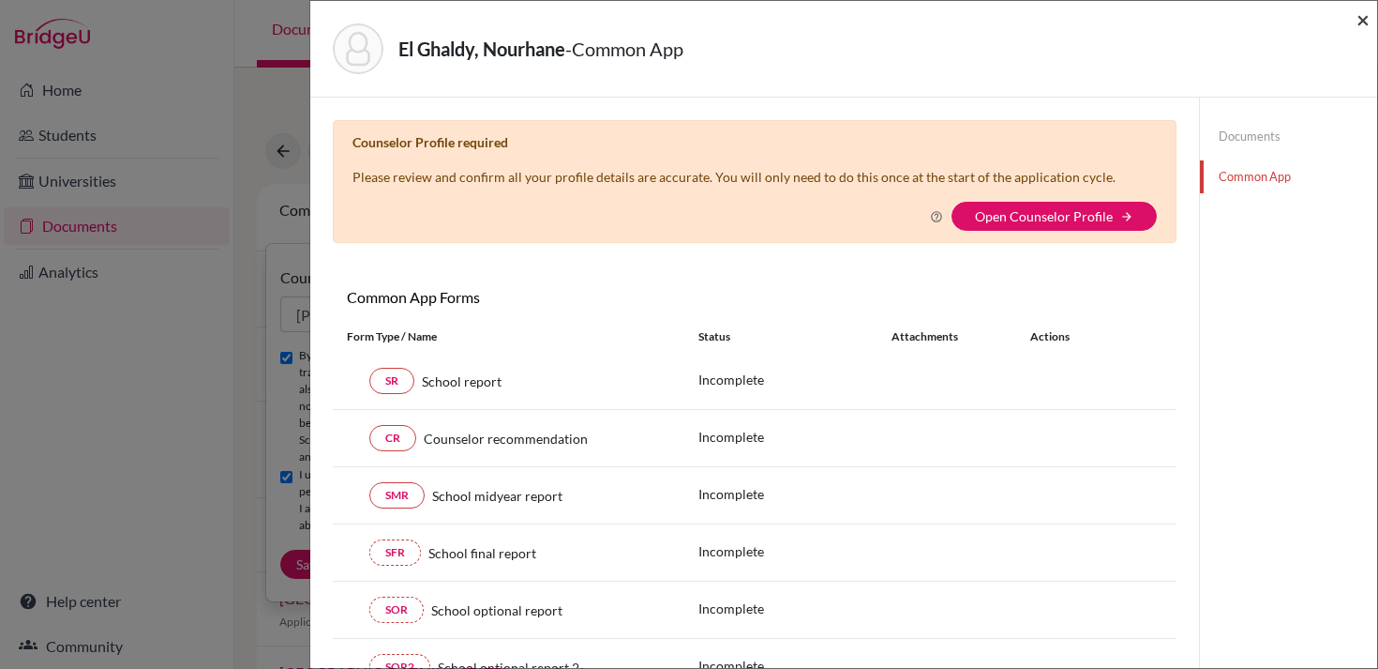
click at [1357, 16] on span "×" at bounding box center [1363, 19] width 13 height 27
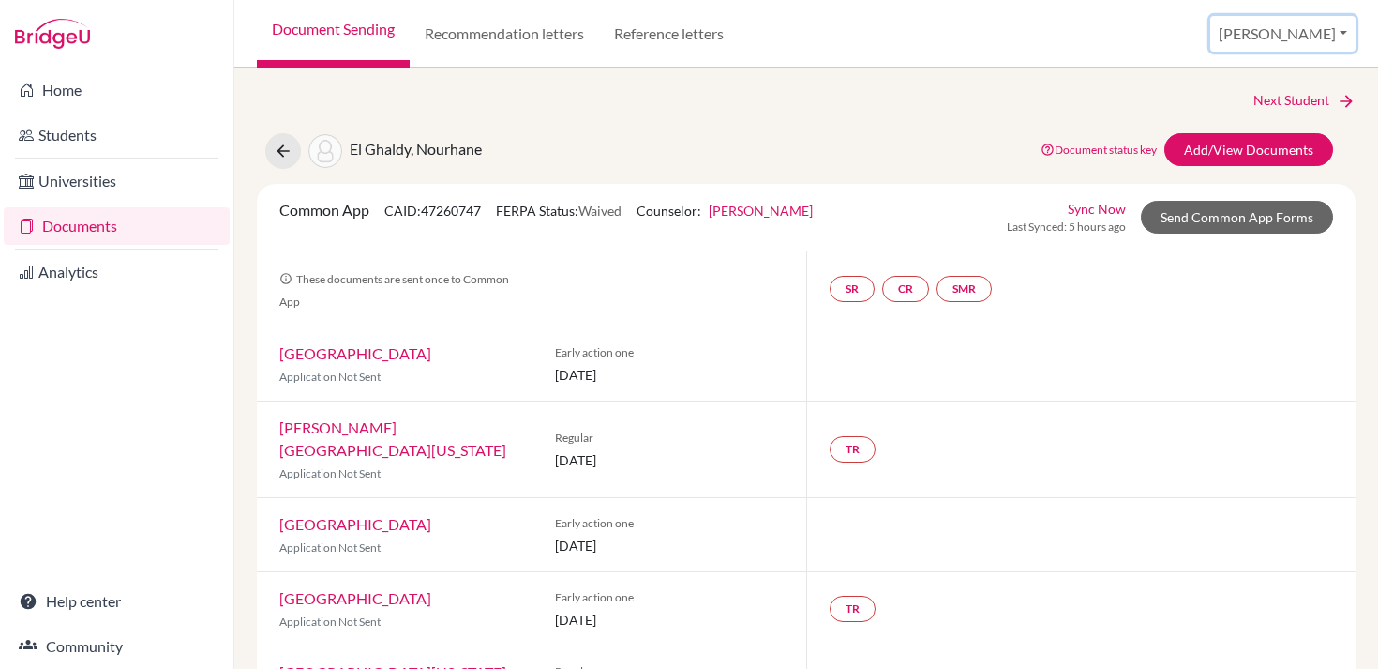
click at [1314, 32] on button "[PERSON_NAME]" at bounding box center [1282, 34] width 145 height 36
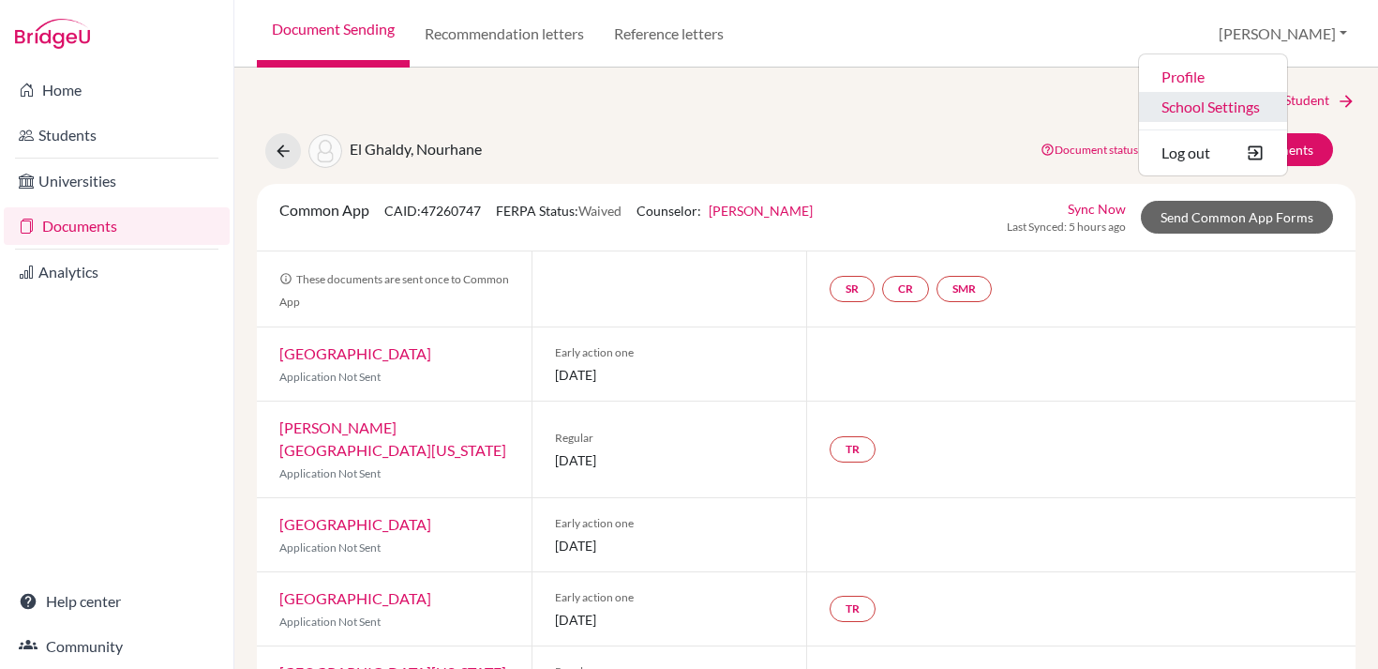
click at [1285, 113] on link "School Settings" at bounding box center [1213, 107] width 148 height 30
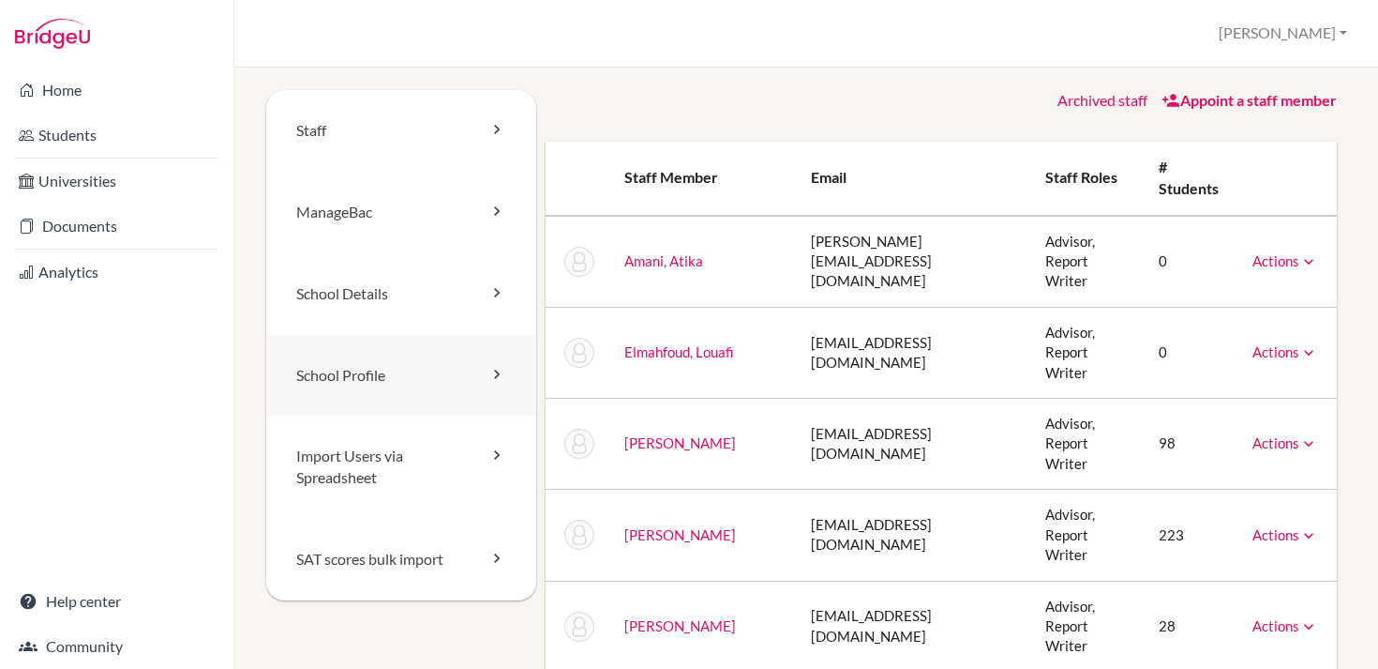
click at [379, 387] on link "School Profile" at bounding box center [401, 376] width 270 height 82
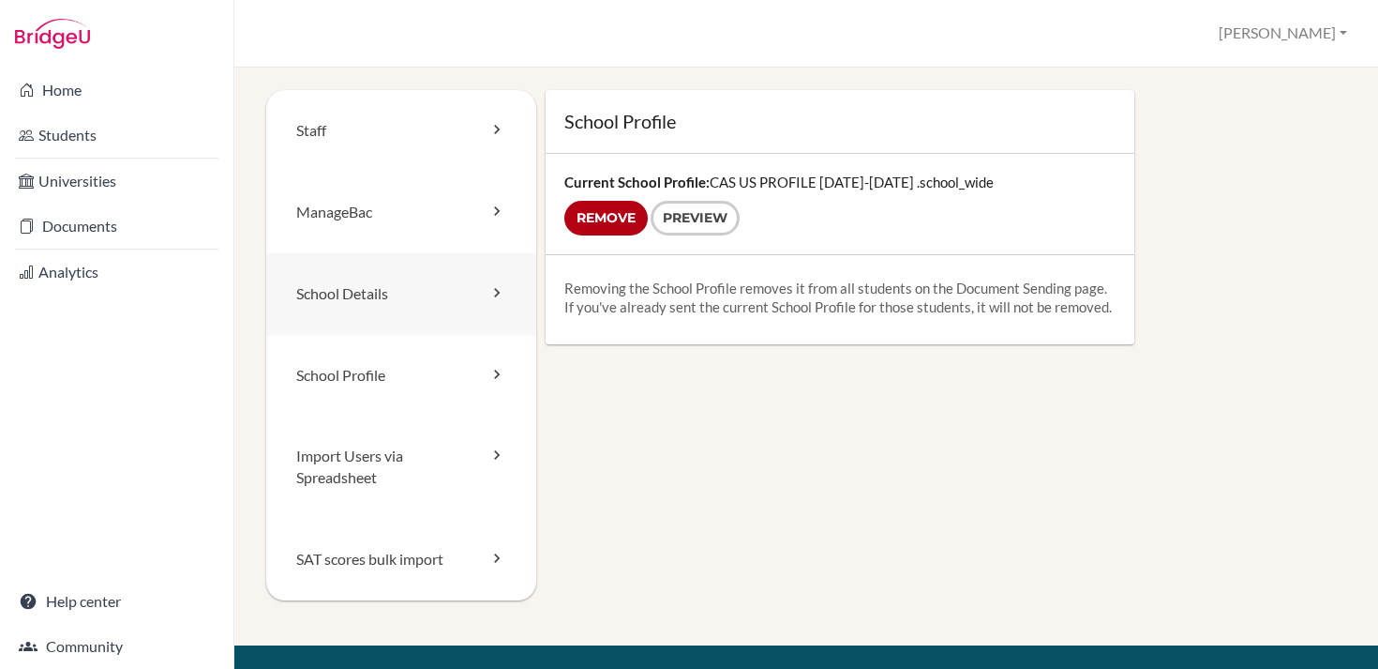
click at [385, 282] on link "School Details" at bounding box center [401, 294] width 270 height 82
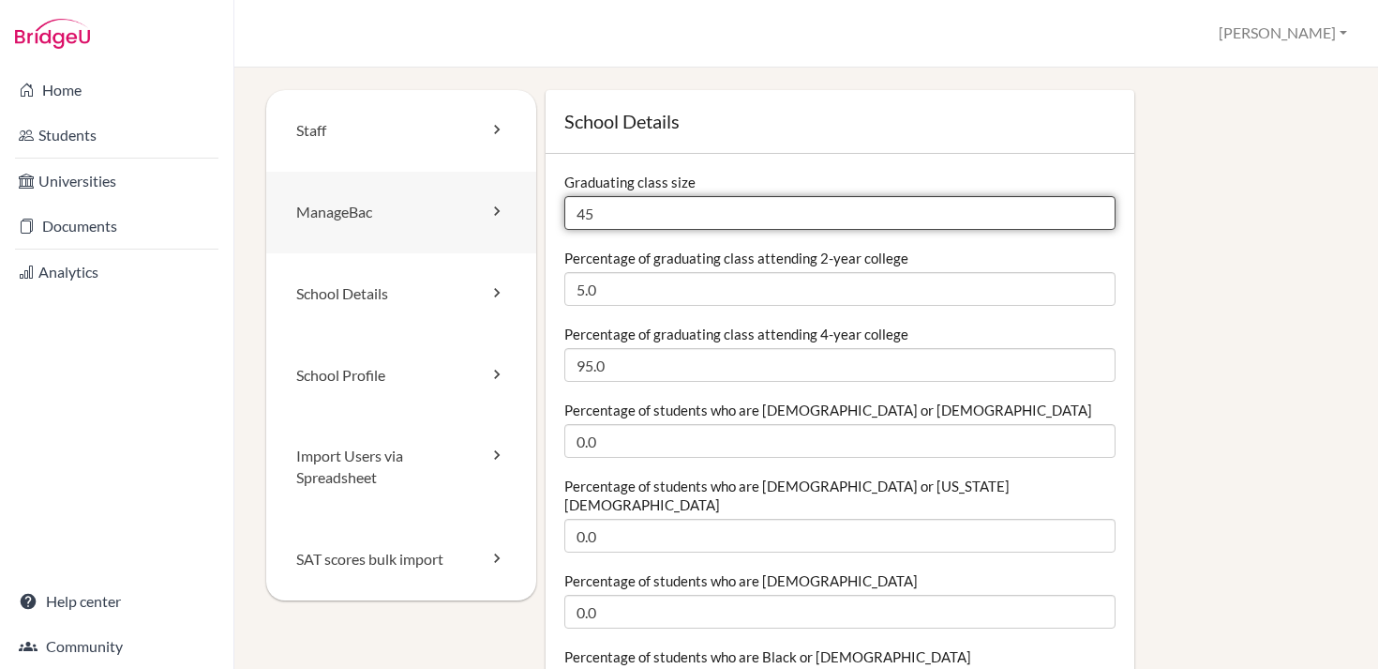
drag, startPoint x: 625, startPoint y: 214, endPoint x: 531, endPoint y: 214, distance: 94.7
type input "56"
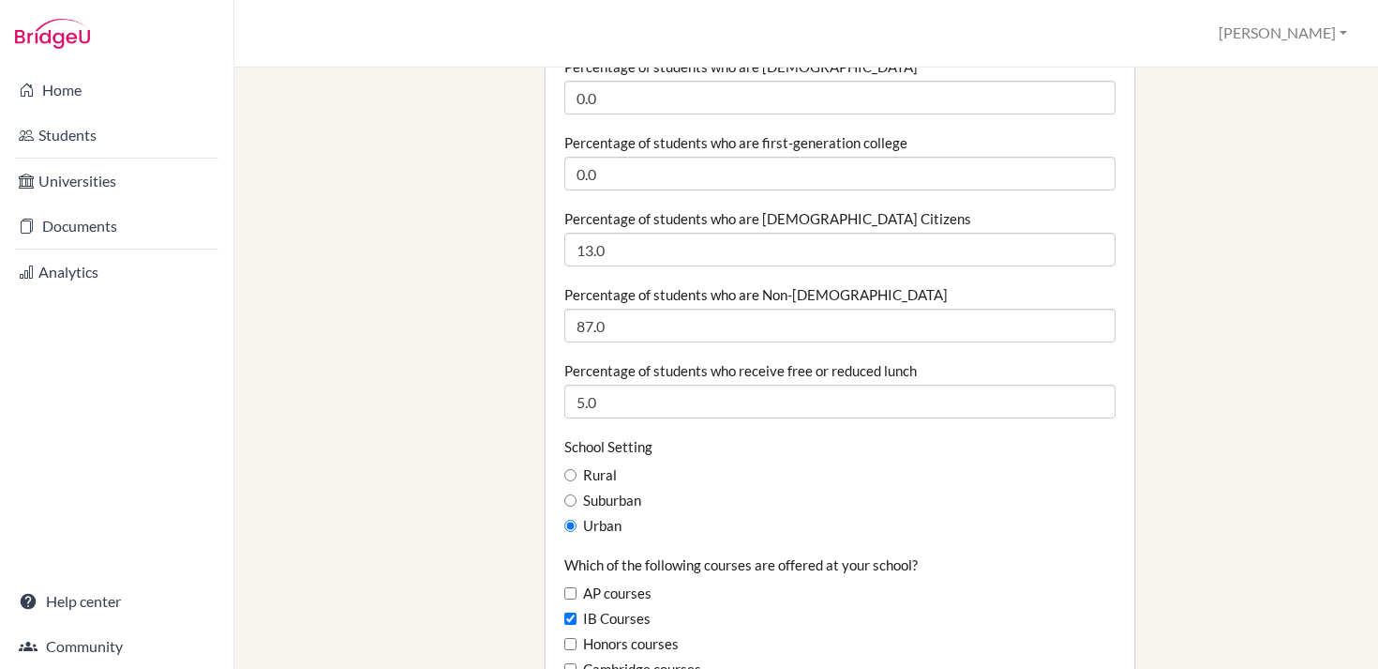
scroll to position [745, 0]
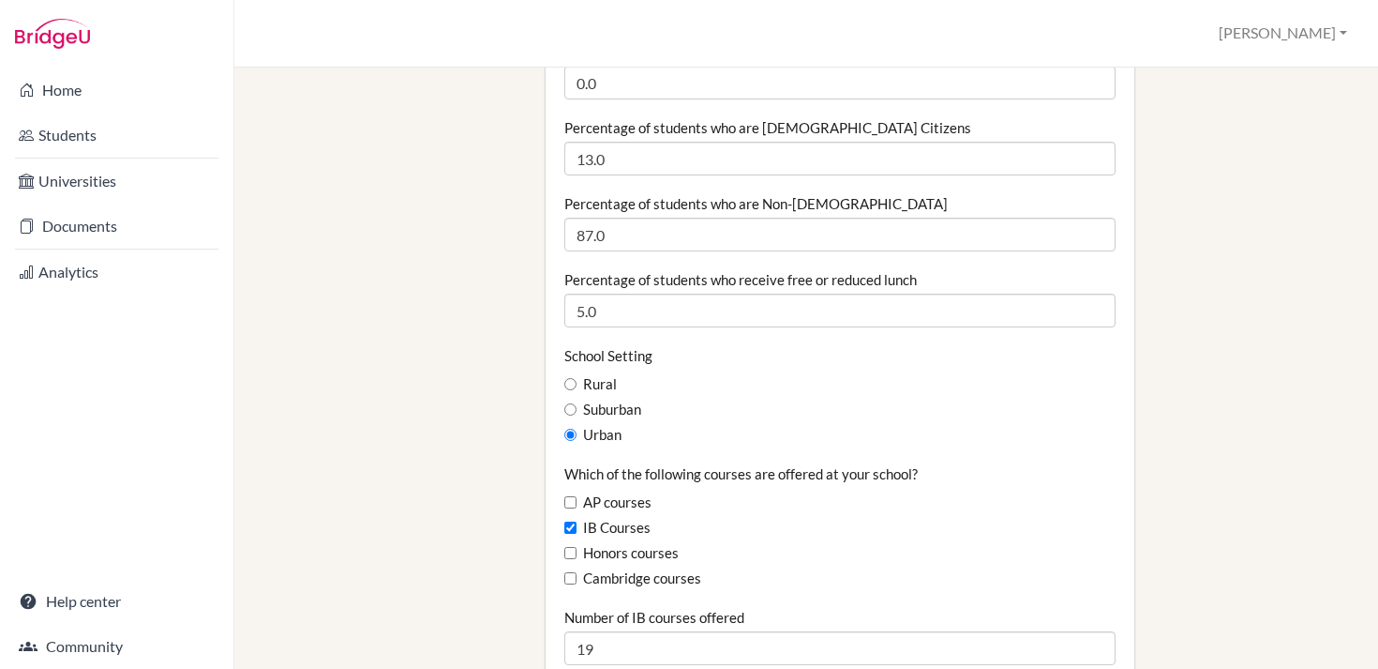
scroll to position [836, 0]
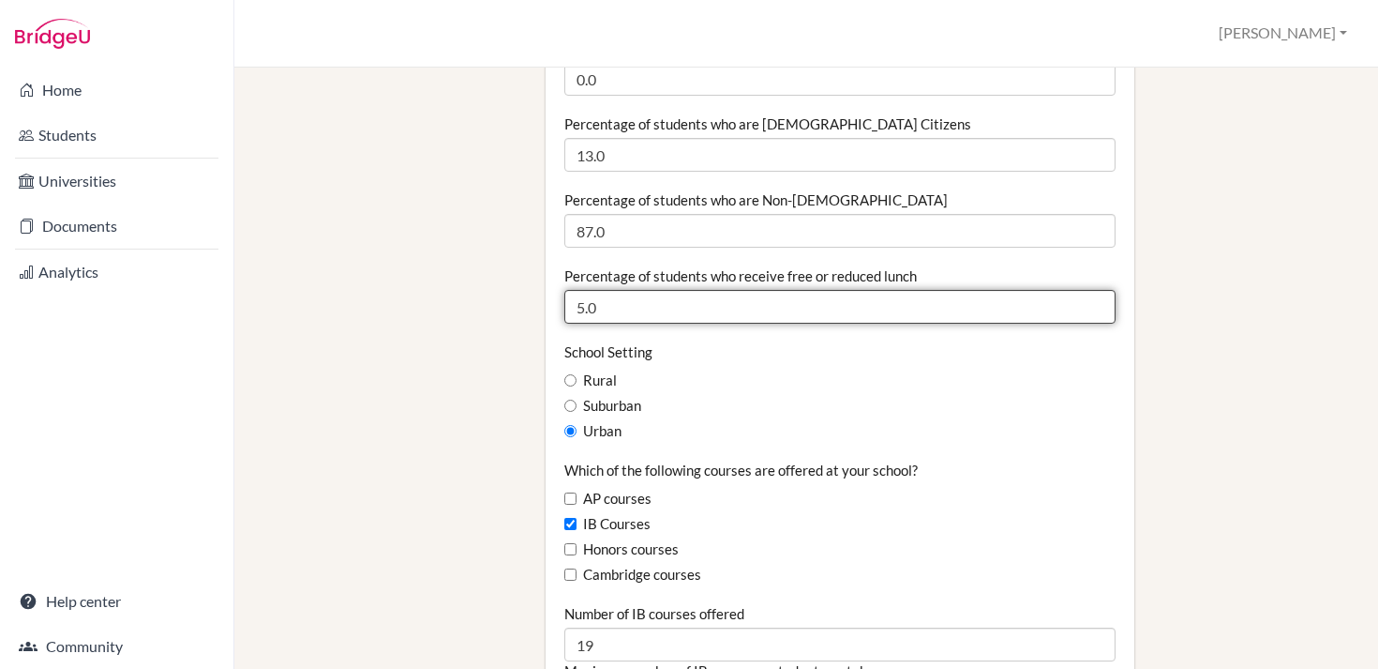
click at [583, 290] on input "5.0" at bounding box center [839, 307] width 551 height 34
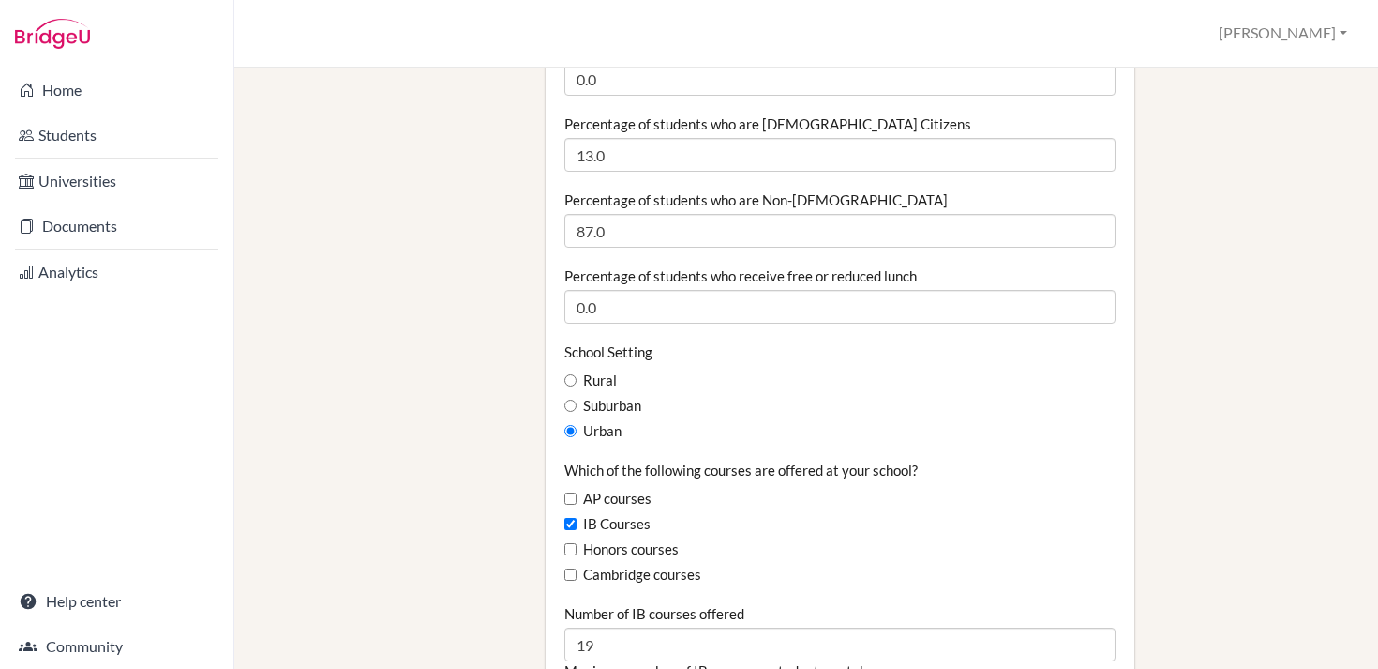
click at [410, 371] on div "Staff ManageBac School Details School Profile Import Users via Spreadsheet SAT …" at bounding box center [806, 658] width 1080 height 2809
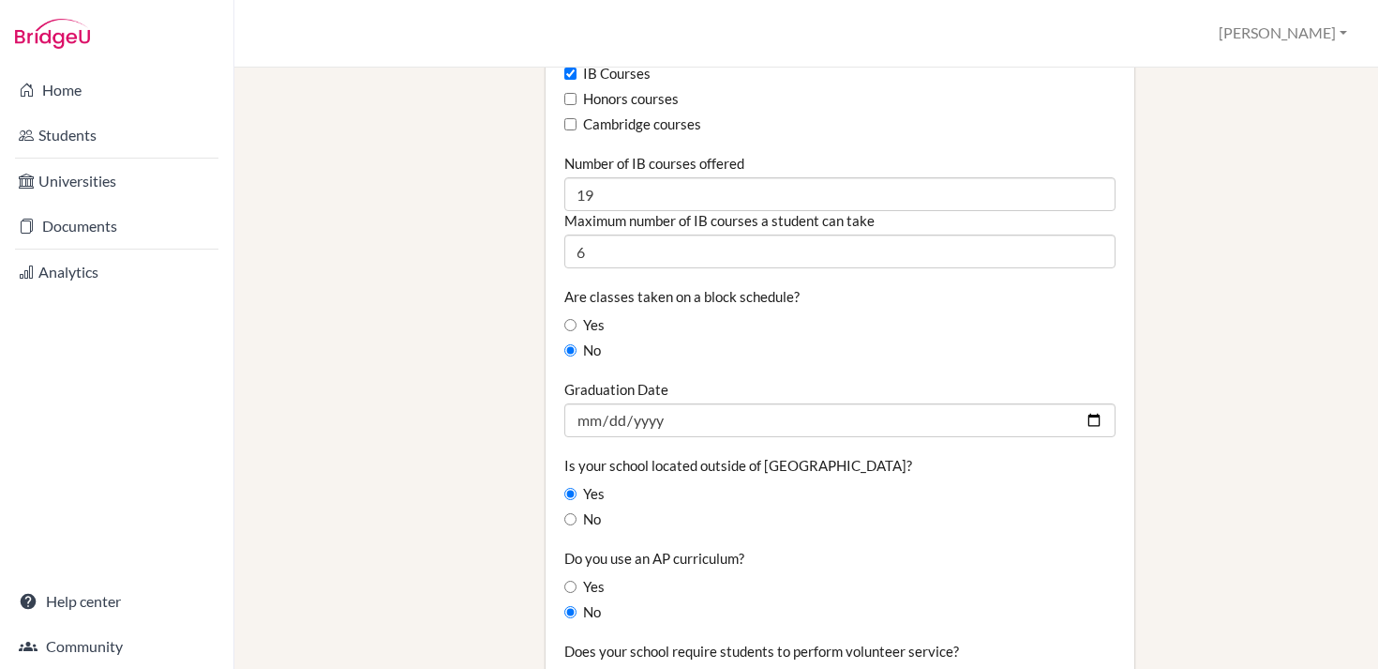
scroll to position [1287, 0]
click at [488, 403] on div "Staff ManageBac School Details School Profile Import Users via Spreadsheet SAT …" at bounding box center [806, 207] width 1080 height 2809
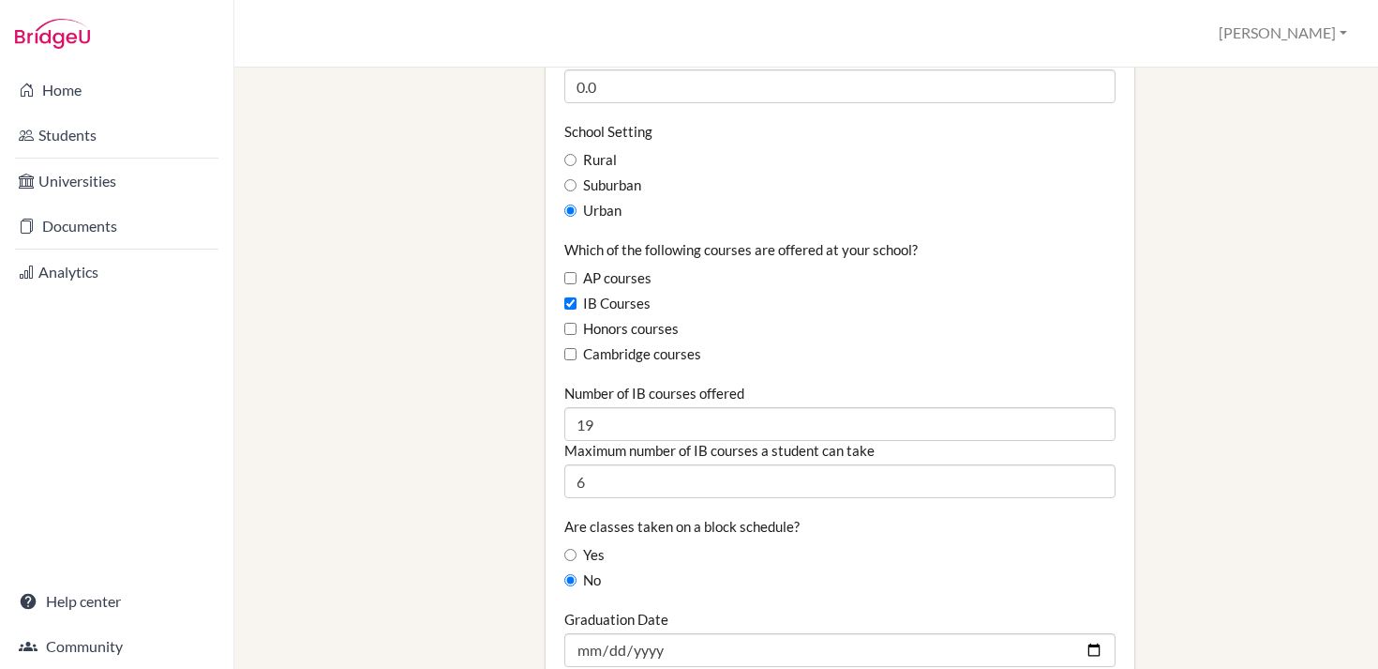
scroll to position [1032, 0]
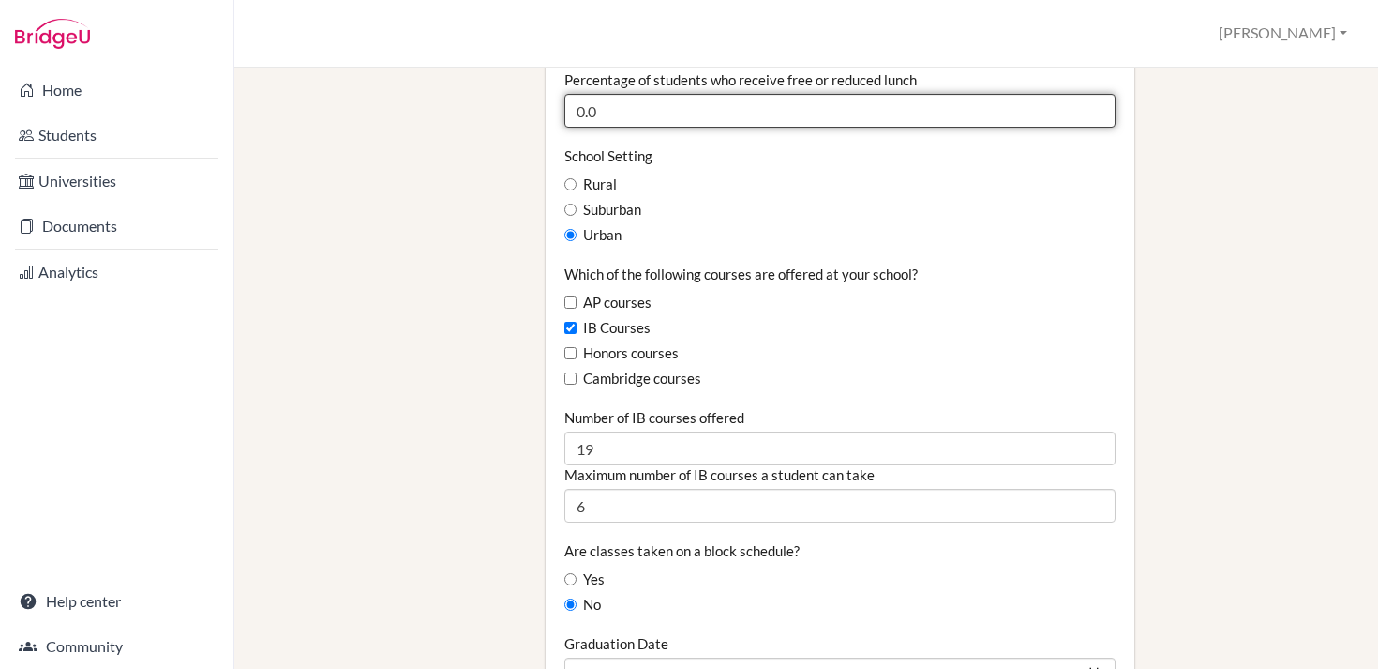
click at [583, 98] on input "0.0" at bounding box center [839, 111] width 551 height 34
type input "5.0"
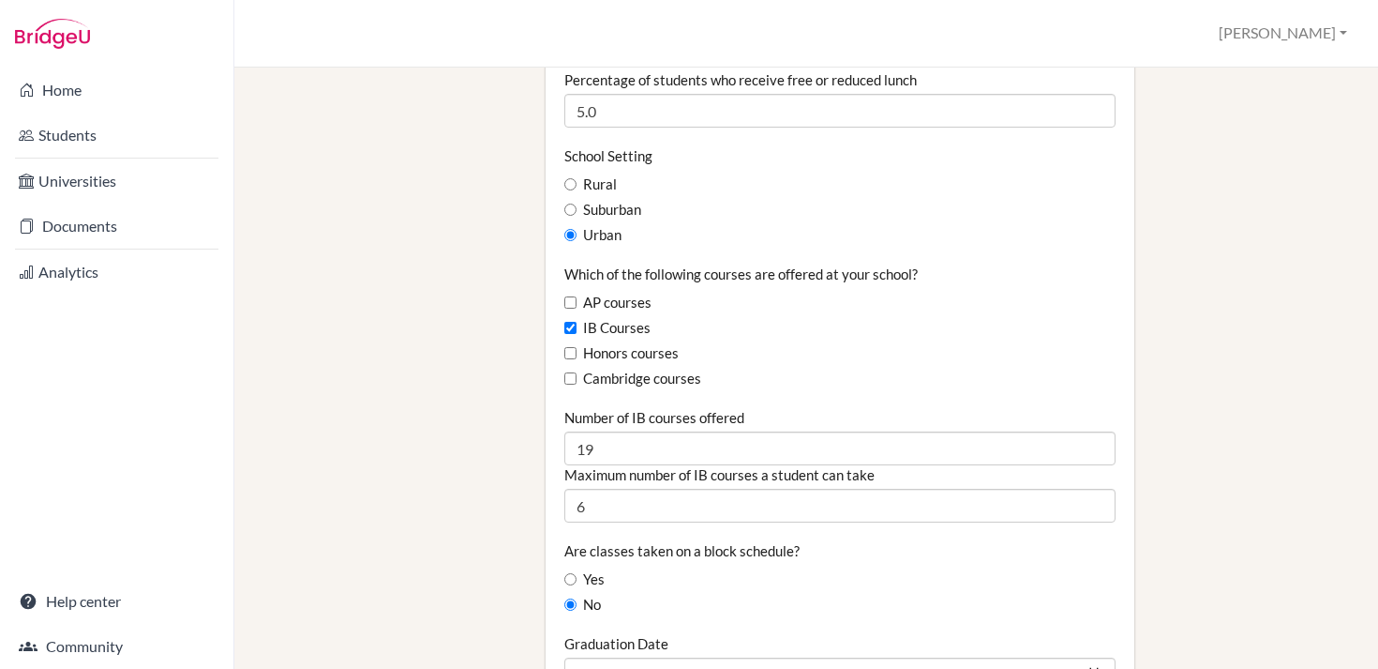
click at [471, 274] on div "Staff ManageBac School Details School Profile Import Users via Spreadsheet SAT …" at bounding box center [806, 462] width 1080 height 2809
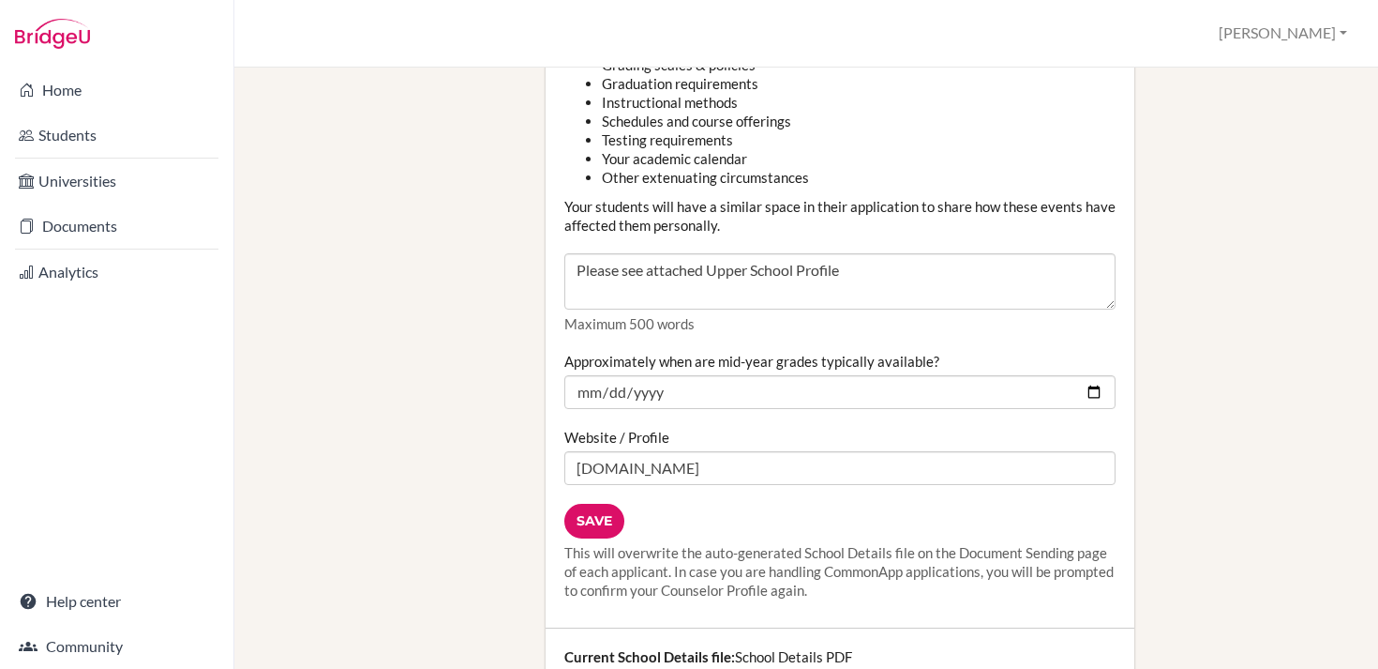
scroll to position [2183, 0]
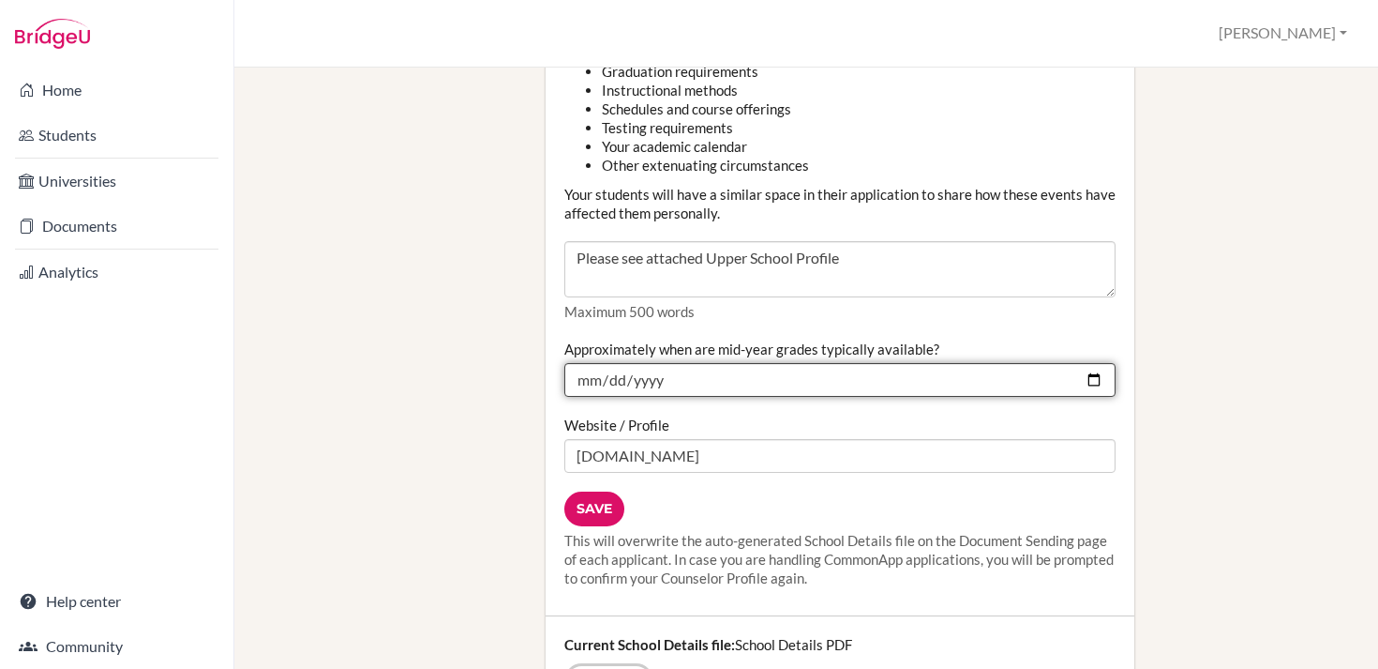
click at [1094, 363] on input "2024-10-12" at bounding box center [839, 380] width 551 height 34
click at [1094, 363] on input "2025-01-30" at bounding box center [839, 380] width 551 height 34
type input "2026-01-30"
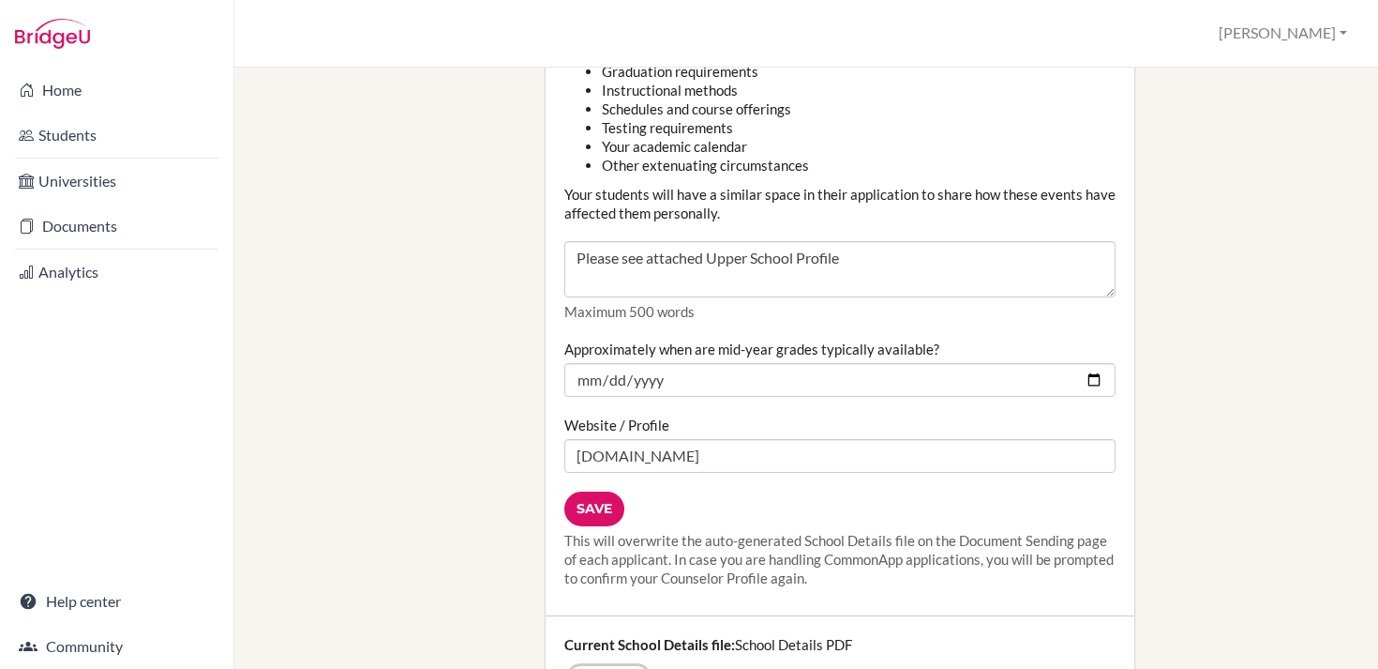
click at [599, 495] on input "Save" at bounding box center [594, 508] width 60 height 35
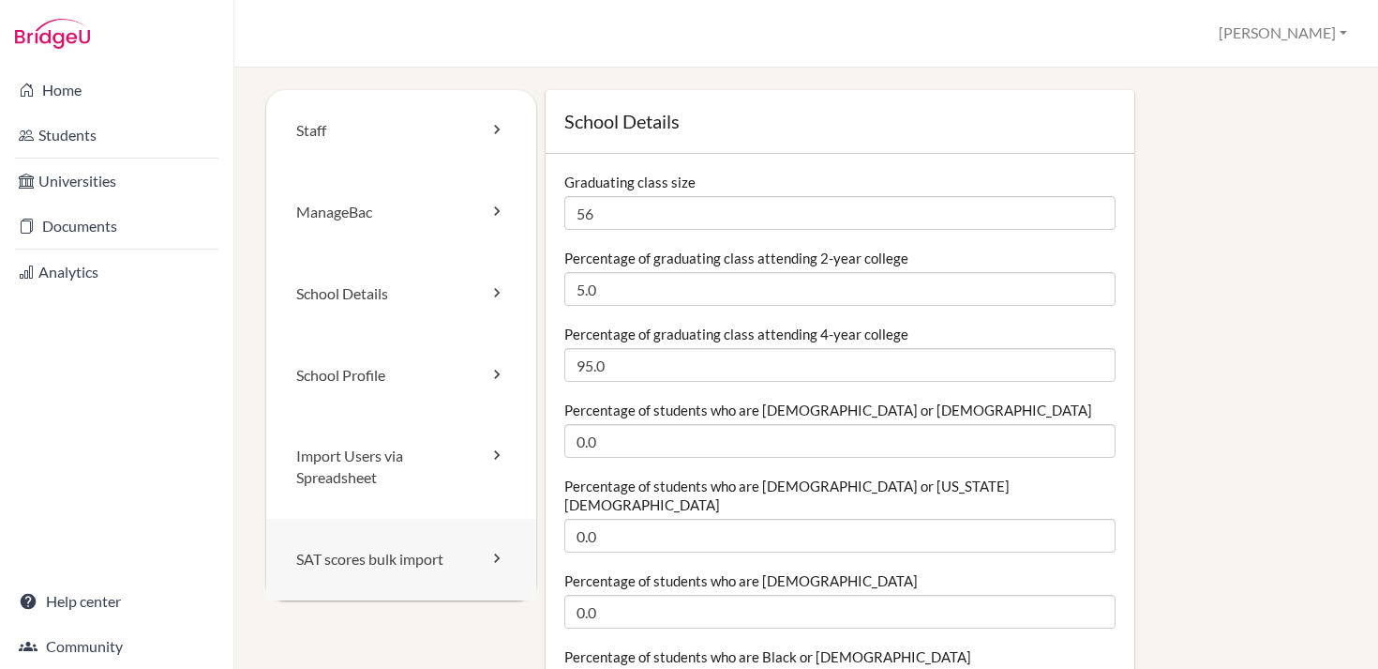
click at [406, 554] on link "SAT scores bulk import" at bounding box center [401, 559] width 270 height 82
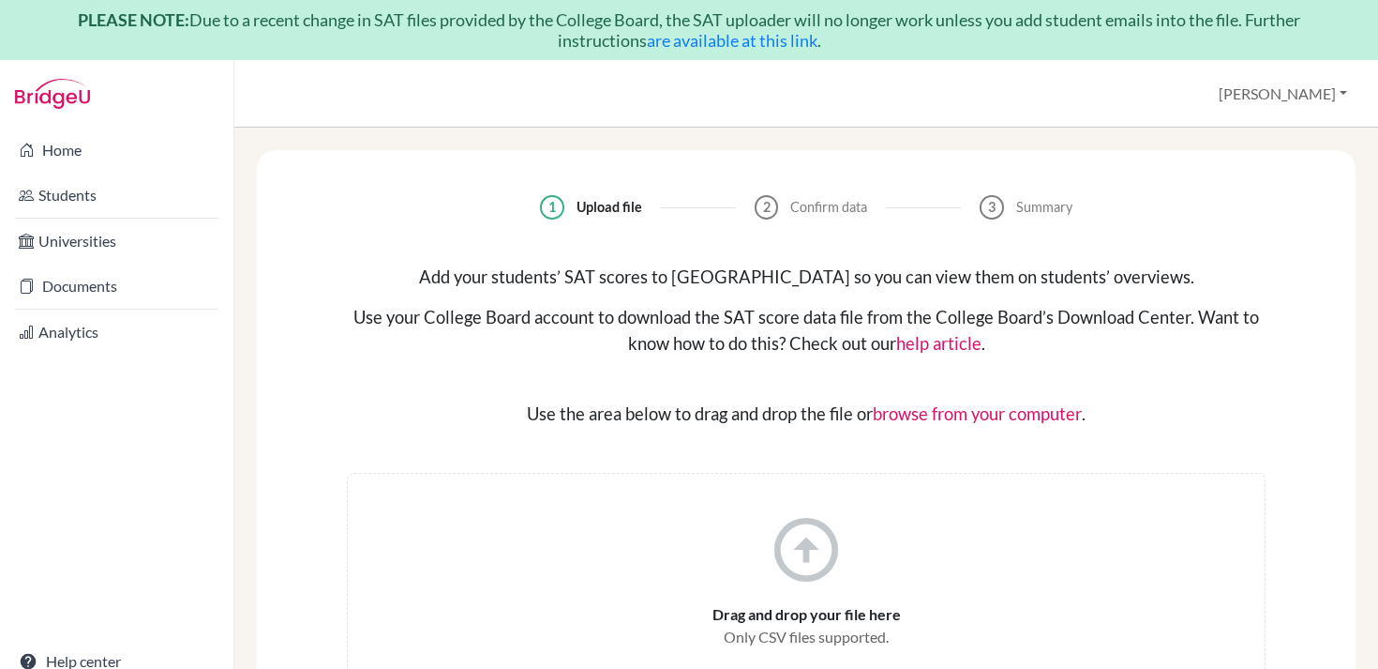
scroll to position [21, 0]
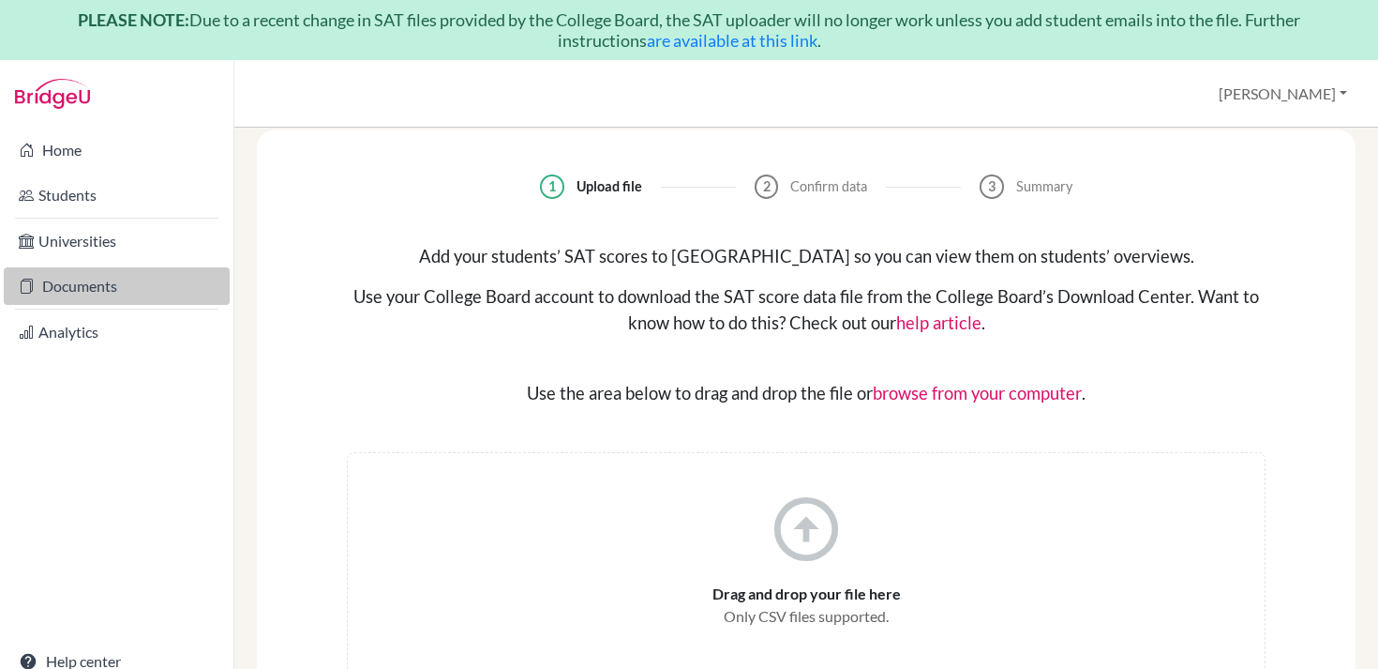
click at [73, 283] on link "Documents" at bounding box center [117, 286] width 226 height 38
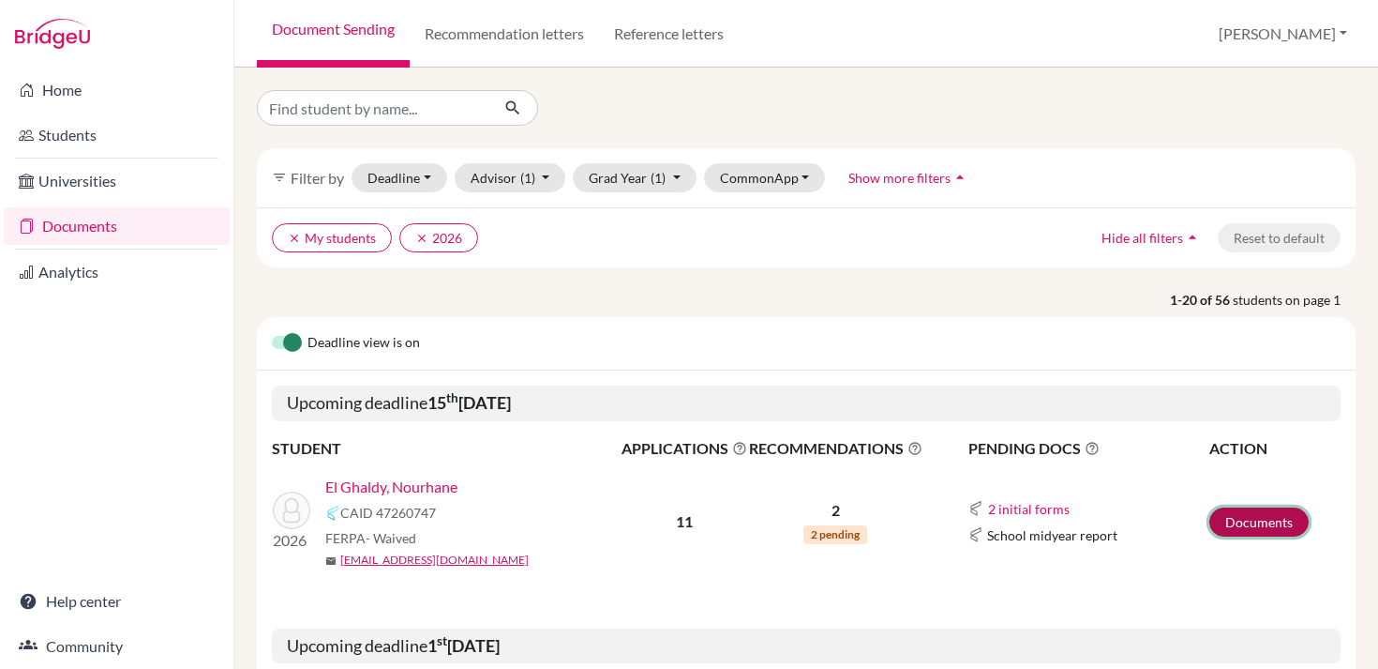
click at [1258, 524] on link "Documents" at bounding box center [1259, 521] width 99 height 29
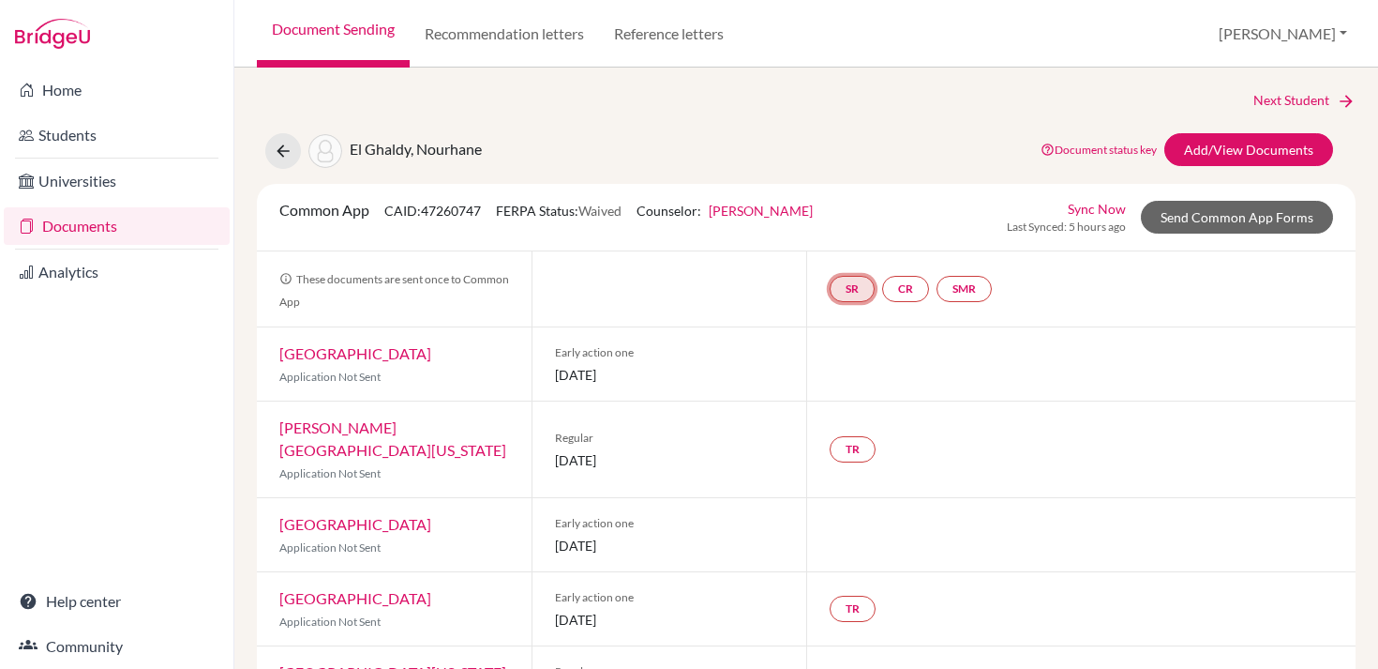
click at [863, 282] on link "SR" at bounding box center [852, 289] width 45 height 26
click at [852, 228] on link "School report" at bounding box center [852, 232] width 80 height 16
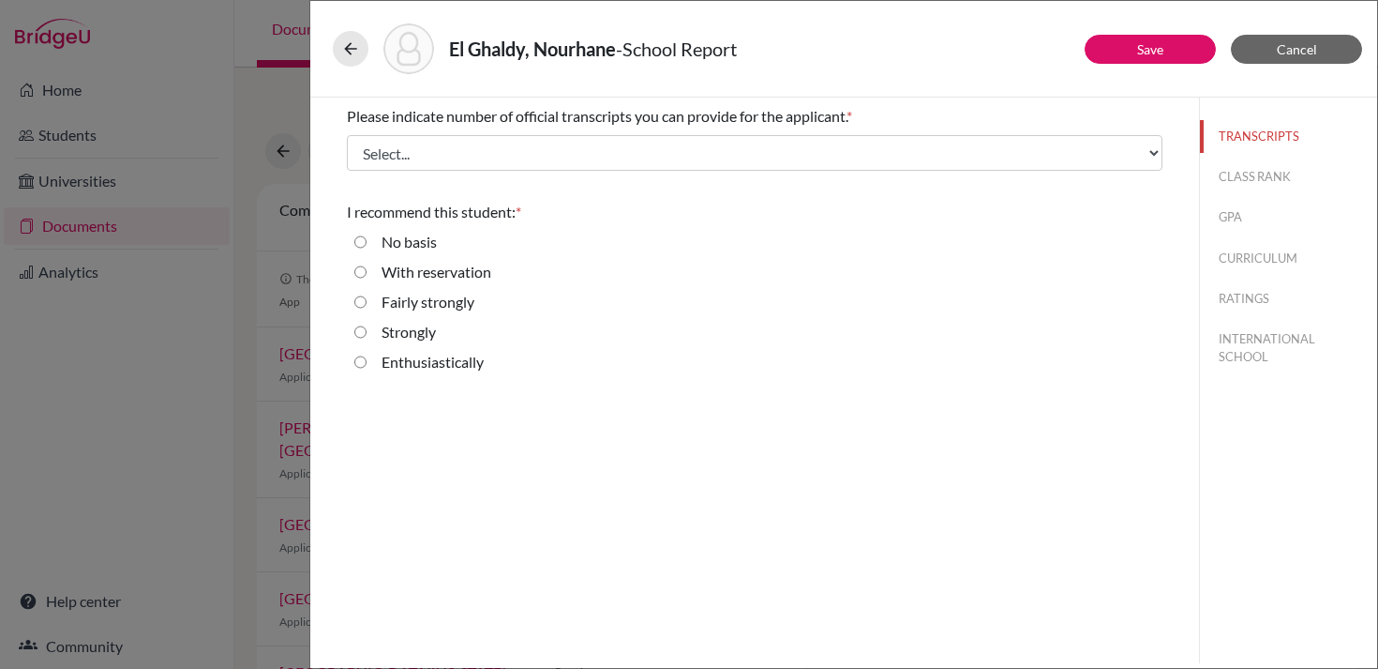
click at [699, 128] on div "Please indicate number of official transcripts you can provide for the applican…" at bounding box center [755, 138] width 816 height 81
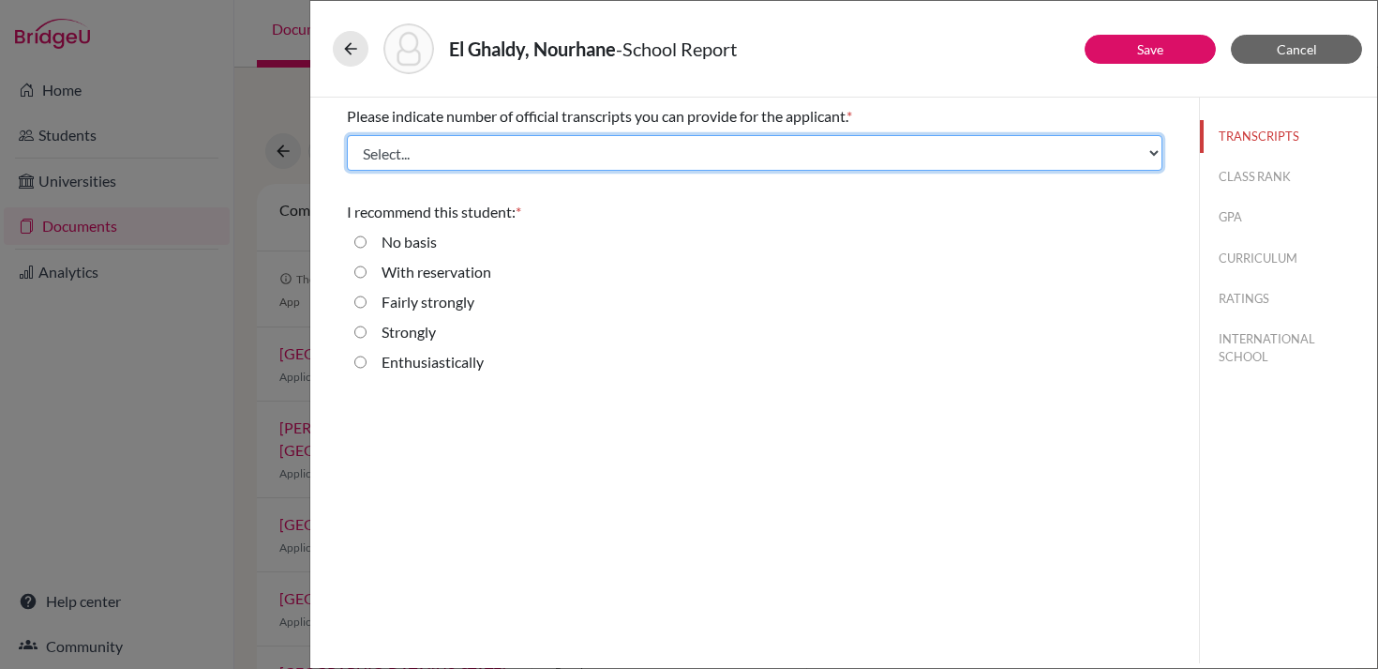
click at [699, 143] on select "Select... 1 2 3 4" at bounding box center [755, 153] width 816 height 36
select select "1"
click at [347, 135] on select "Select... 1 2 3 4" at bounding box center [755, 153] width 816 height 36
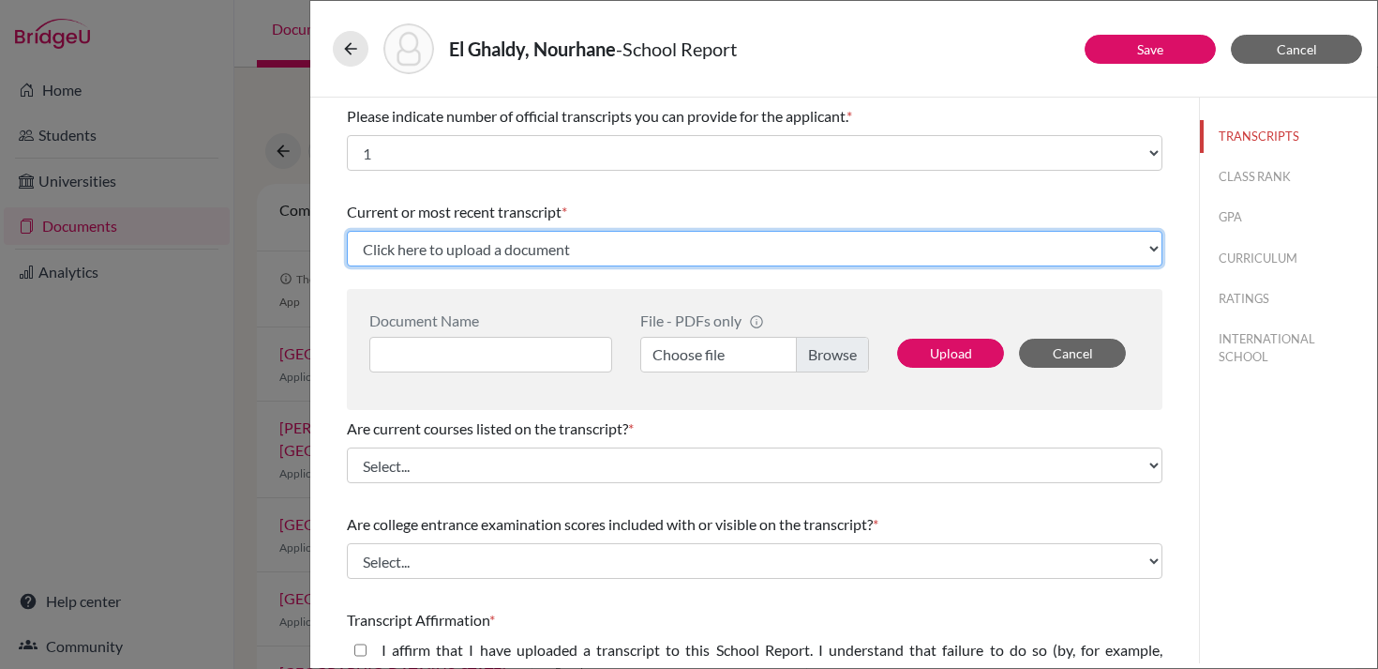
click at [433, 255] on select "Click here to upload a document Upload New File" at bounding box center [755, 249] width 816 height 36
select select "Upload New File"
click at [347, 231] on select "Click here to upload a document Upload New File" at bounding box center [755, 249] width 816 height 36
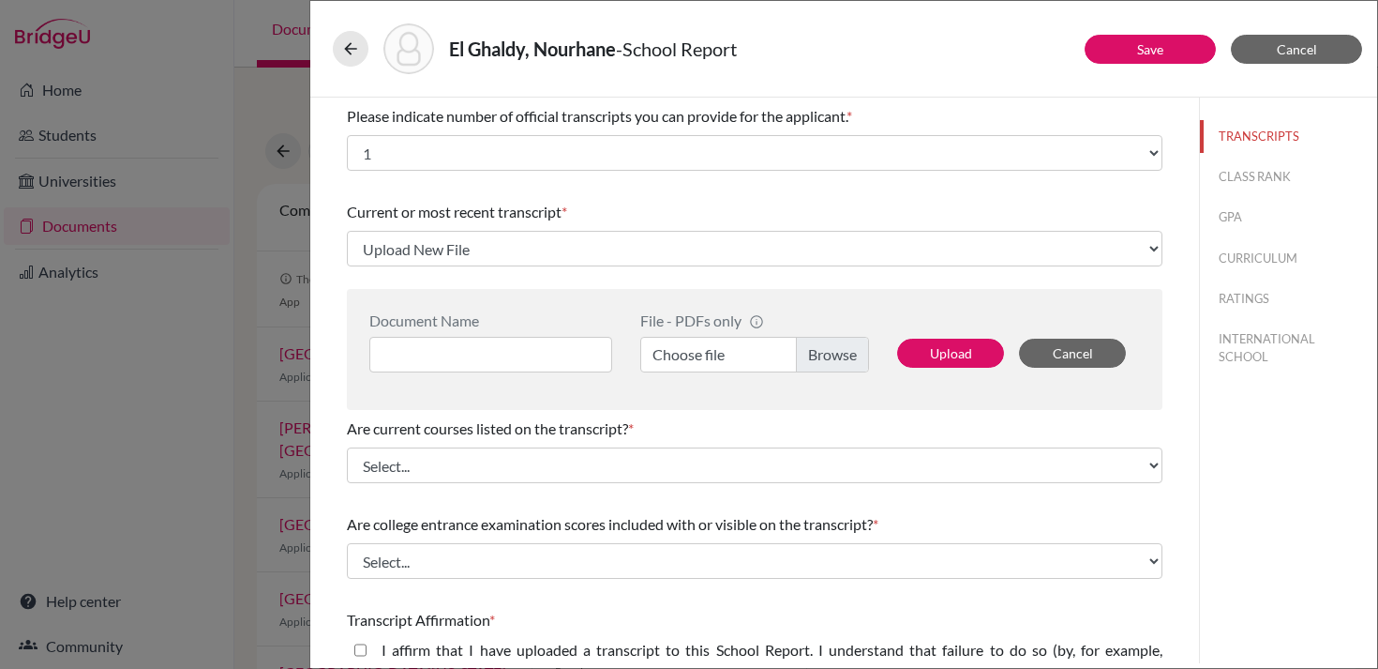
click at [827, 361] on label "Choose file" at bounding box center [754, 355] width 229 height 36
click at [827, 361] on input "Choose file" at bounding box center [754, 355] width 229 height 36
click at [525, 355] on input at bounding box center [490, 355] width 243 height 36
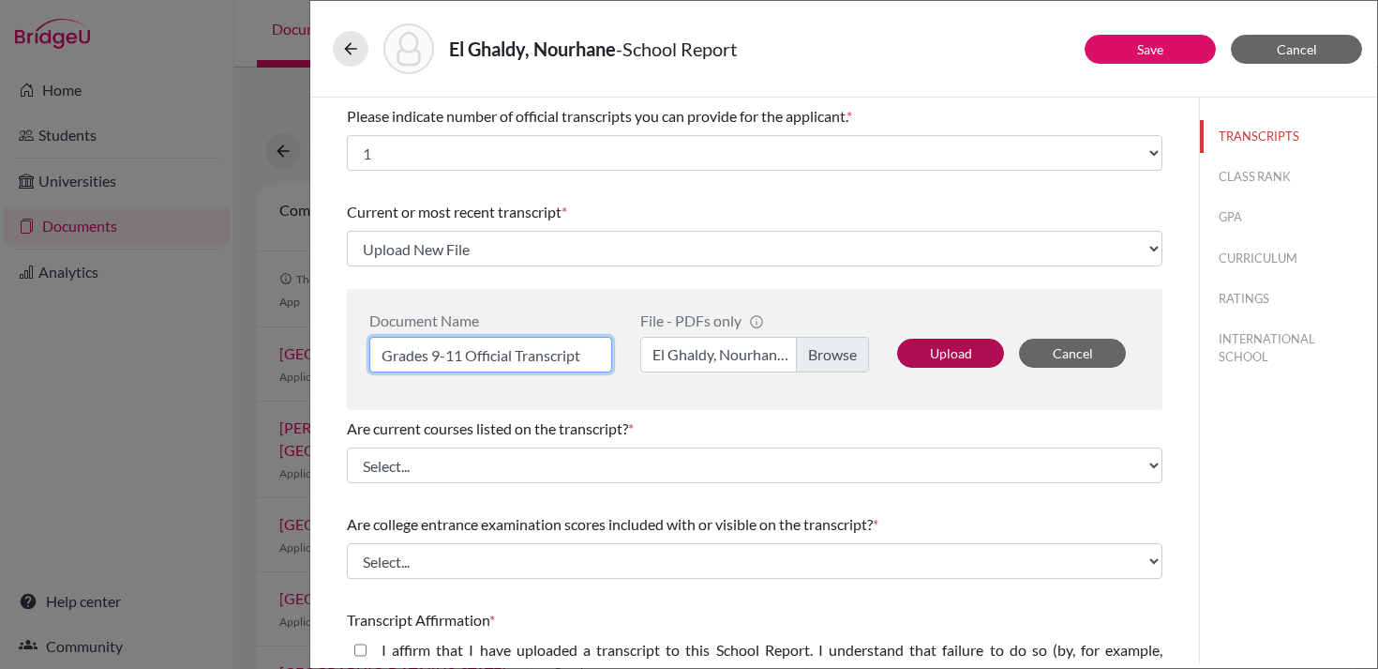
type input "Grades 9-11 Official Transcript"
click at [975, 347] on button "Upload" at bounding box center [950, 352] width 107 height 29
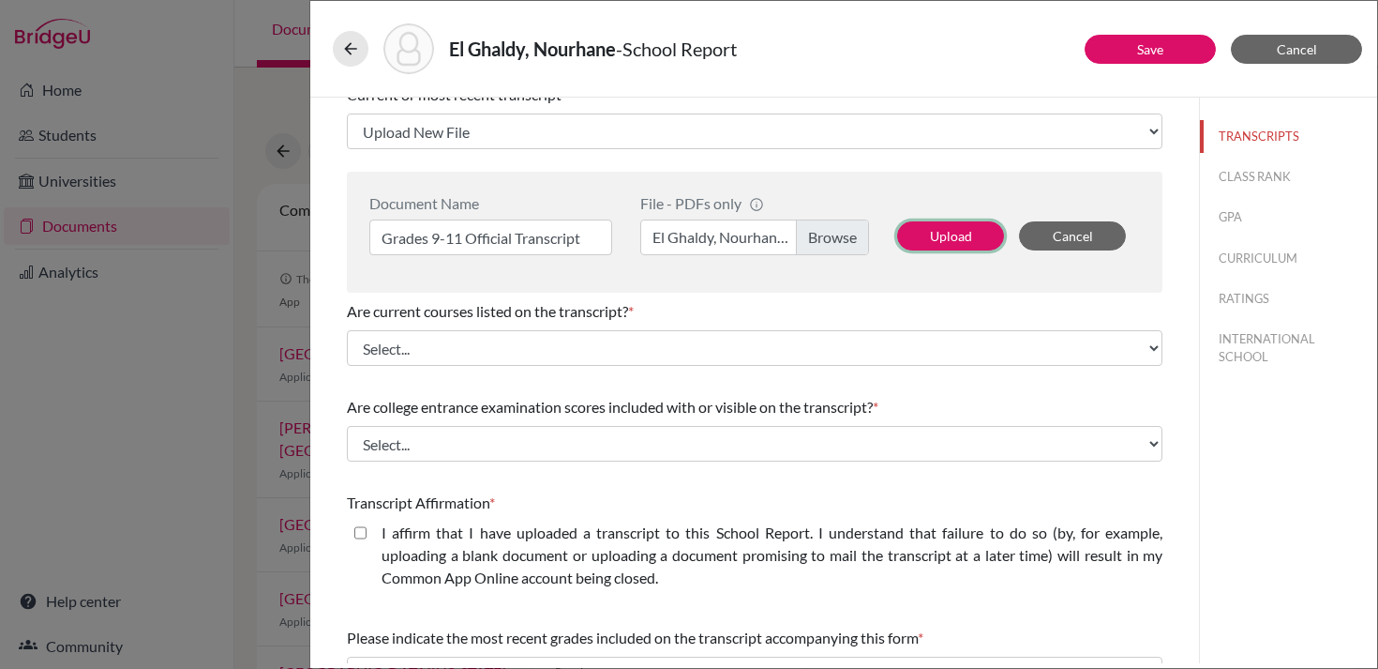
scroll to position [119, 0]
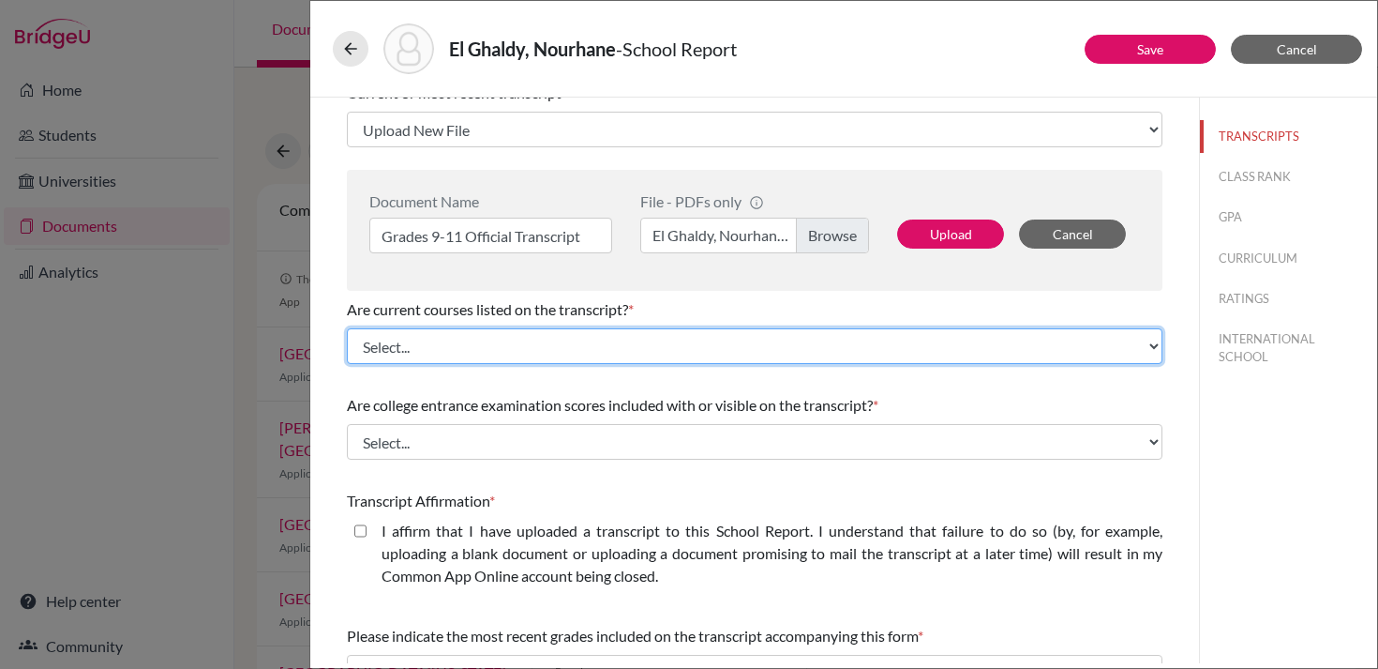
click at [732, 350] on select "Select... Yes No" at bounding box center [755, 346] width 816 height 36
select select "0"
click at [347, 328] on select "Select... Yes No" at bounding box center [755, 346] width 816 height 36
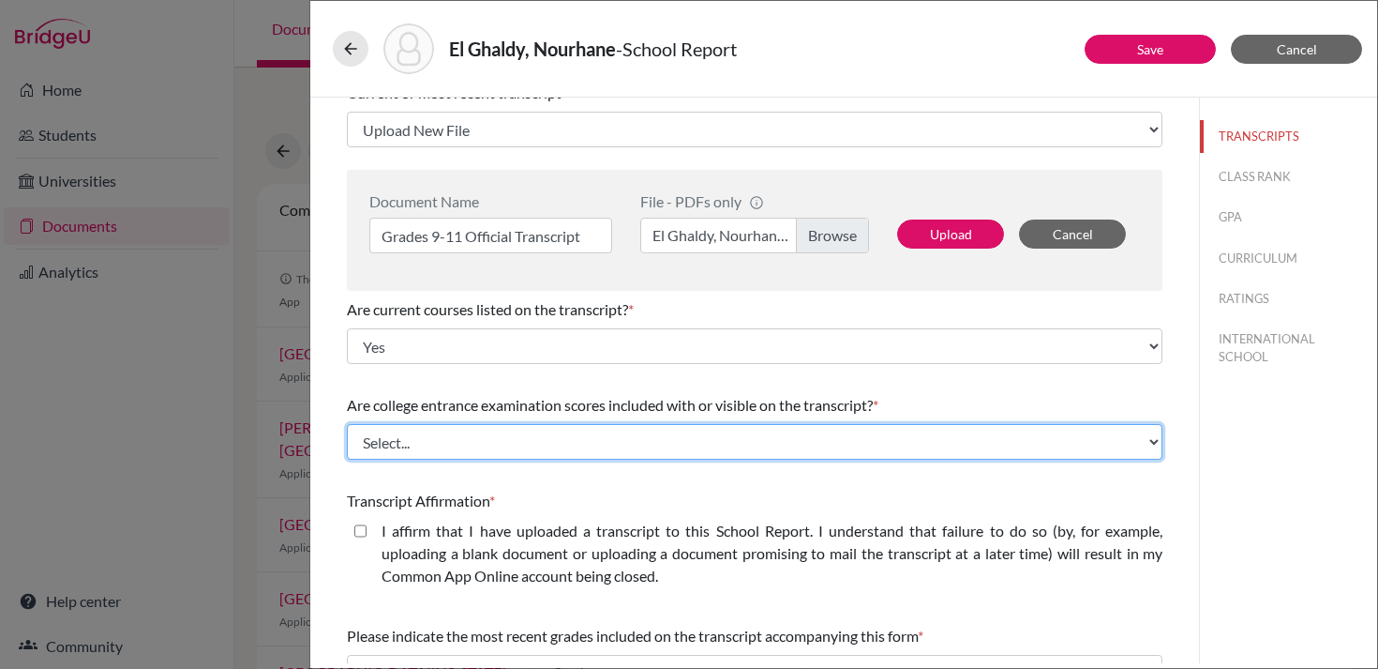
click at [659, 453] on select "Select... Yes No" at bounding box center [755, 442] width 816 height 36
select select "1"
click at [347, 424] on select "Select... Yes No" at bounding box center [755, 442] width 816 height 36
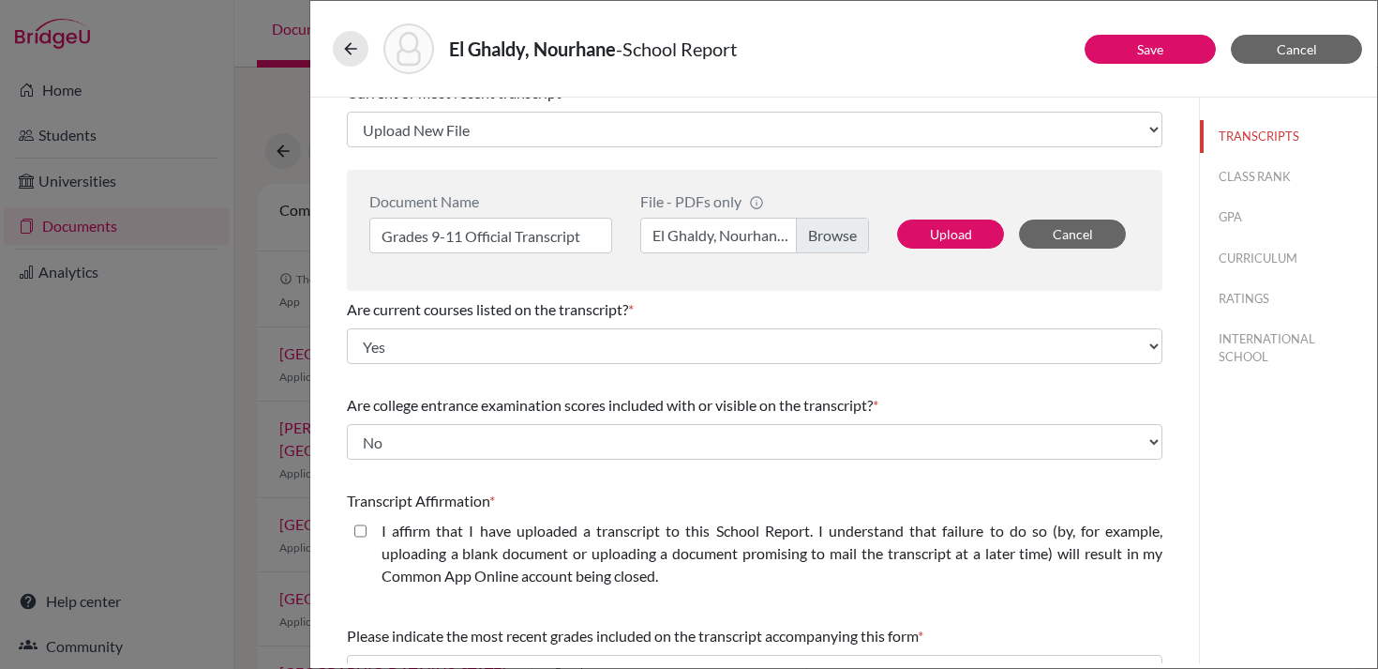
click at [587, 560] on label "I affirm that I have uploaded a transcript to this School Report. I understand …" at bounding box center [772, 553] width 781 height 68
click at [367, 542] on closed\ "I affirm that I have uploaded a transcript to this School Report. I understand …" at bounding box center [360, 530] width 12 height 23
checkbox closed\ "true"
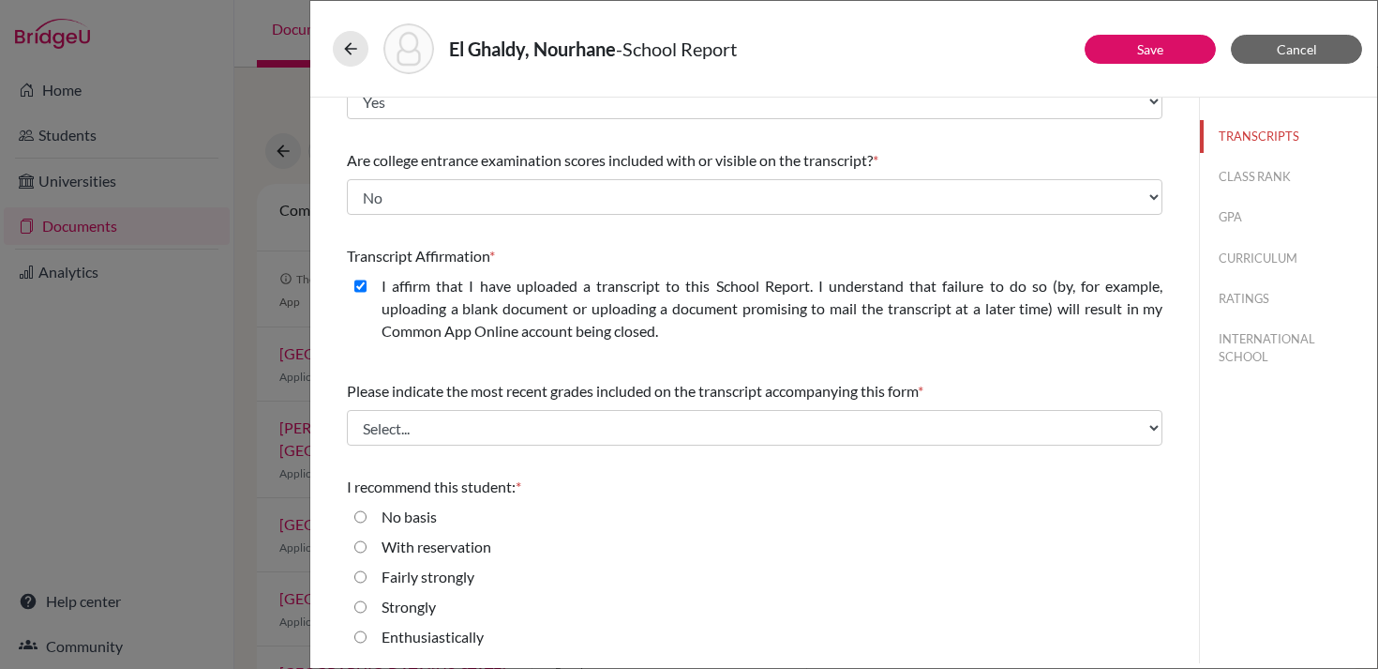
scroll to position [386, 0]
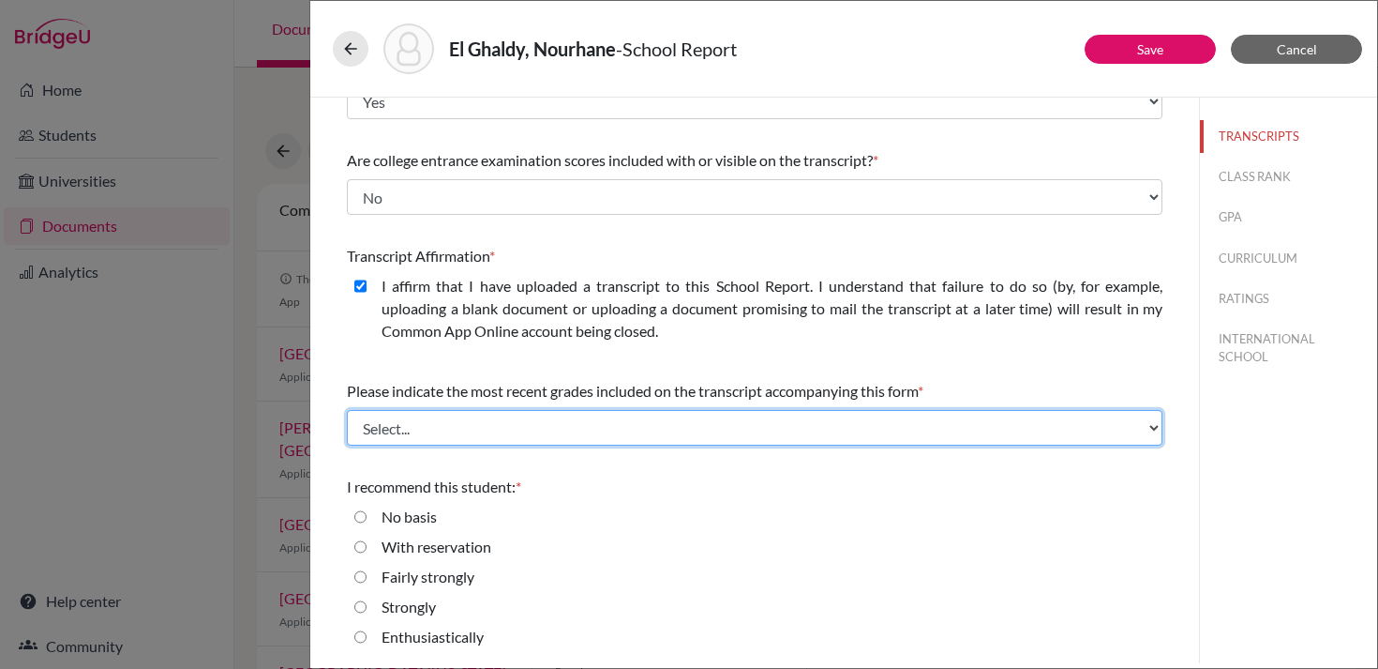
click at [550, 413] on select "Select... Final junior year grades 1st Quarter senior year grades 2nd Quarter/1…" at bounding box center [755, 428] width 816 height 36
select select "0"
click at [347, 410] on select "Select... Final junior year grades 1st Quarter senior year grades 2nd Quarter/1…" at bounding box center [755, 428] width 816 height 36
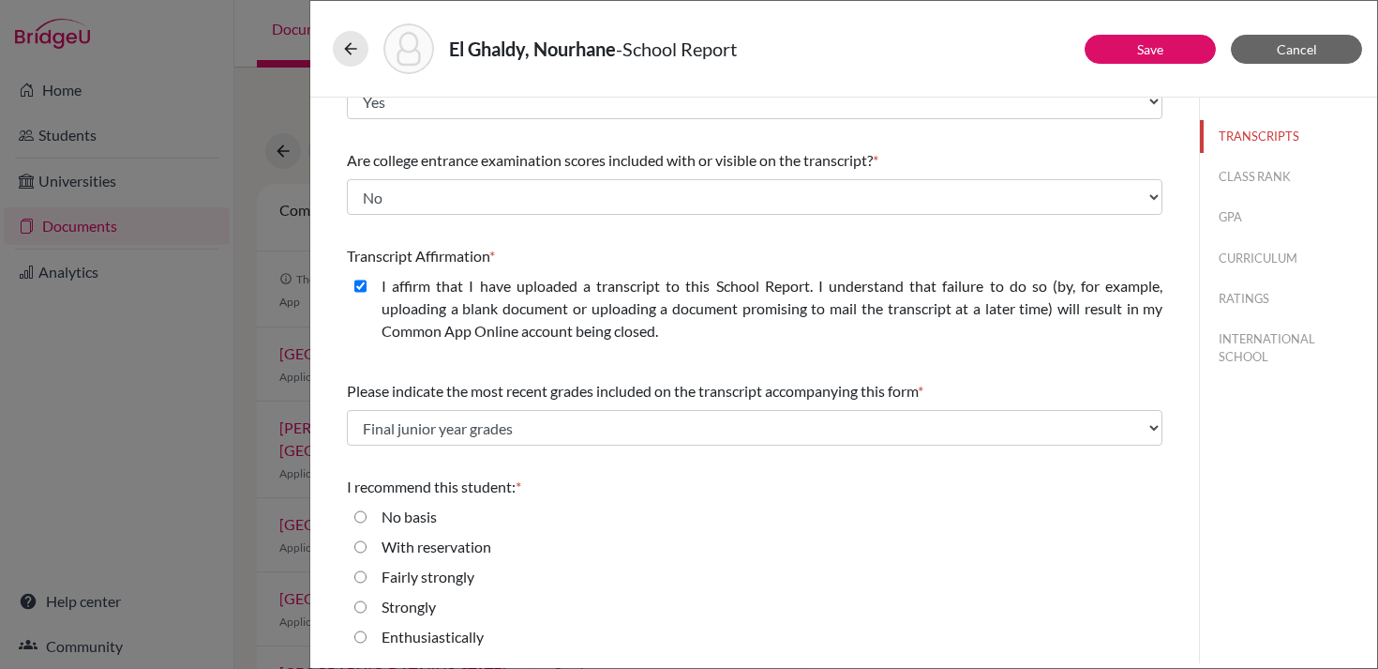
click at [408, 604] on label "Strongly" at bounding box center [409, 606] width 54 height 23
click at [367, 604] on input "Strongly" at bounding box center [360, 606] width 12 height 23
radio input "true"
click at [1193, 57] on button "Save" at bounding box center [1150, 49] width 131 height 29
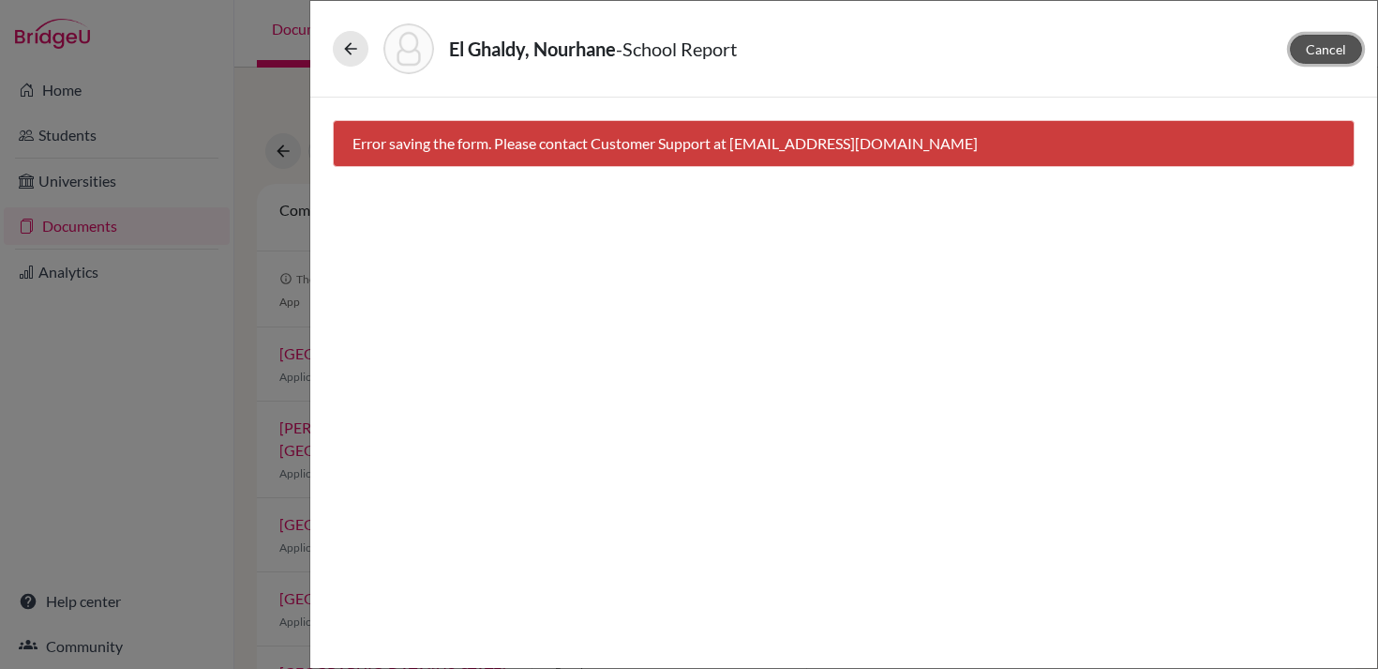
click at [1322, 44] on span "Cancel" at bounding box center [1326, 49] width 40 height 16
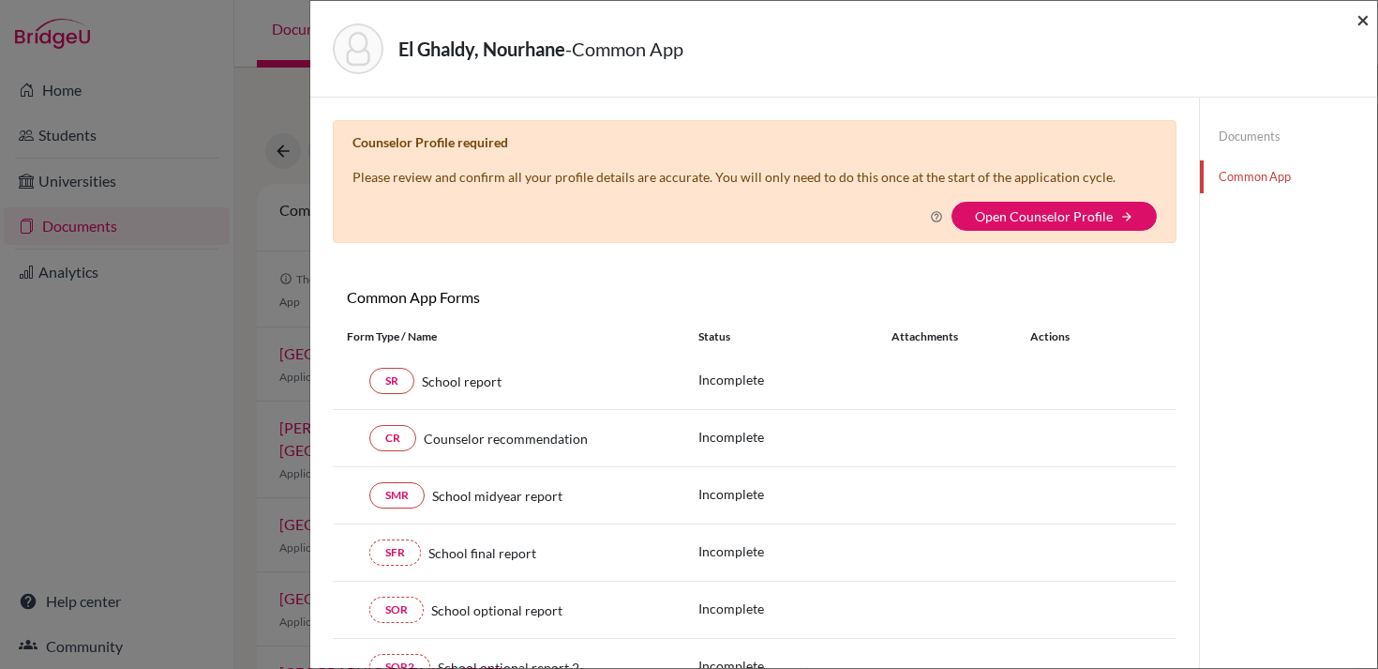
click at [1367, 14] on span "×" at bounding box center [1363, 19] width 13 height 27
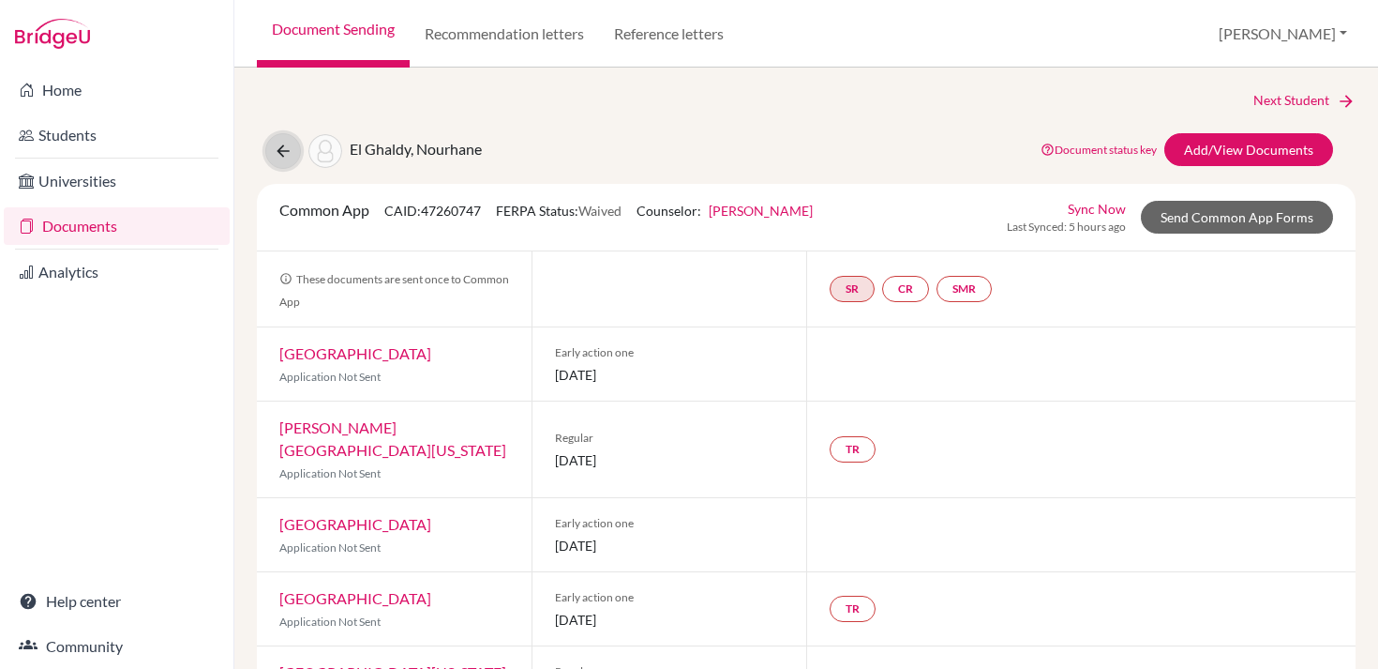
click at [275, 153] on icon at bounding box center [283, 151] width 19 height 19
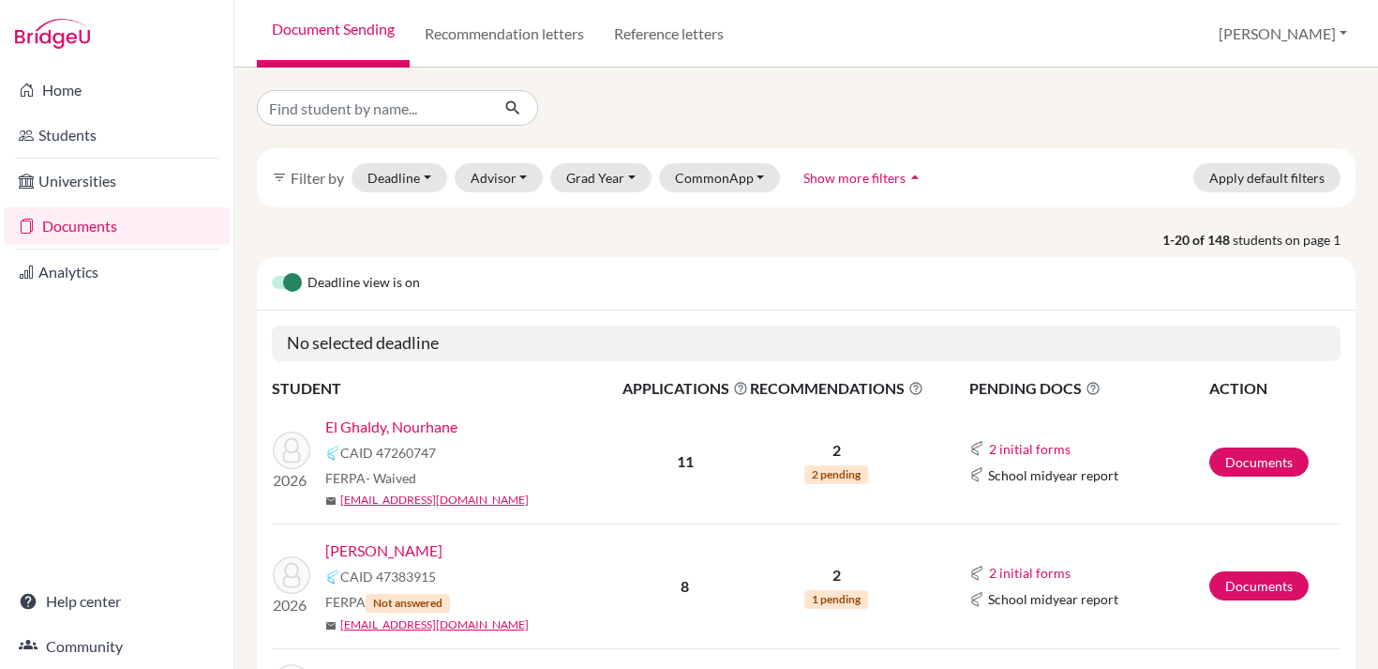
click at [111, 210] on link "Documents" at bounding box center [117, 226] width 226 height 38
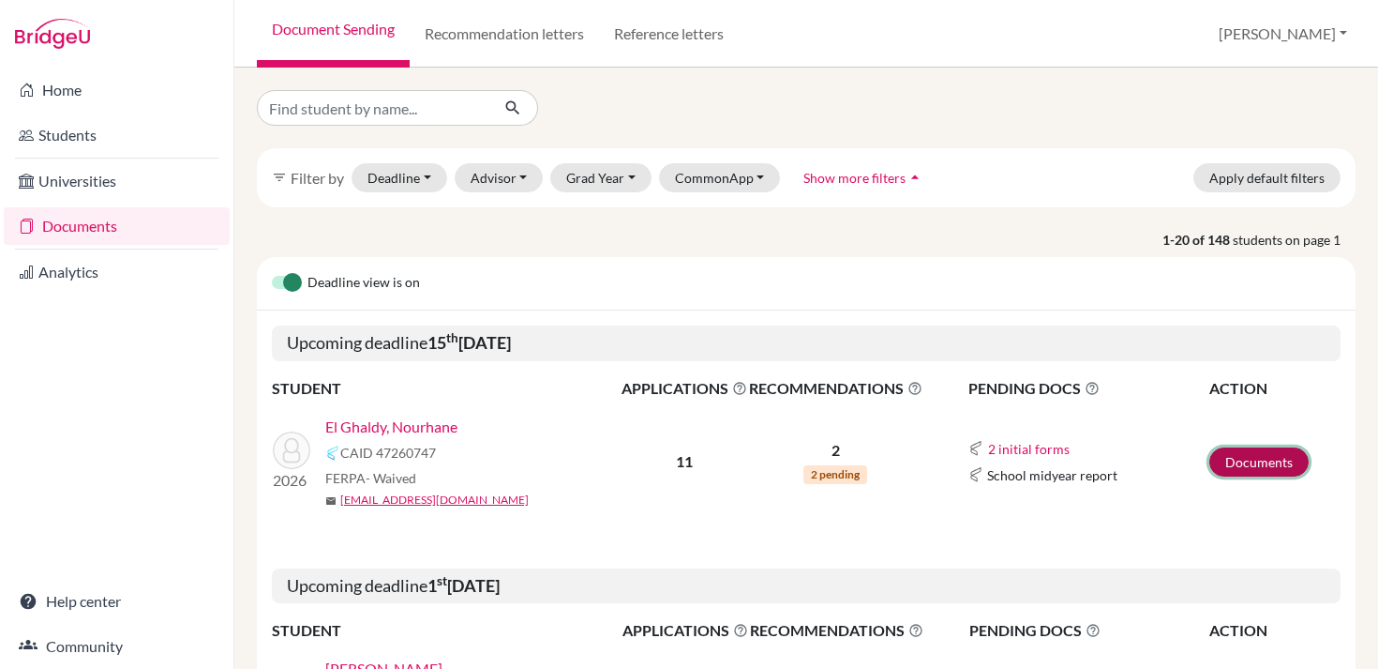
click at [1254, 457] on link "Documents" at bounding box center [1259, 461] width 99 height 29
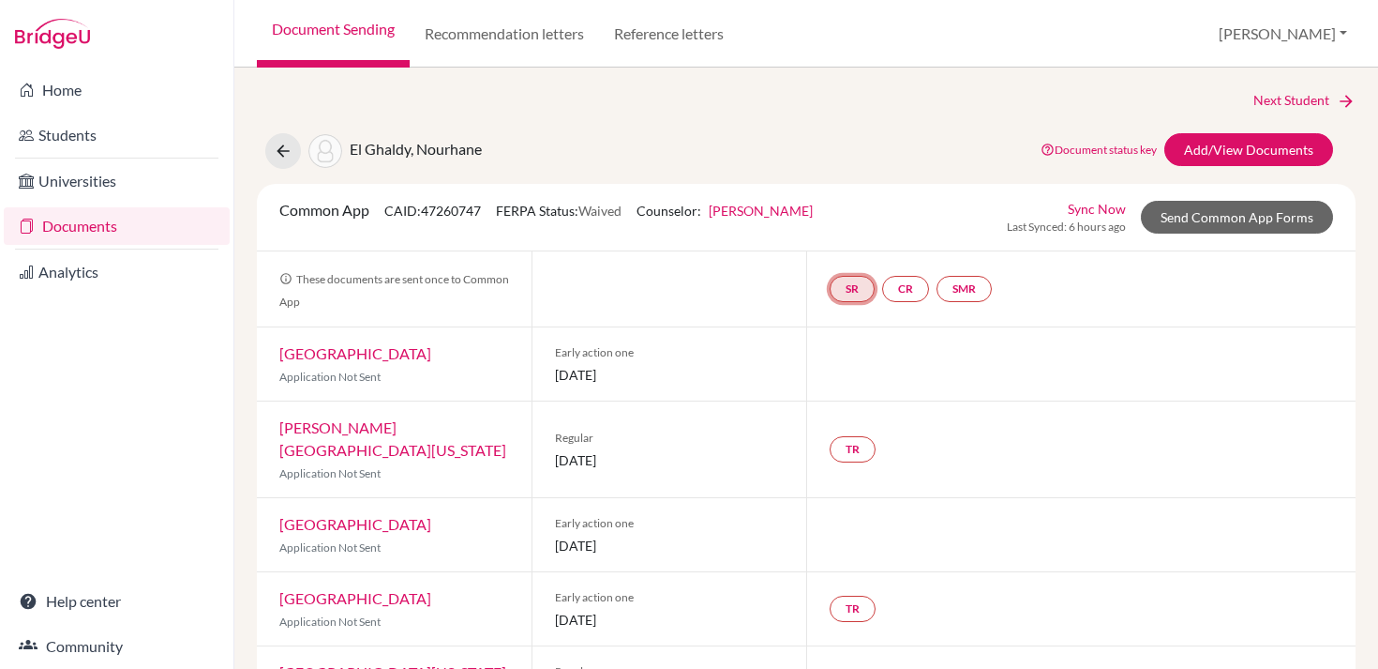
click at [855, 296] on link "SR" at bounding box center [852, 289] width 45 height 26
click at [834, 229] on link "School report" at bounding box center [852, 232] width 80 height 16
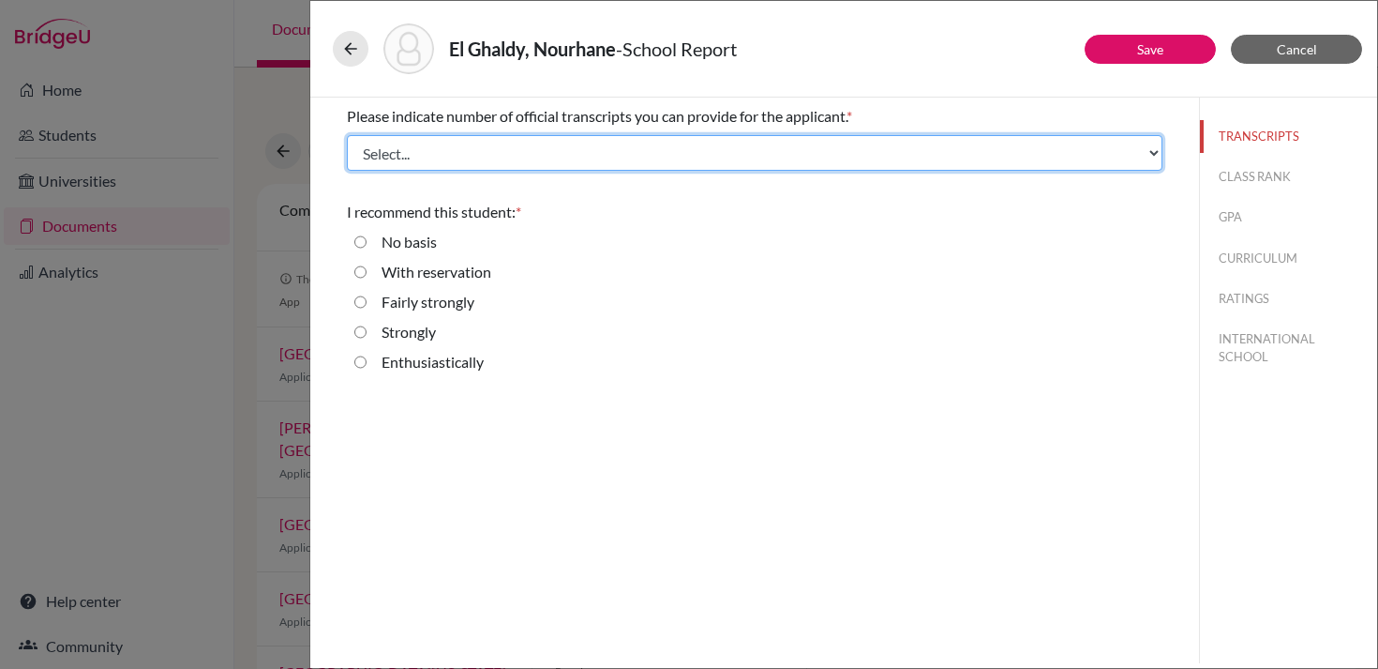
click at [669, 148] on select "Select... 1 2 3 4" at bounding box center [755, 153] width 816 height 36
select select "1"
click at [347, 135] on select "Select... 1 2 3 4" at bounding box center [755, 153] width 816 height 36
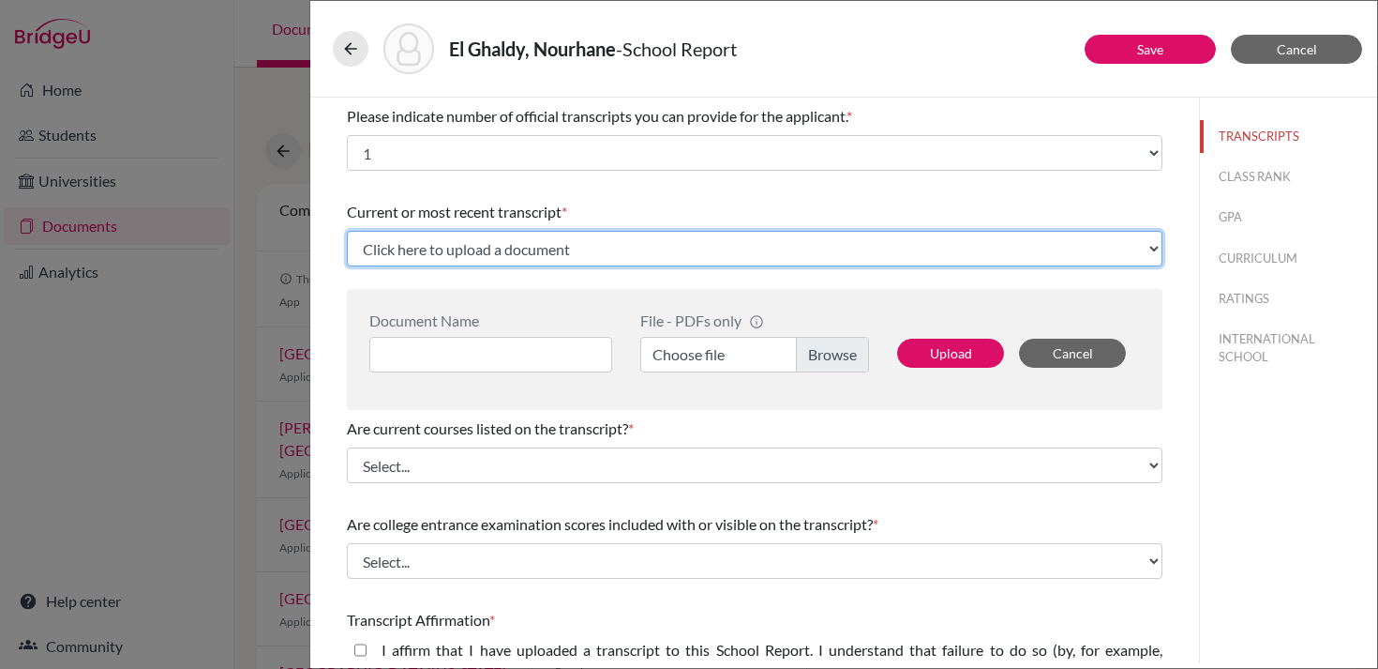
click at [483, 238] on select "Click here to upload a document Upload New File" at bounding box center [755, 249] width 816 height 36
select select "Upload New File"
click at [347, 231] on select "Click here to upload a document Upload New File" at bounding box center [755, 249] width 816 height 36
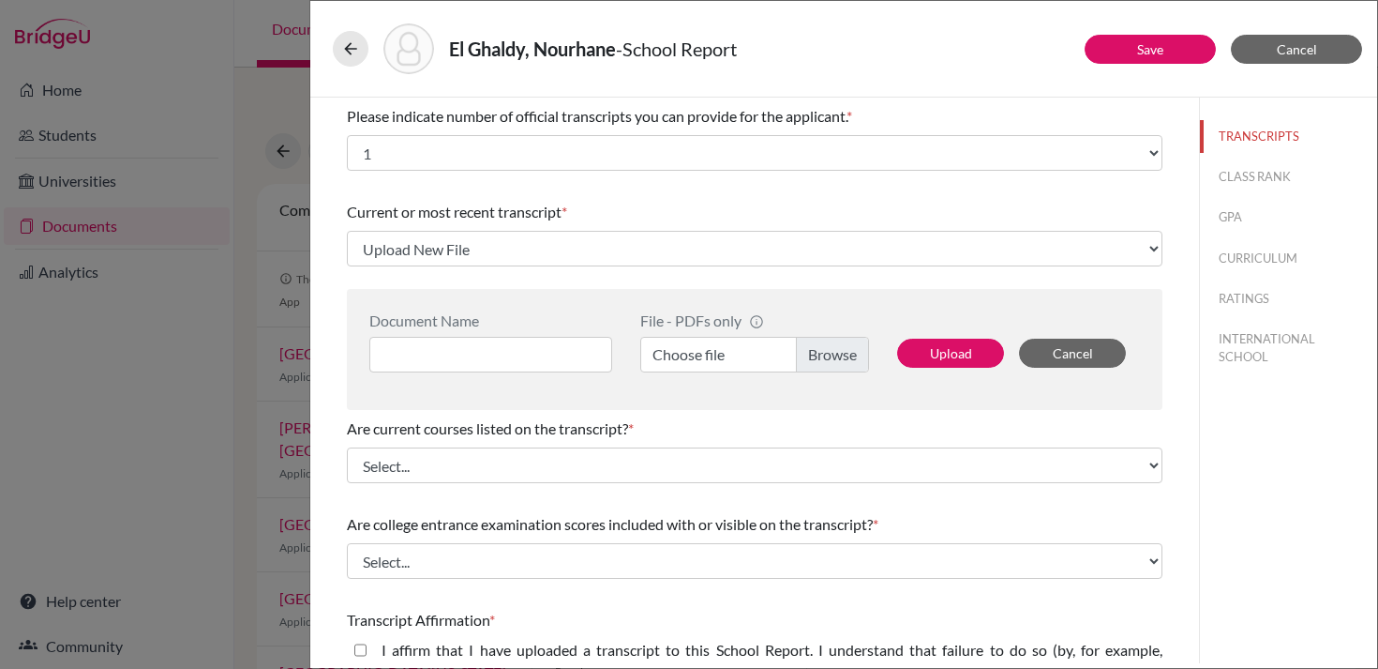
click at [696, 350] on label "Choose file" at bounding box center [754, 355] width 229 height 36
click at [696, 350] on input "Choose file" at bounding box center [754, 355] width 229 height 36
click at [508, 353] on input at bounding box center [490, 355] width 243 height 36
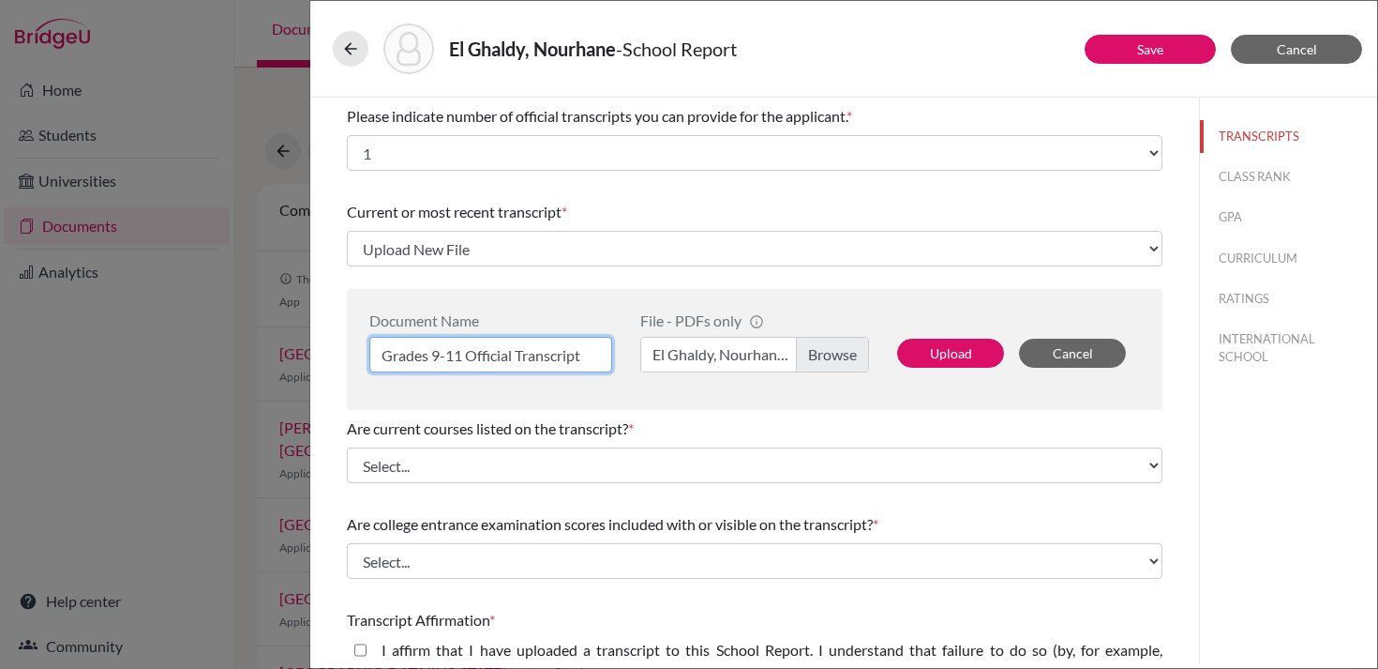
type input "Grades 9-11 Official Transcript"
click at [939, 337] on div "Upload Cancel" at bounding box center [1011, 341] width 257 height 61
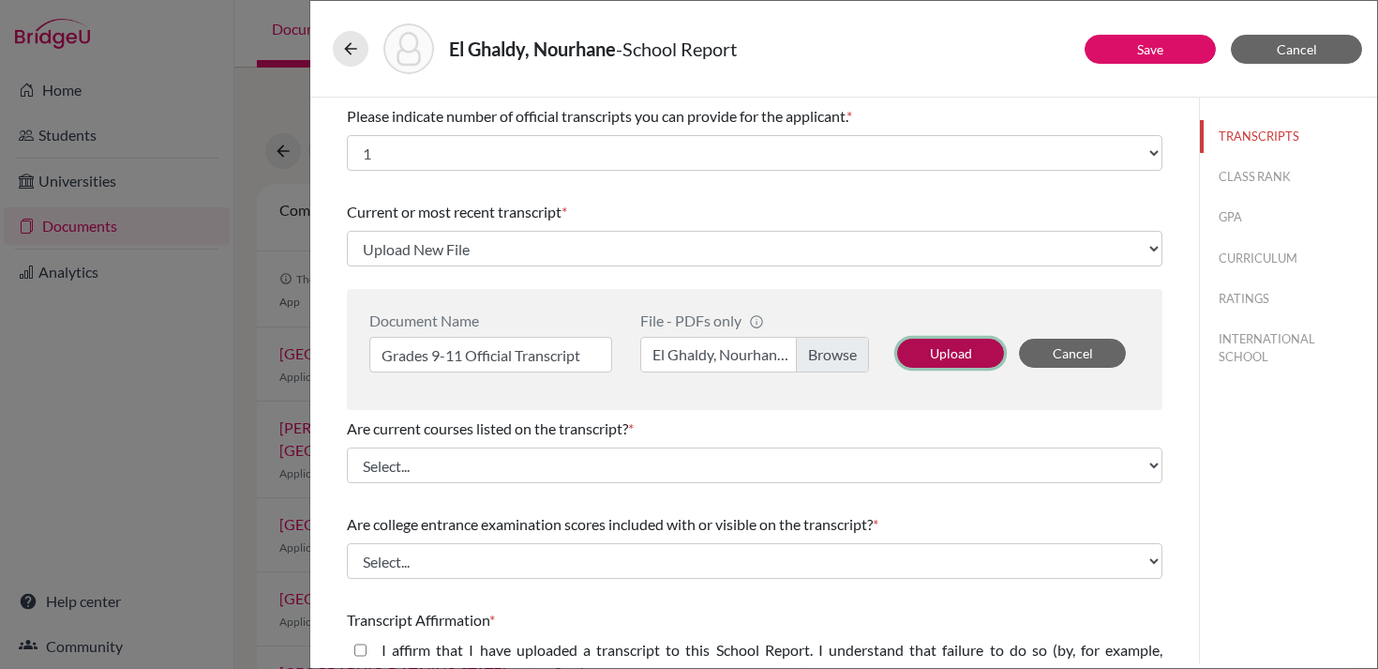
click at [938, 353] on button "Upload" at bounding box center [950, 352] width 107 height 29
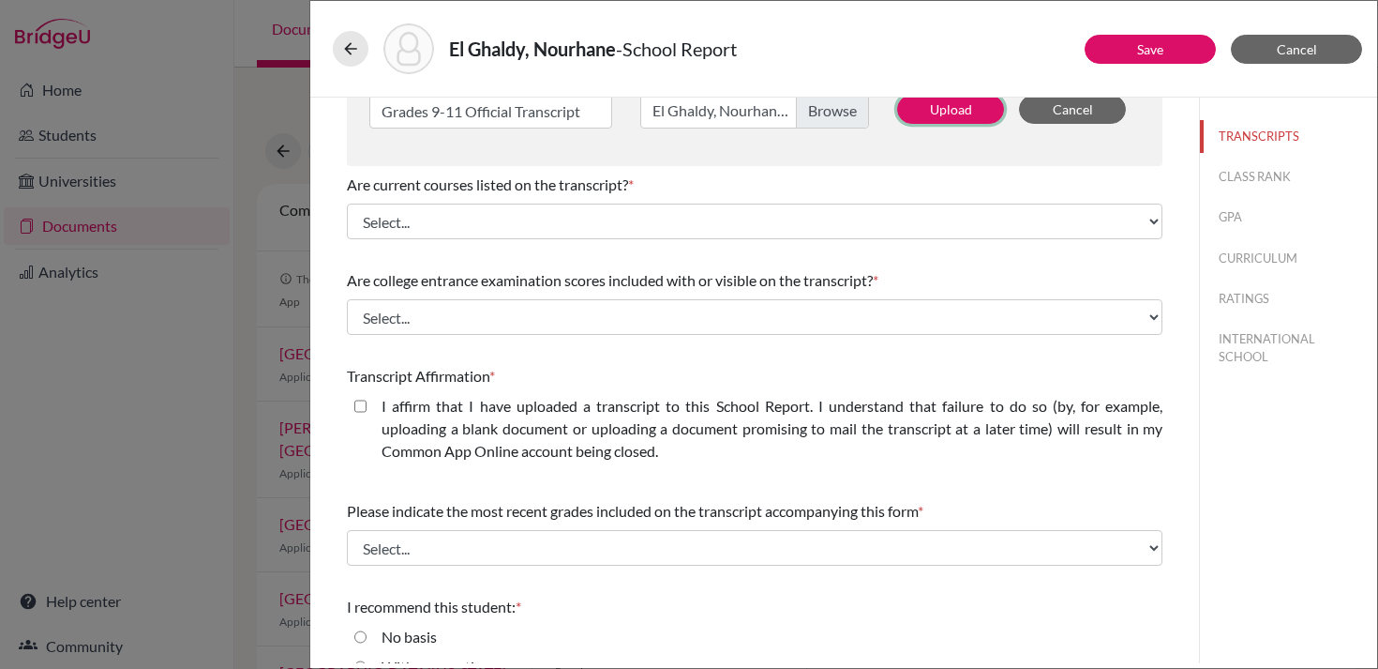
scroll to position [251, 0]
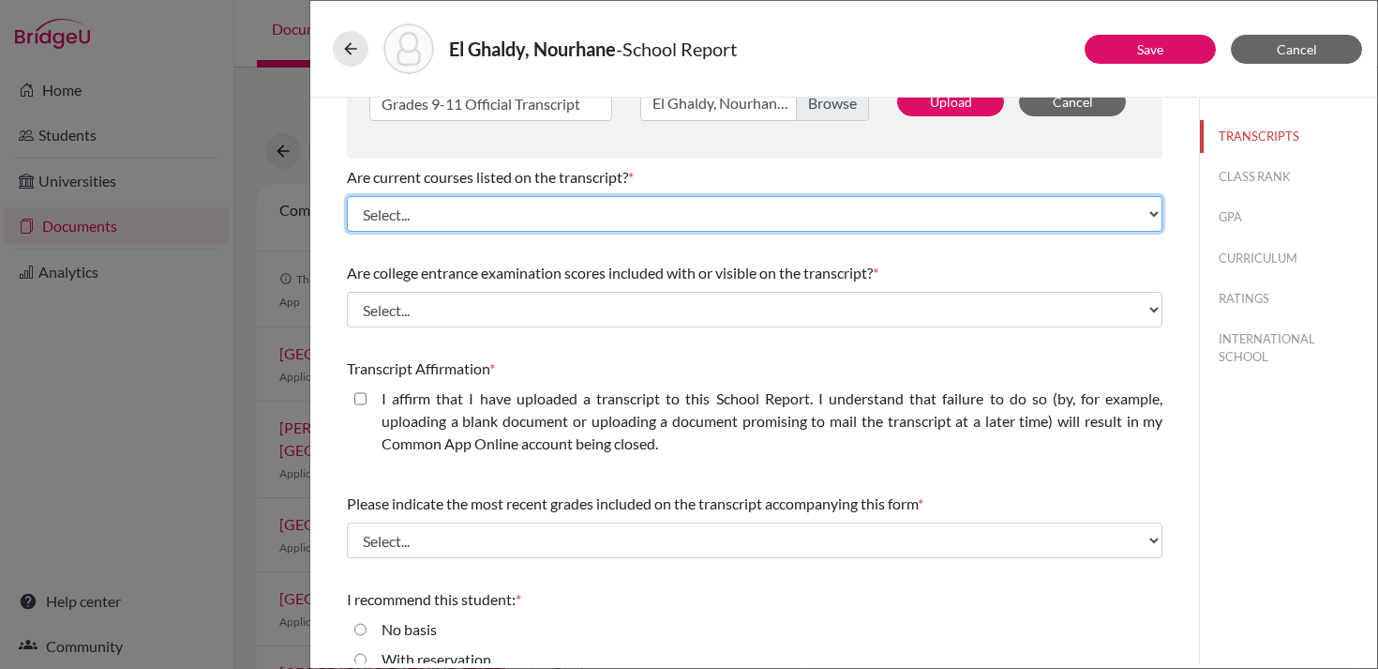
click at [460, 216] on select "Select... Yes No" at bounding box center [755, 214] width 816 height 36
select select "0"
click at [347, 196] on select "Select... Yes No" at bounding box center [755, 214] width 816 height 36
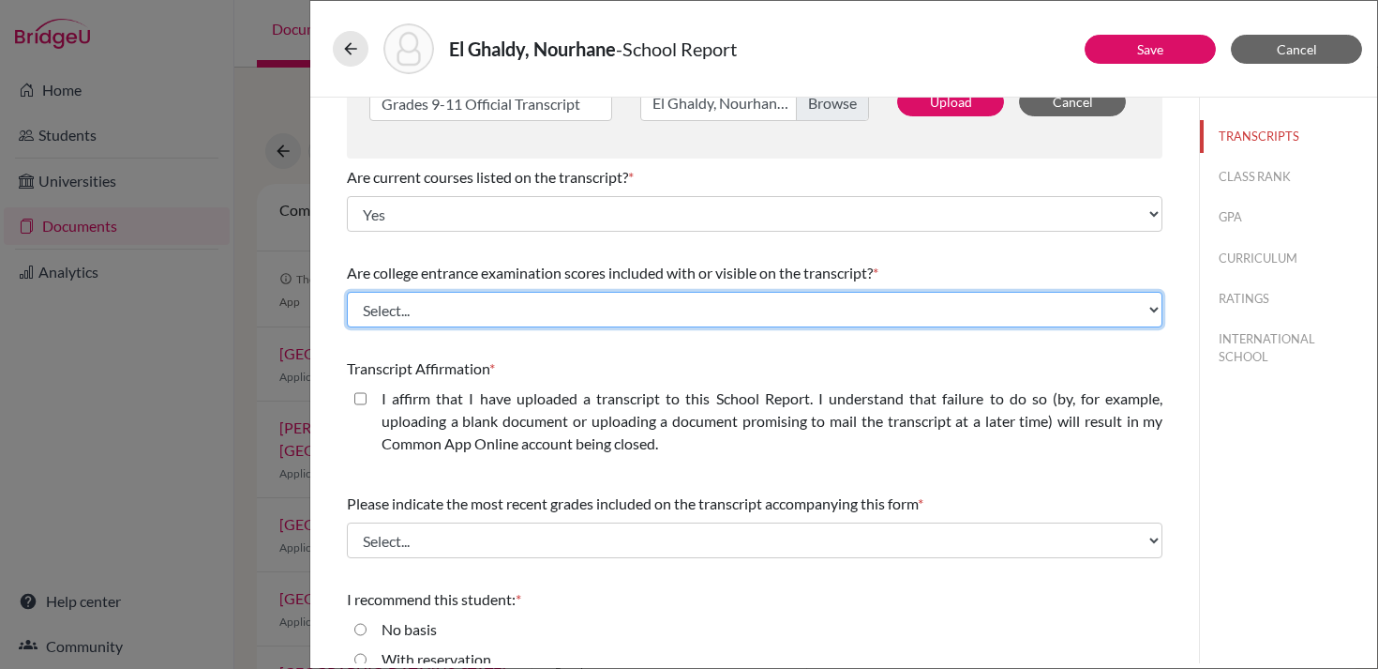
click at [418, 306] on select "Select... Yes No" at bounding box center [755, 310] width 816 height 36
select select "1"
click at [347, 292] on select "Select... Yes No" at bounding box center [755, 310] width 816 height 36
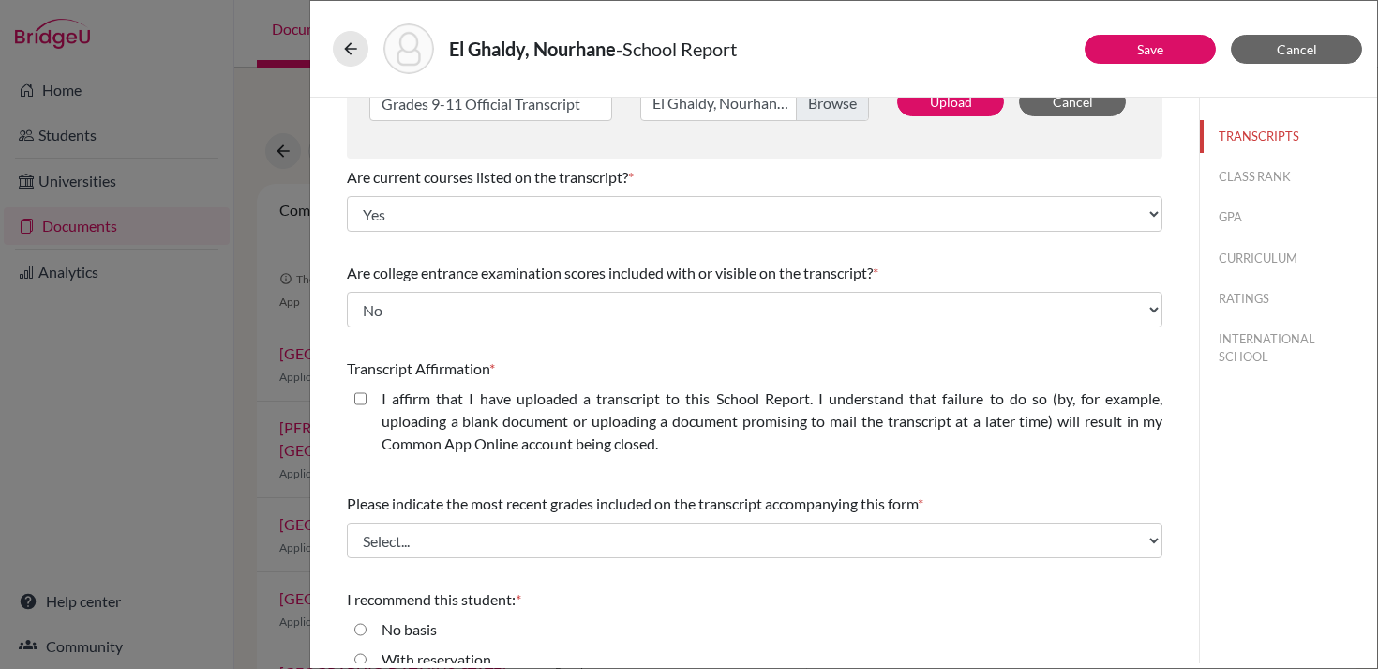
click at [430, 412] on label "I affirm that I have uploaded a transcript to this School Report. I understand …" at bounding box center [772, 421] width 781 height 68
click at [367, 410] on closed\ "I affirm that I have uploaded a transcript to this School Report. I understand …" at bounding box center [360, 398] width 12 height 23
checkbox closed\ "true"
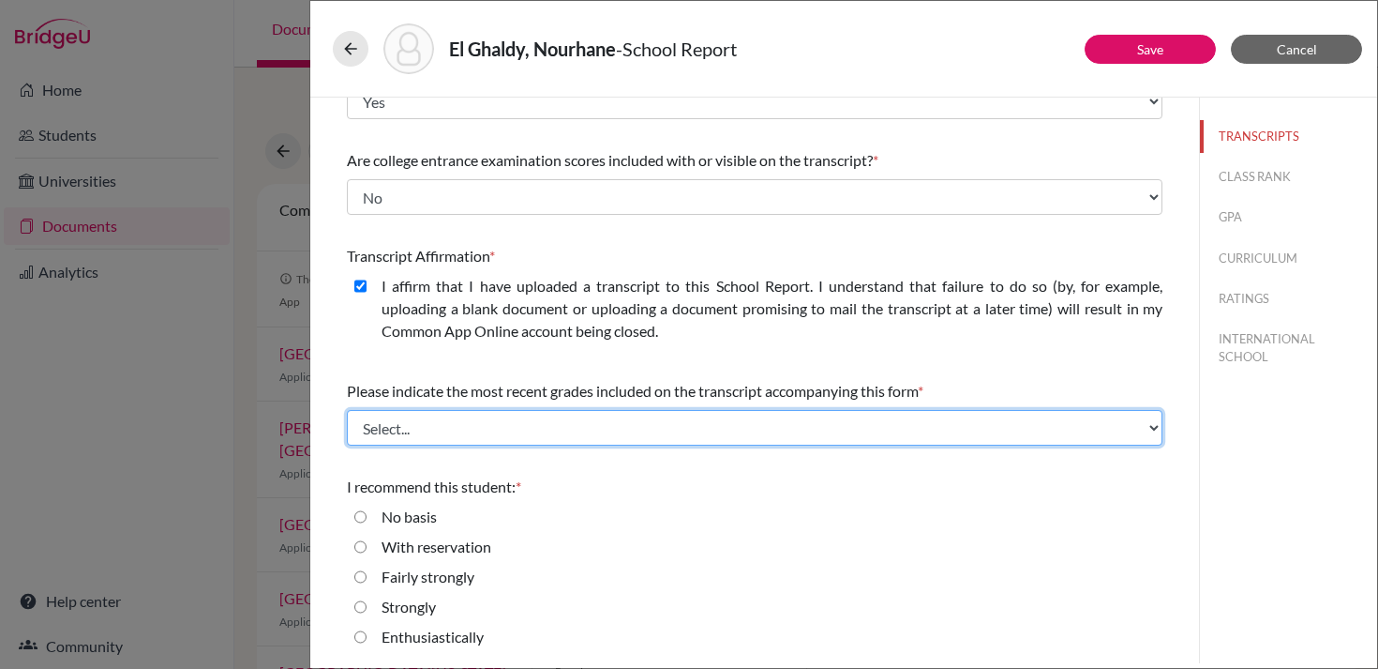
click at [411, 423] on select "Select... Final junior year grades 1st Quarter senior year grades 2nd Quarter/1…" at bounding box center [755, 428] width 816 height 36
select select "0"
click at [347, 410] on select "Select... Final junior year grades 1st Quarter senior year grades 2nd Quarter/1…" at bounding box center [755, 428] width 816 height 36
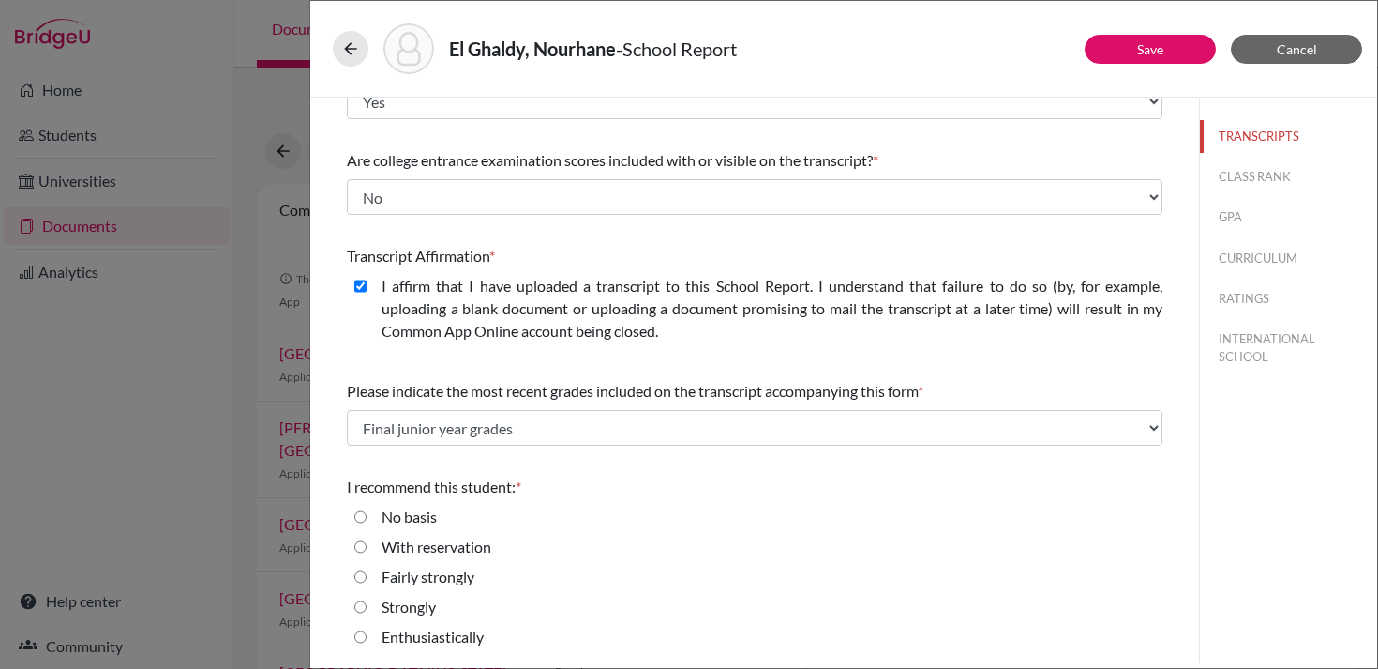
click at [398, 600] on label "Strongly" at bounding box center [409, 606] width 54 height 23
click at [367, 600] on input "Strongly" at bounding box center [360, 606] width 12 height 23
radio input "true"
click at [1185, 38] on button "Save" at bounding box center [1150, 49] width 131 height 29
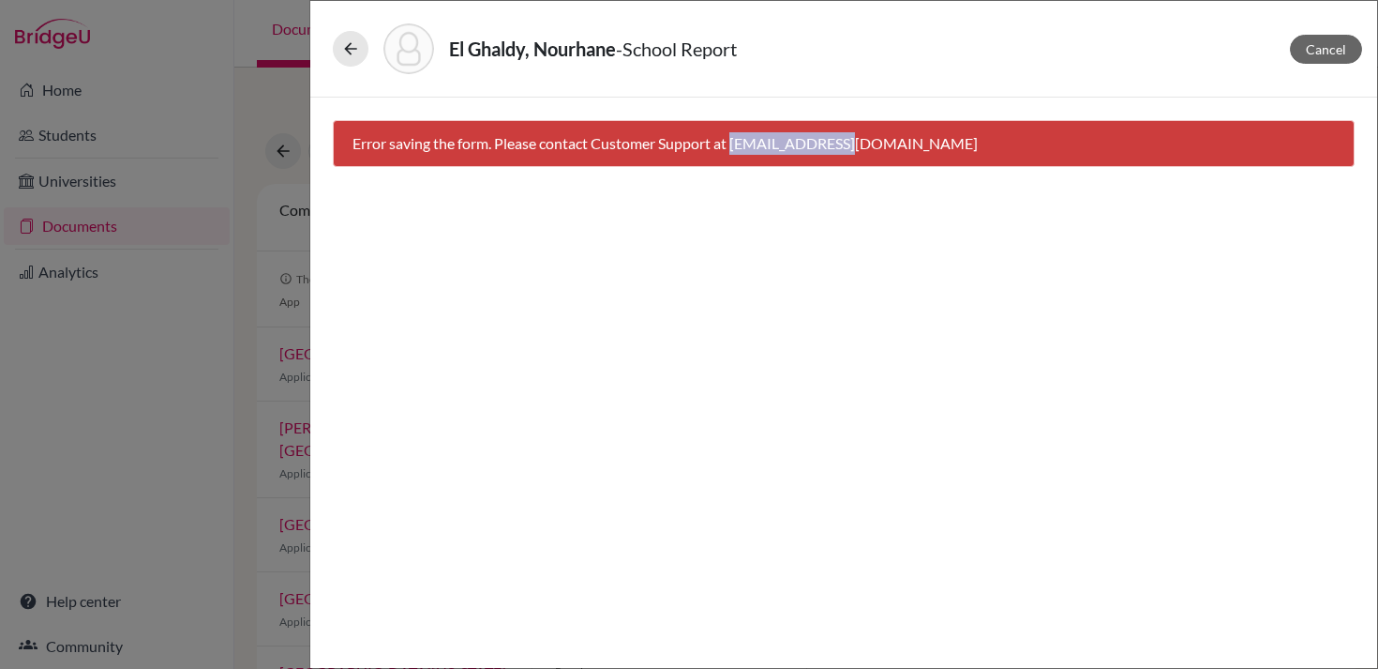
drag, startPoint x: 736, startPoint y: 143, endPoint x: 833, endPoint y: 159, distance: 98.0
click at [833, 159] on div "Error saving the form. Please contact Customer Support at hi@bridge-u.com" at bounding box center [844, 143] width 1022 height 47
copy div "hi@bridge-u.com"
click at [256, 181] on div "El Ghaldy, Nourhane - School Report Cancel Error saving the form. Please contac…" at bounding box center [689, 334] width 1378 height 669
click at [346, 38] on button at bounding box center [351, 49] width 36 height 36
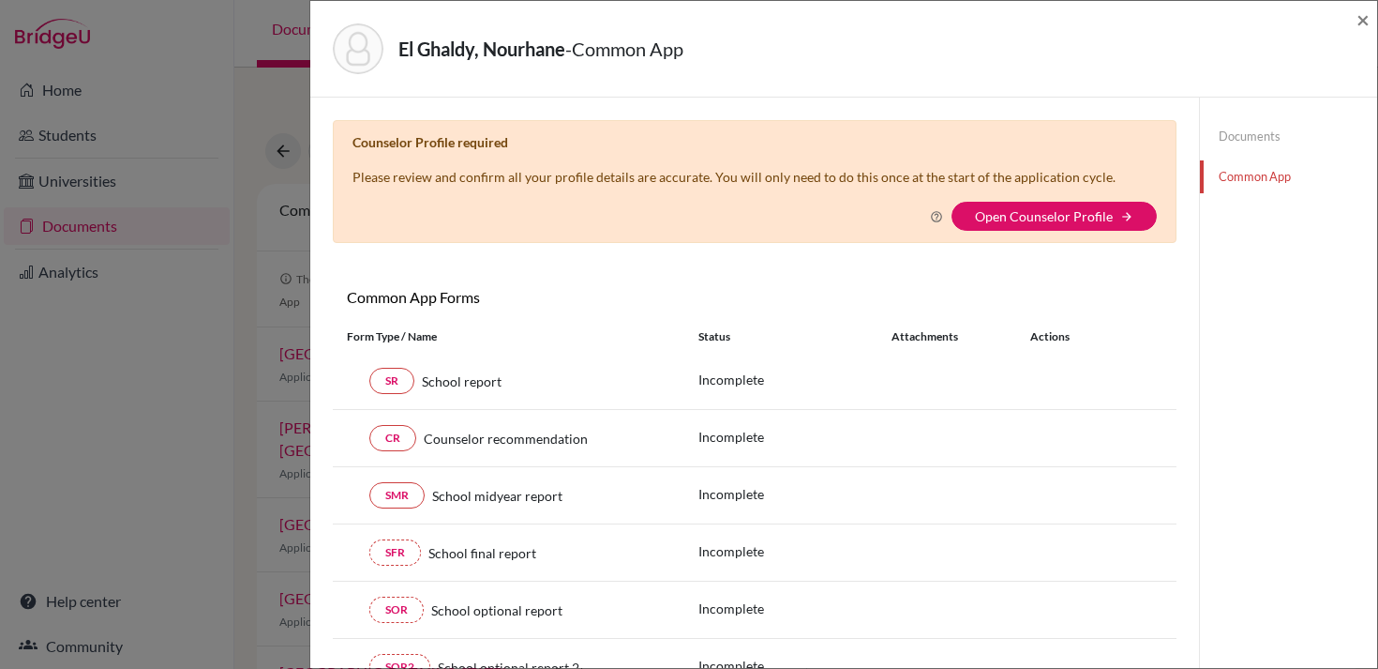
click at [1372, 21] on div "El Ghaldy, Nourhane - Common App ×" at bounding box center [843, 49] width 1067 height 97
click at [1360, 19] on span "×" at bounding box center [1363, 19] width 13 height 27
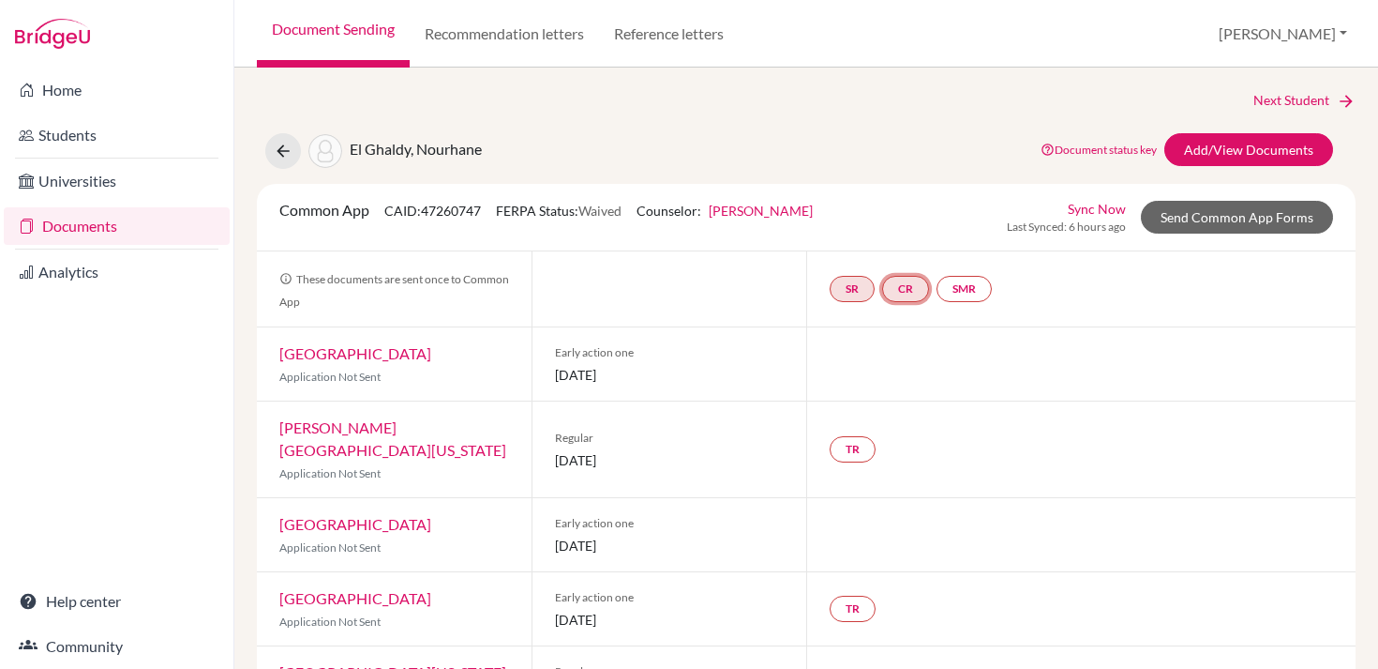
click at [908, 289] on link "CR" at bounding box center [905, 289] width 47 height 26
click at [905, 232] on link "Counselor recommendation" at bounding box center [908, 232] width 164 height 16
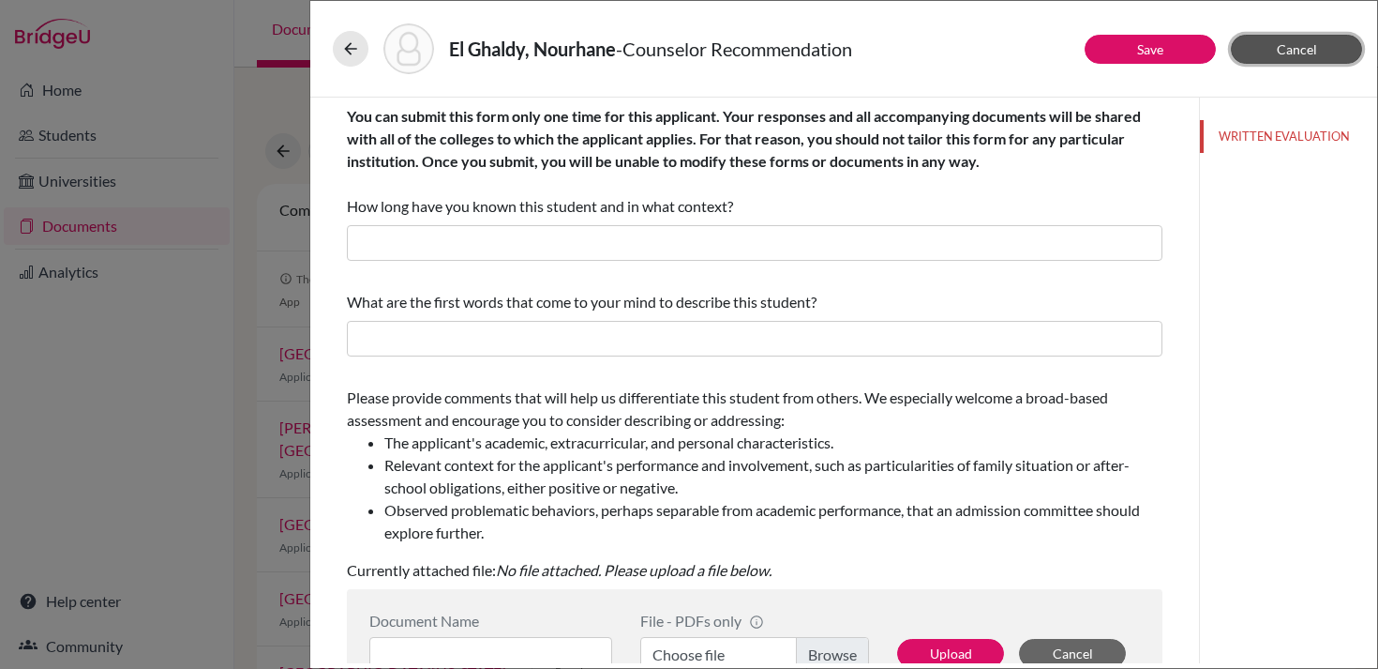
click at [1291, 49] on span "Cancel" at bounding box center [1297, 49] width 40 height 16
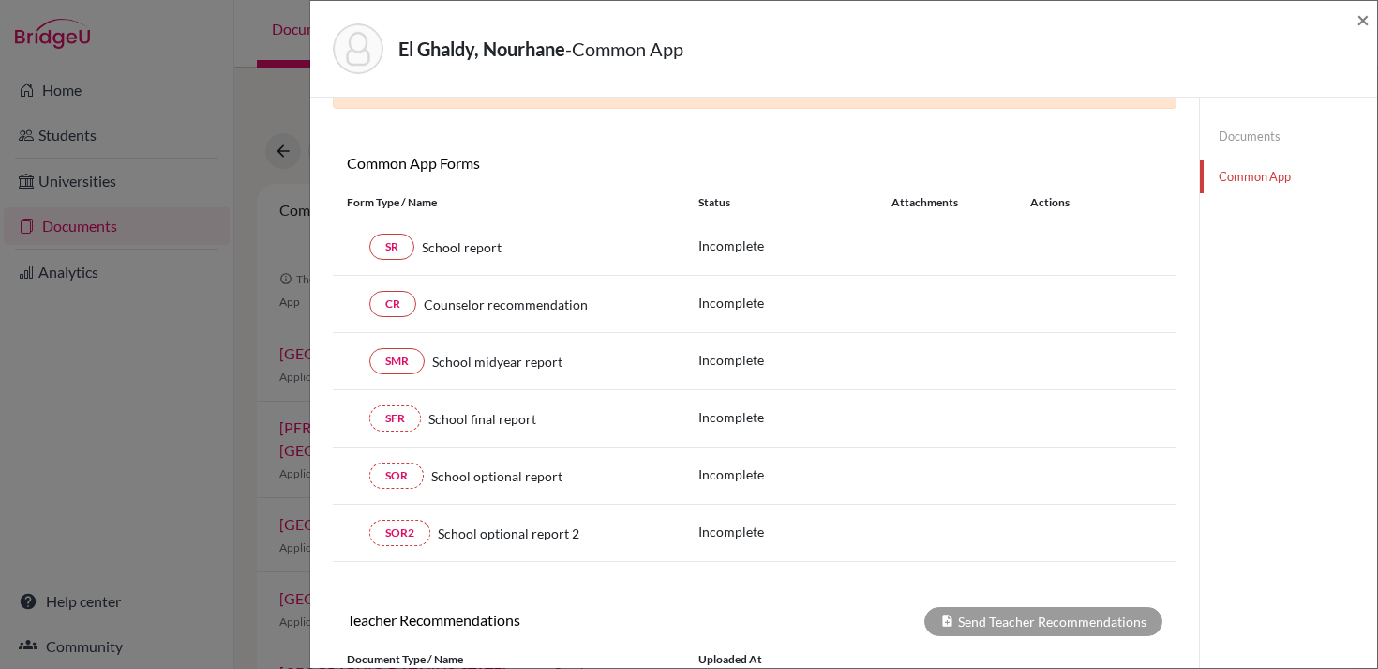
scroll to position [139, 0]
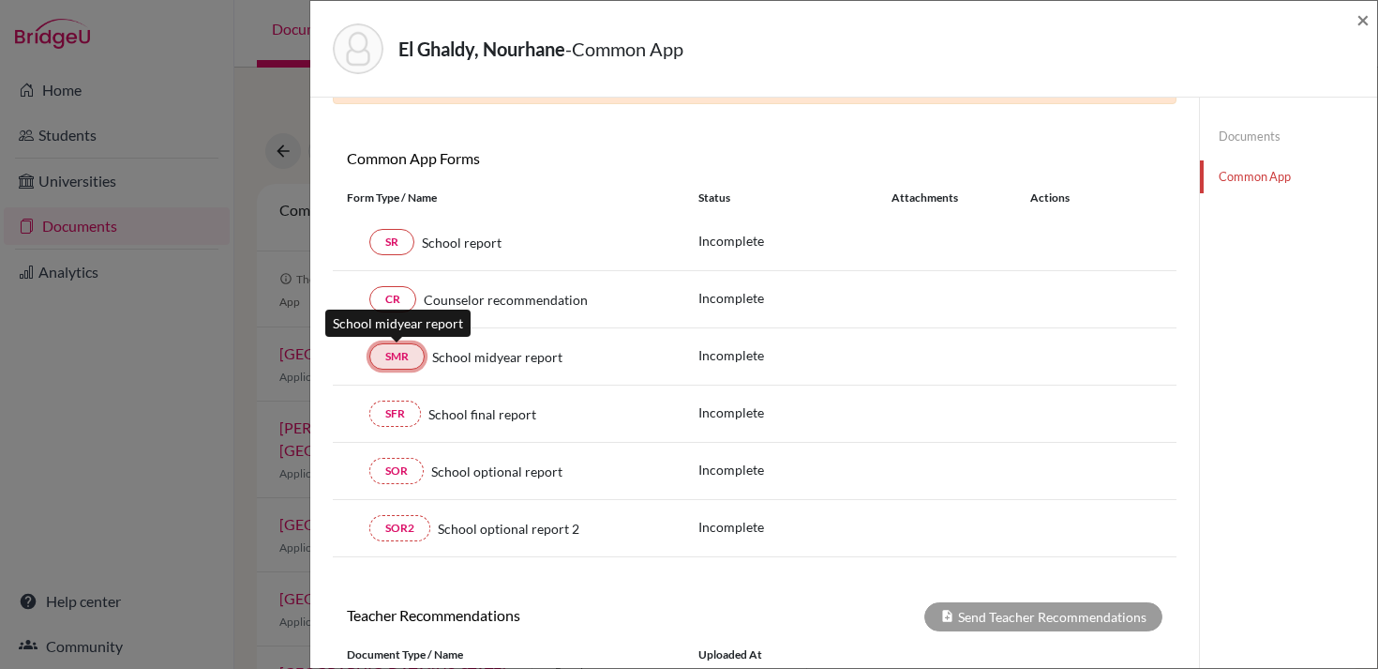
click at [398, 361] on link "SMR" at bounding box center [396, 356] width 55 height 26
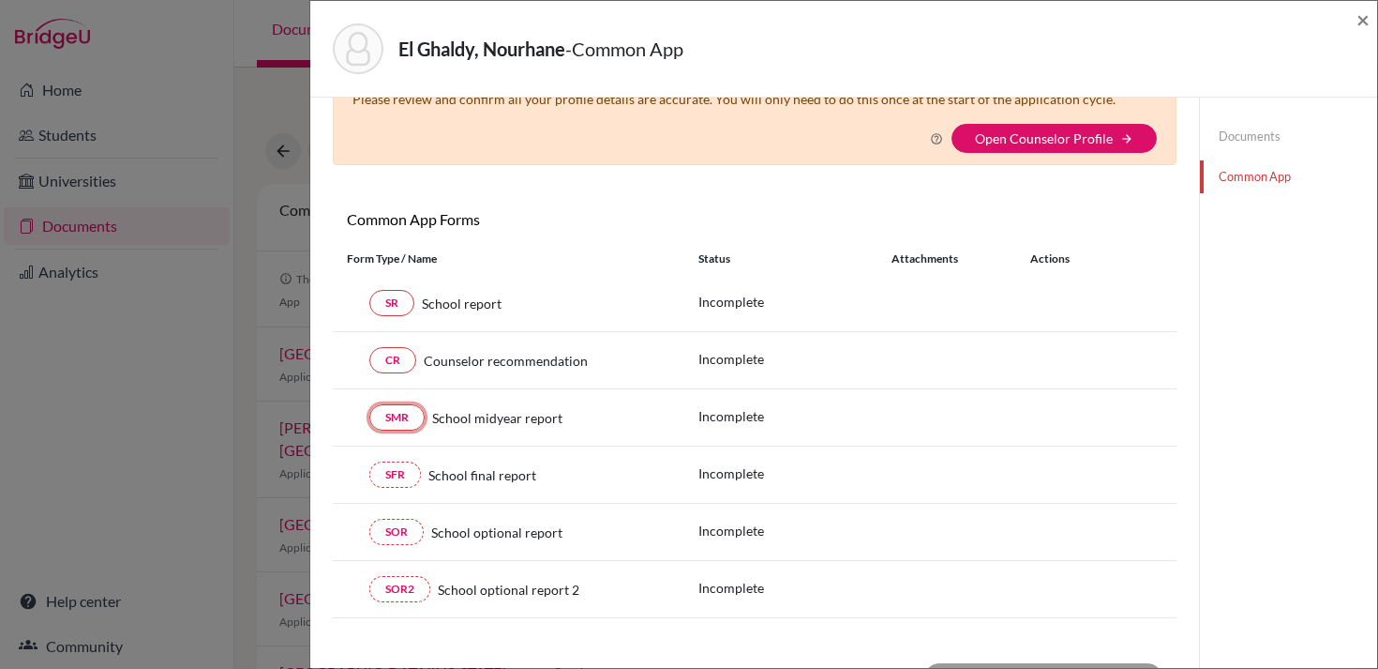
scroll to position [0, 0]
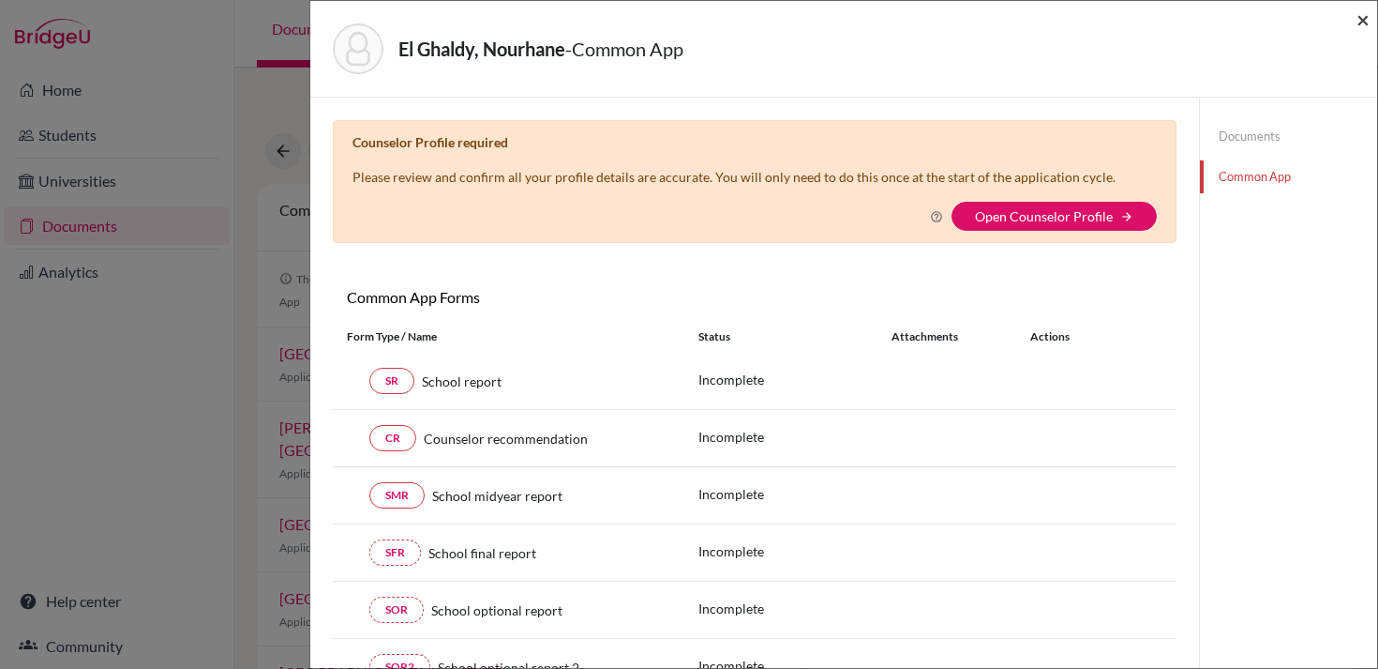
click at [1360, 26] on span "×" at bounding box center [1363, 19] width 13 height 27
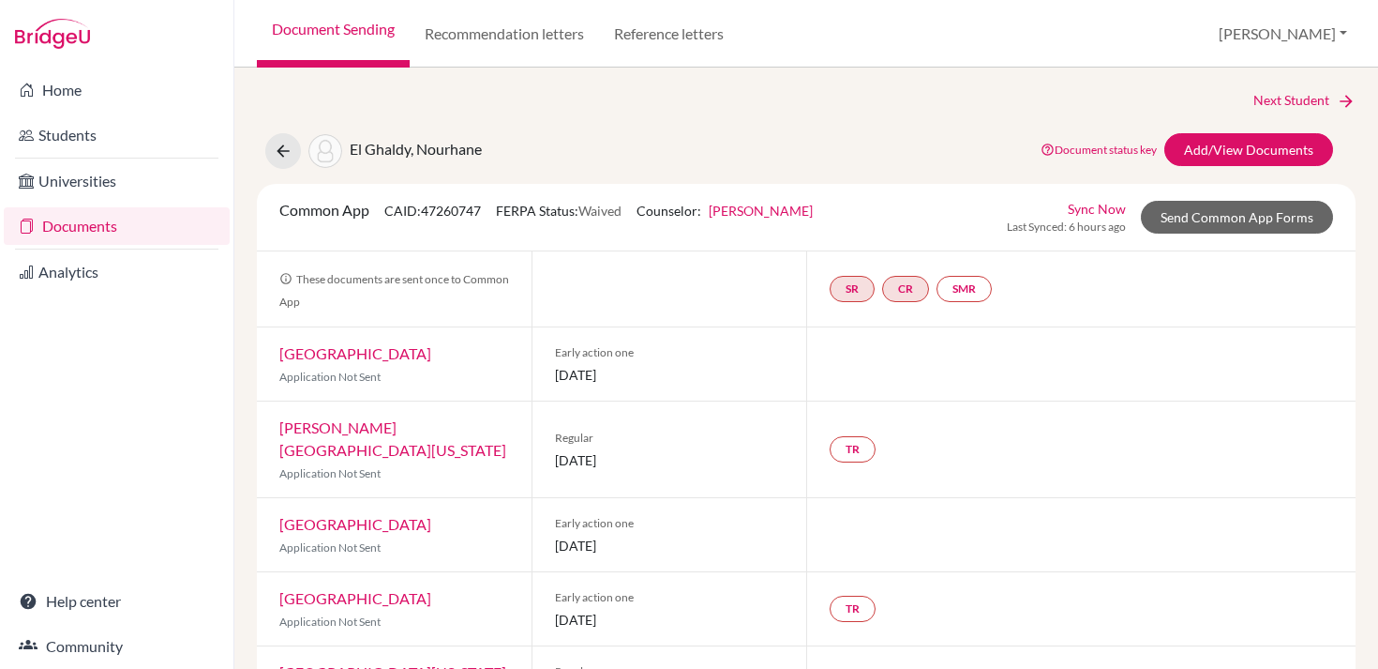
click at [887, 138] on div "El Ghaldy, Nourhane Document status key TR Requirement. Document not uploaded y…" at bounding box center [806, 151] width 1127 height 36
click at [281, 144] on icon at bounding box center [283, 151] width 19 height 19
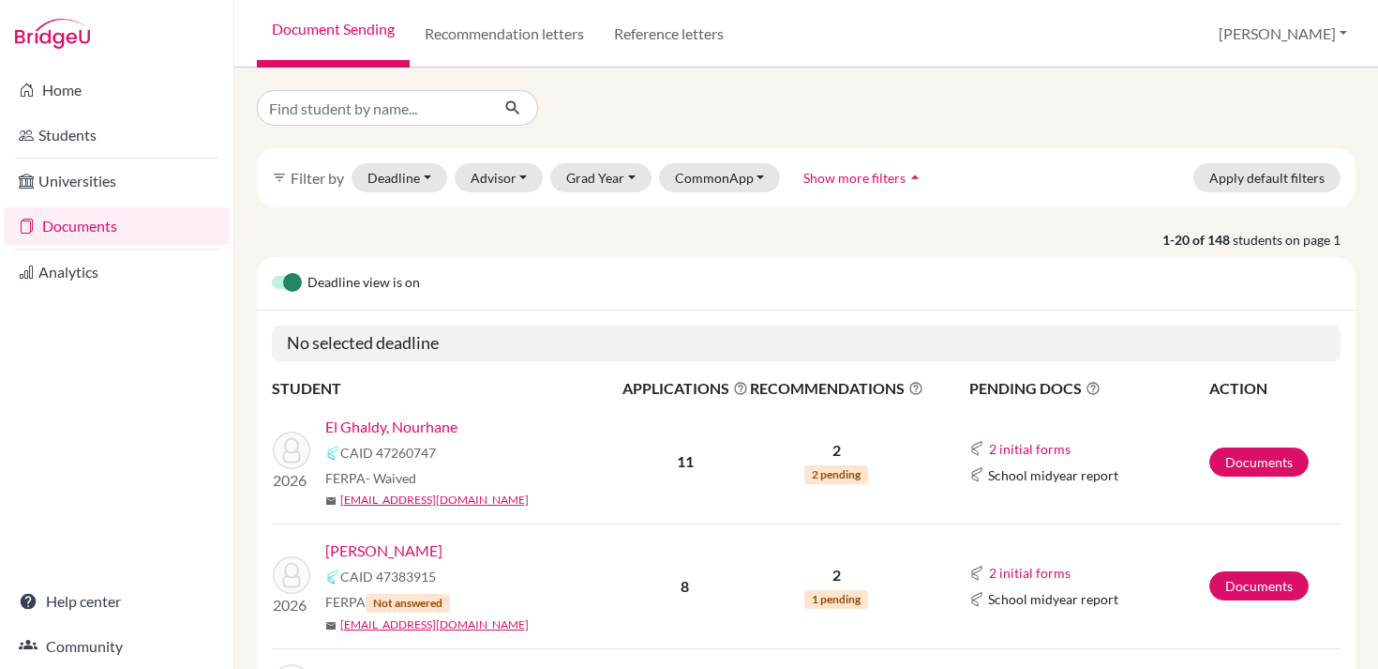
click at [272, 272] on label at bounding box center [272, 272] width 0 height 0
click at [287, 281] on input "checkbox" at bounding box center [279, 281] width 15 height 19
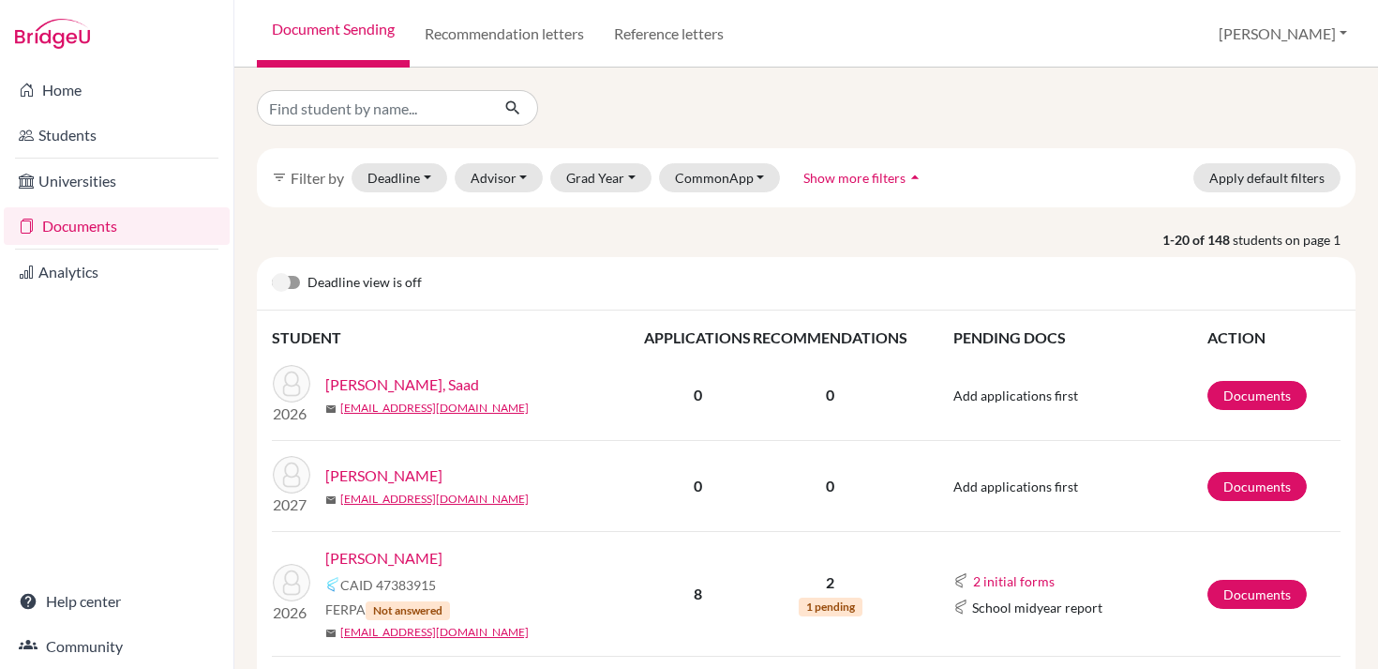
click at [272, 272] on label at bounding box center [272, 272] width 0 height 0
click at [287, 281] on input "checkbox" at bounding box center [279, 281] width 15 height 19
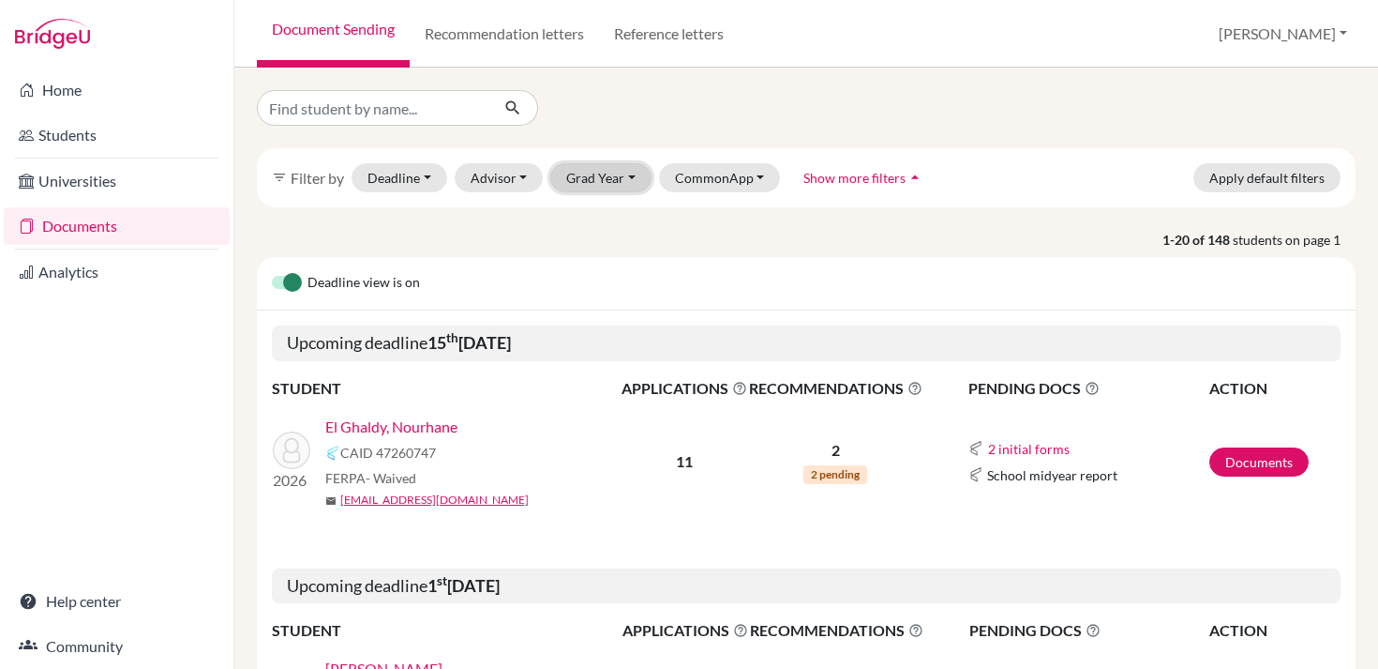
click at [589, 170] on button "Grad Year" at bounding box center [600, 177] width 101 height 29
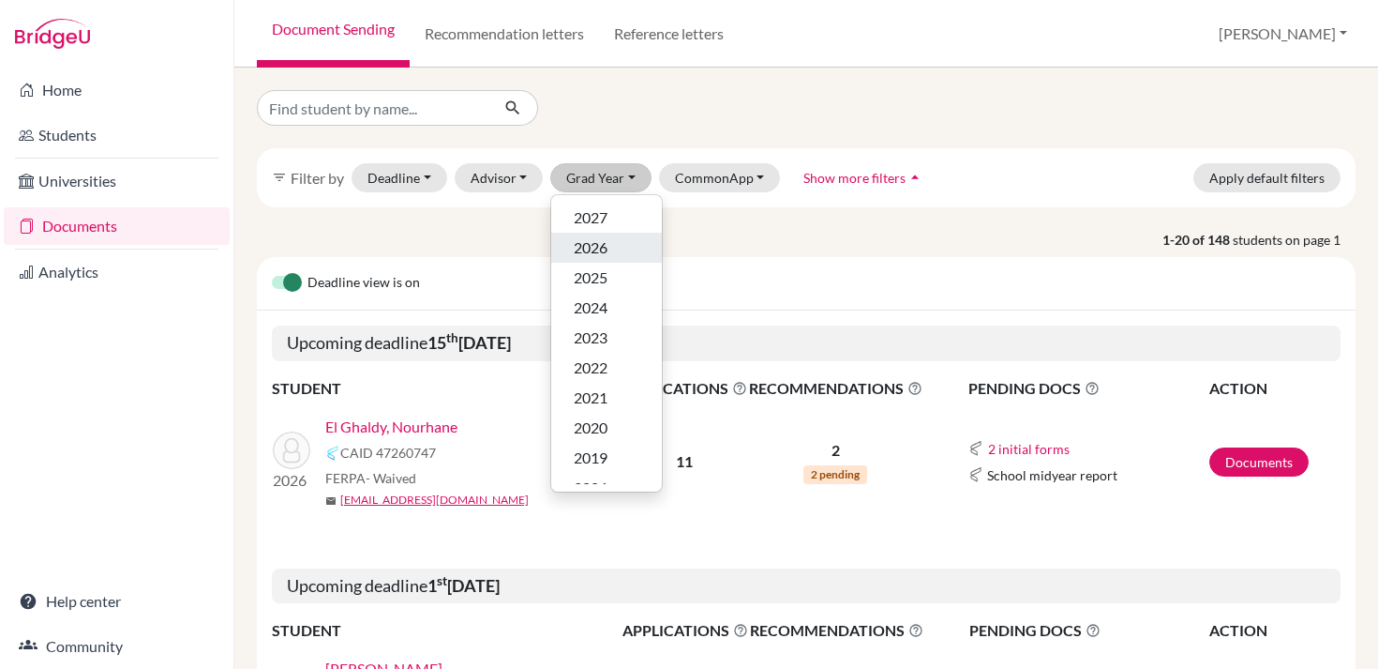
click at [586, 259] on button "2026" at bounding box center [606, 248] width 111 height 30
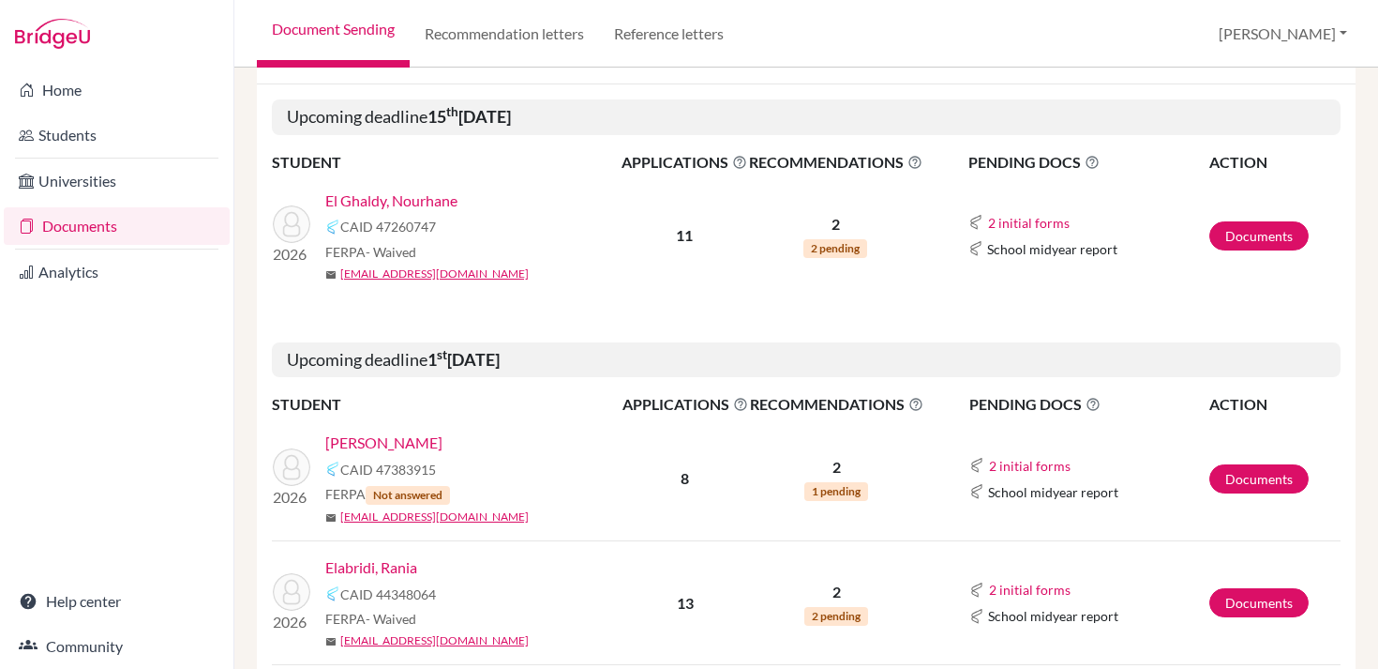
scroll to position [348, 0]
